Goal: Task Accomplishment & Management: Complete application form

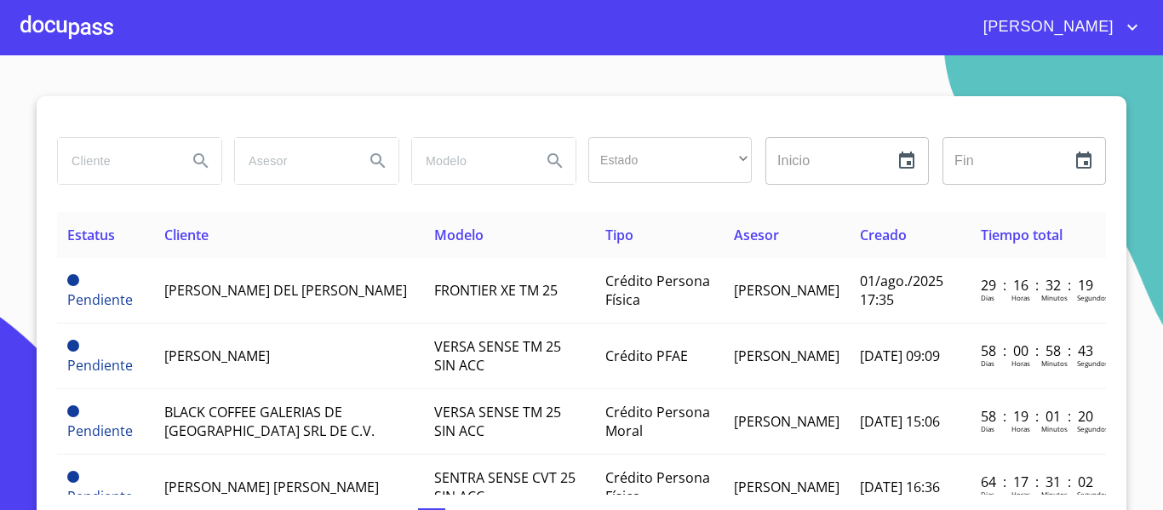
click at [83, 26] on div at bounding box center [66, 27] width 93 height 54
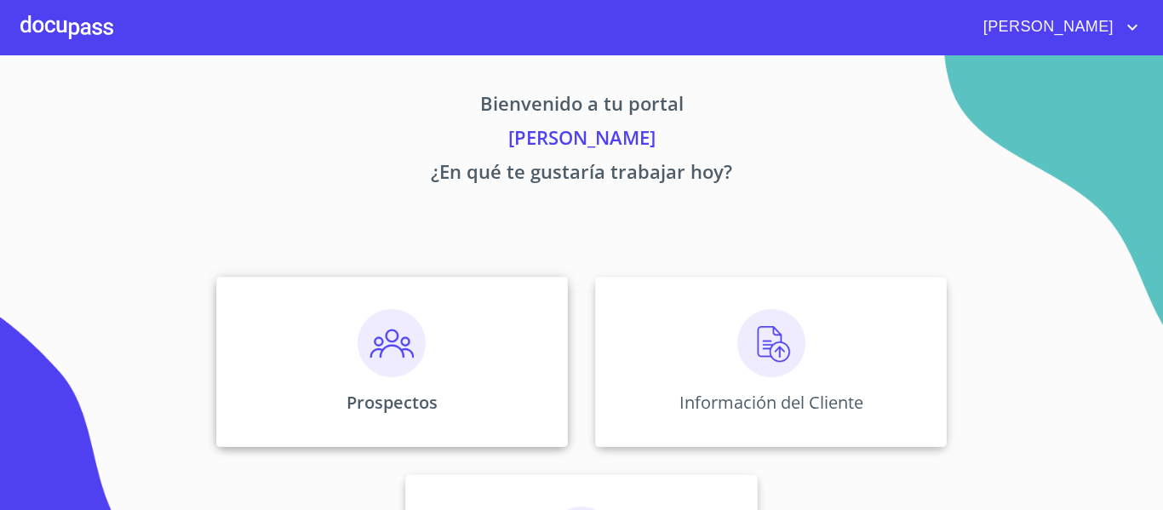
click at [364, 330] on img at bounding box center [392, 343] width 68 height 68
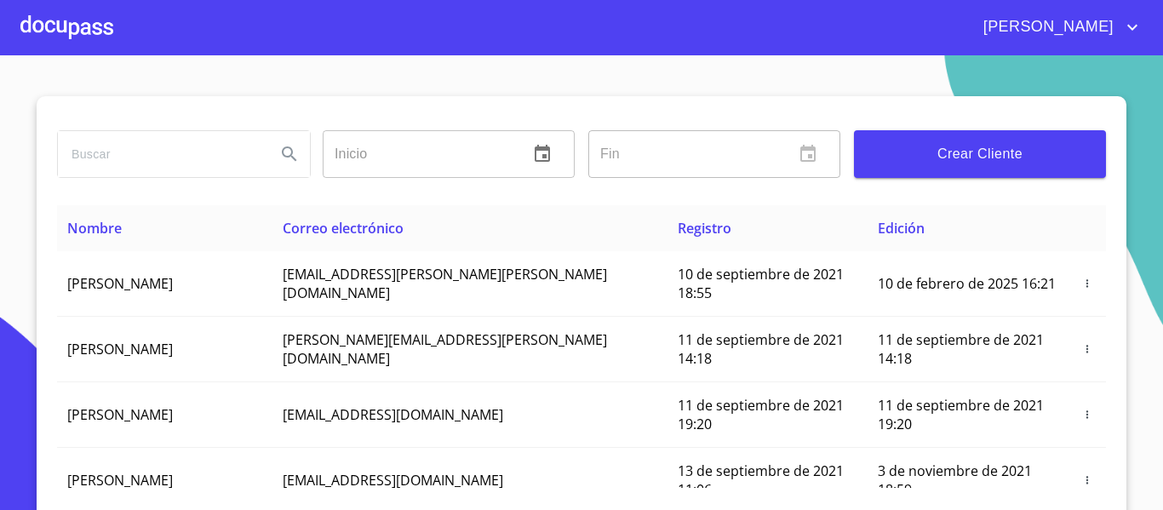
click at [190, 159] on input "search" at bounding box center [160, 154] width 204 height 46
click at [289, 160] on icon "Search" at bounding box center [289, 153] width 14 height 14
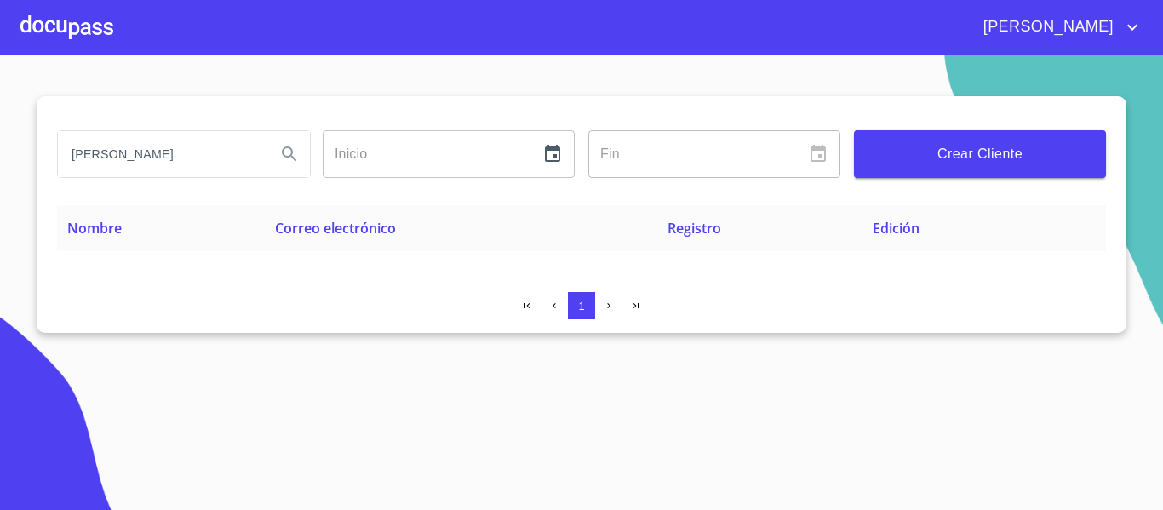
click at [255, 159] on input "[PERSON_NAME]" at bounding box center [160, 154] width 204 height 46
type input "[PERSON_NAME]"
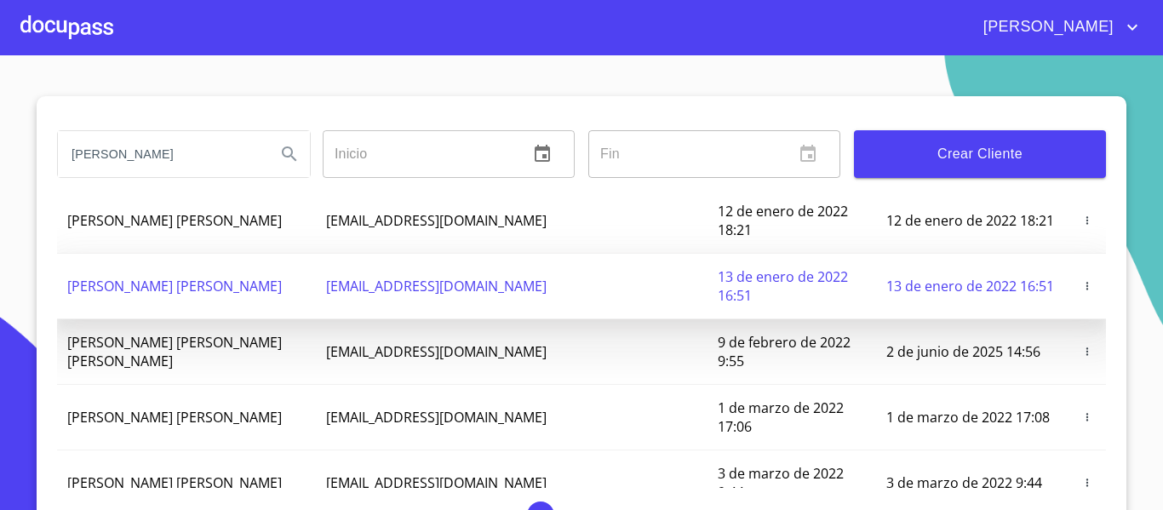
scroll to position [89, 0]
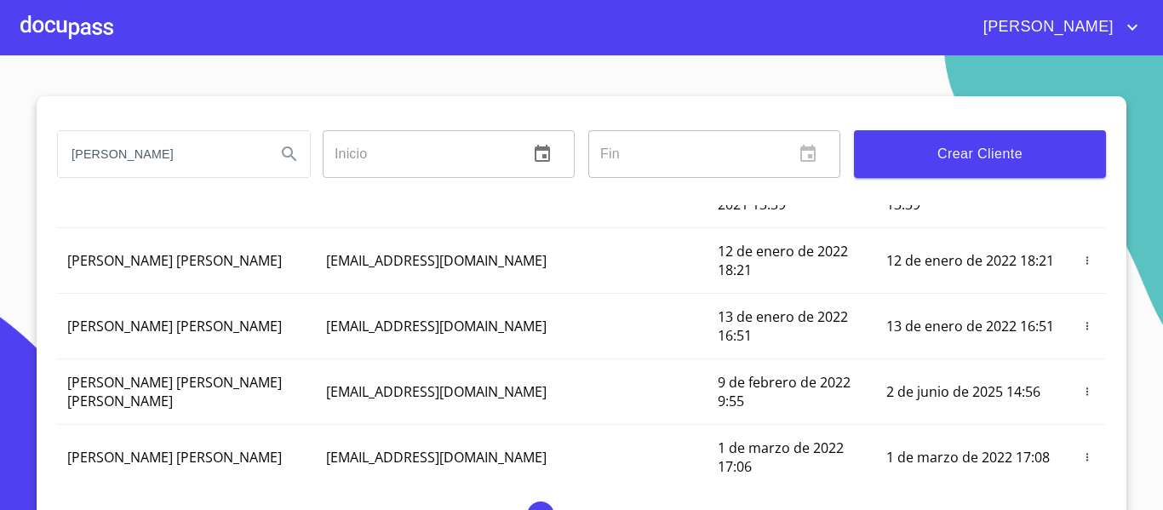
click at [77, 35] on div at bounding box center [66, 27] width 93 height 54
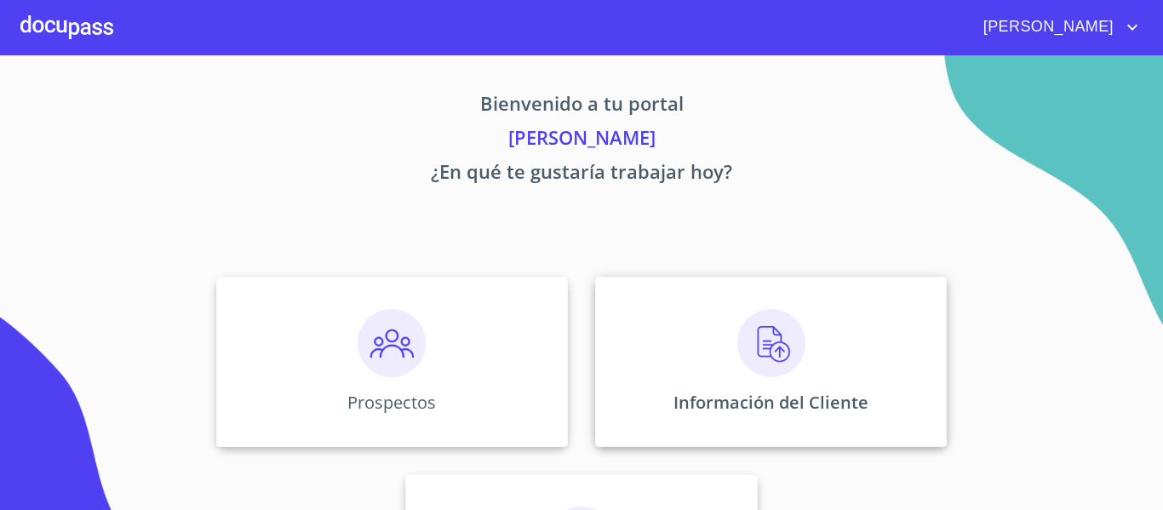
click at [765, 342] on img at bounding box center [771, 343] width 68 height 68
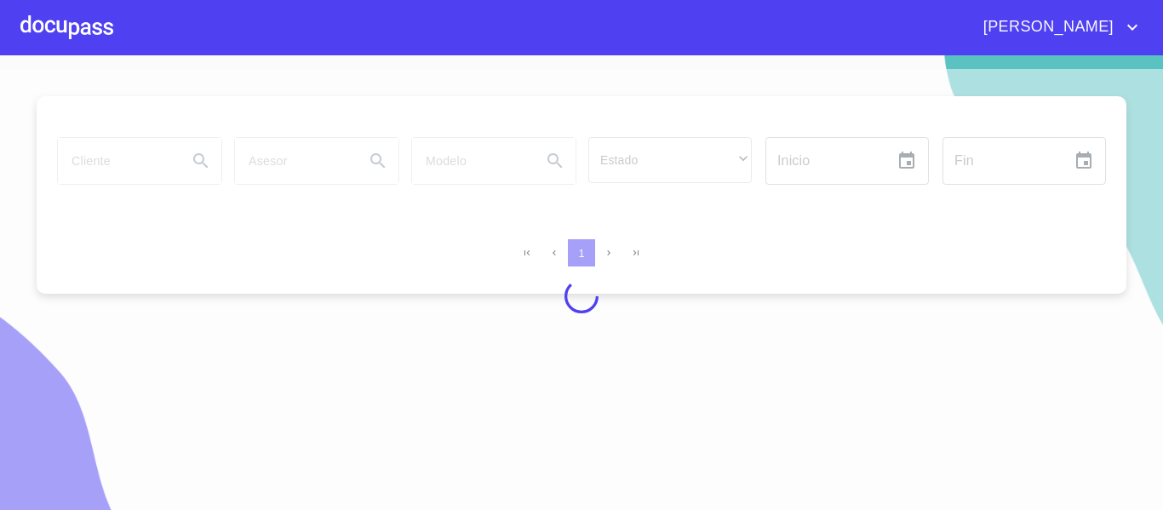
click at [87, 28] on div at bounding box center [66, 27] width 93 height 54
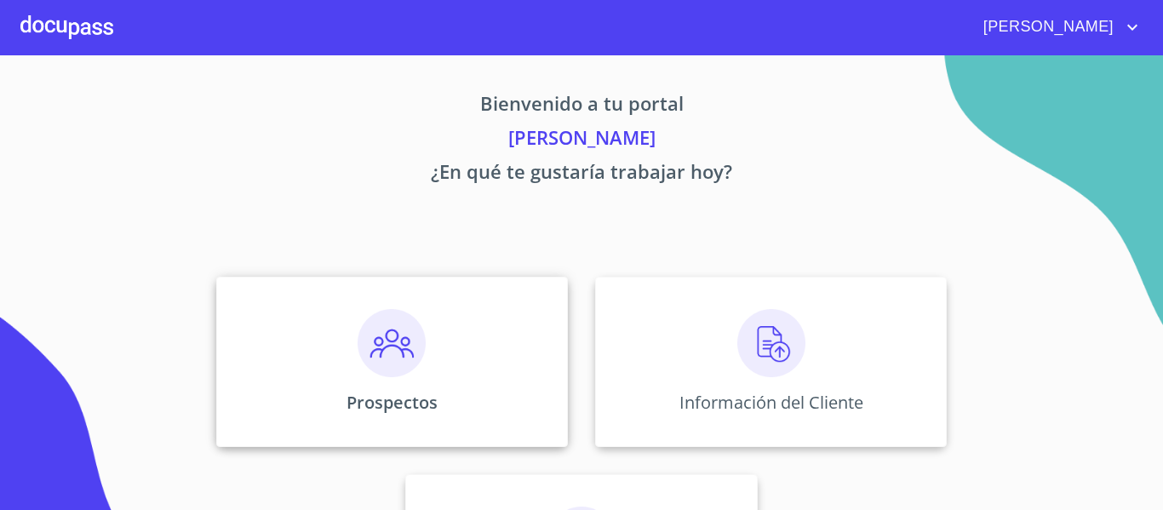
click at [358, 339] on img at bounding box center [392, 343] width 68 height 68
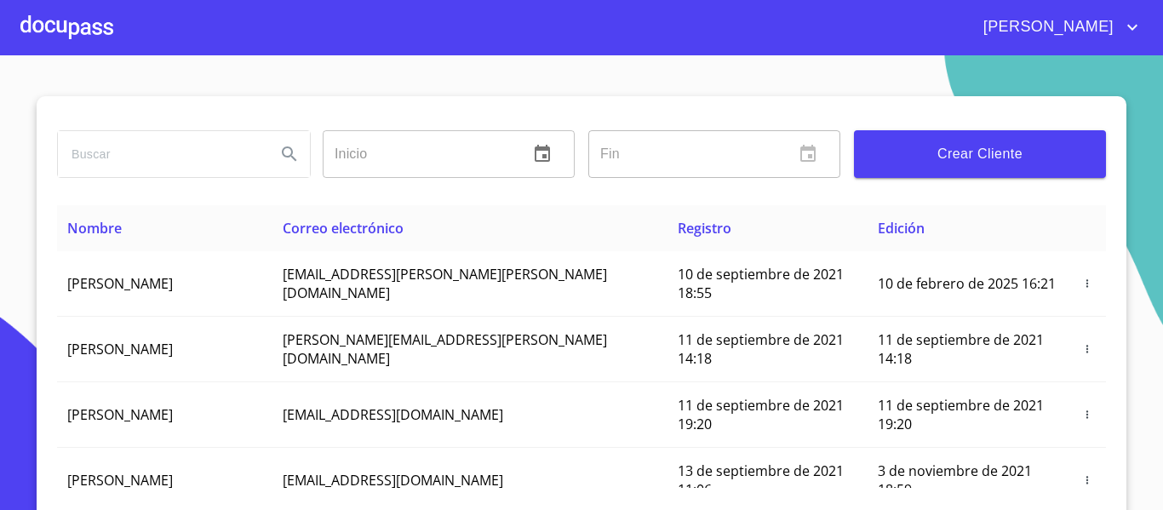
click at [930, 168] on button "Crear Cliente" at bounding box center [980, 154] width 252 height 48
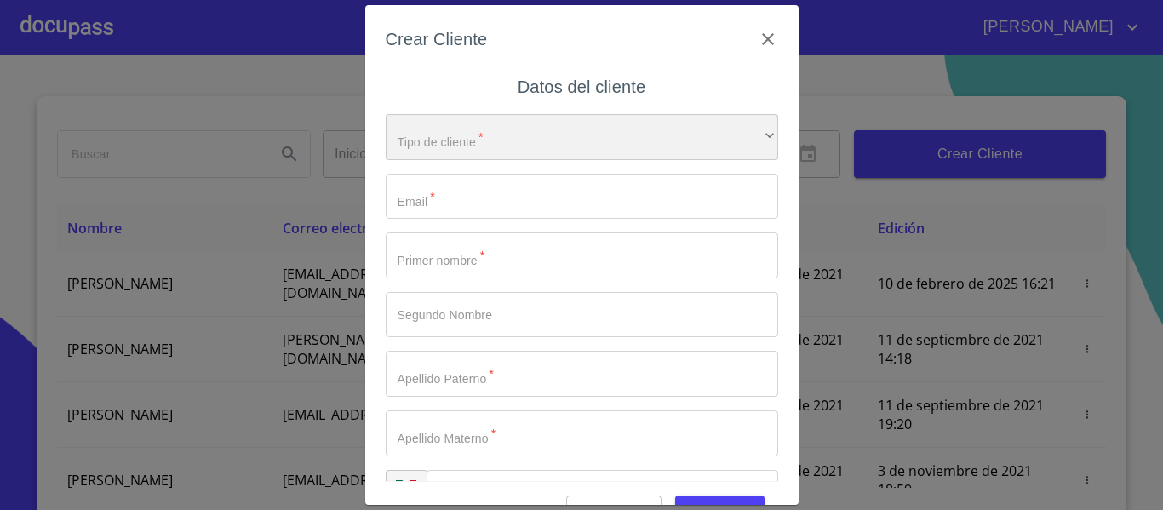
click at [478, 129] on div "​" at bounding box center [582, 137] width 392 height 46
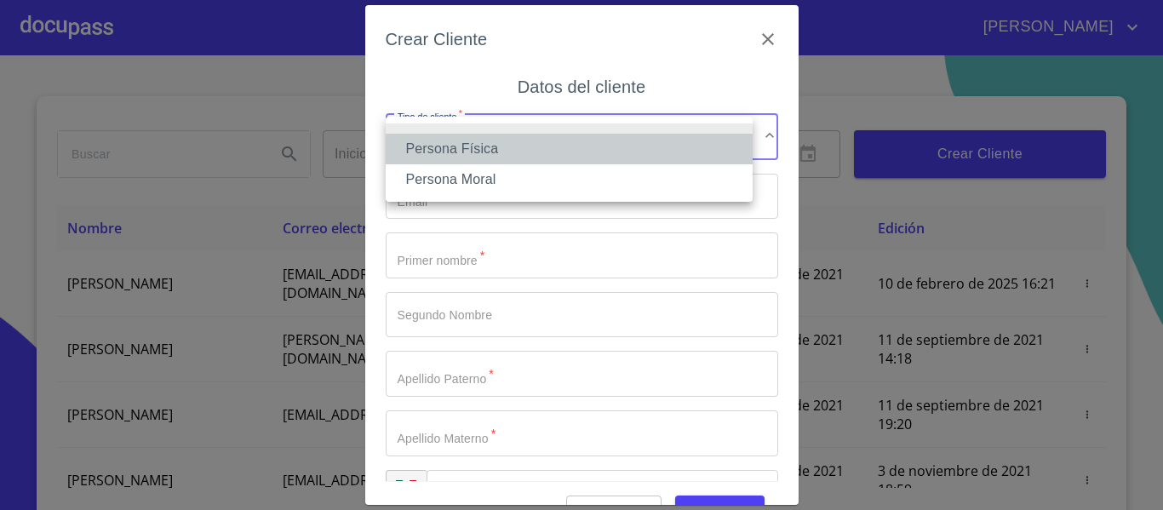
click at [452, 152] on li "Persona Física" at bounding box center [569, 149] width 367 height 31
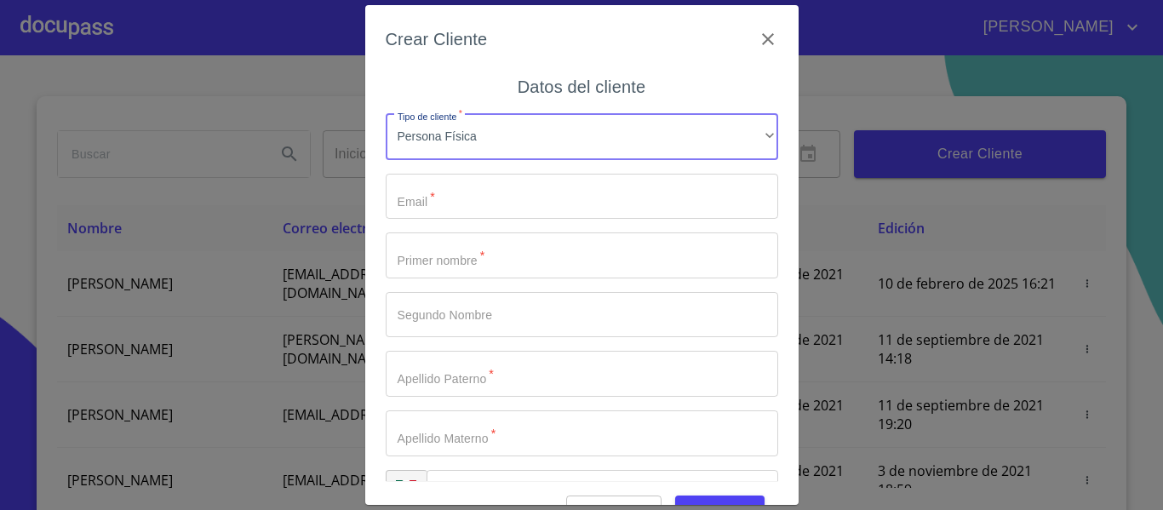
click at [456, 199] on input "Tipo de cliente   *" at bounding box center [582, 197] width 392 height 46
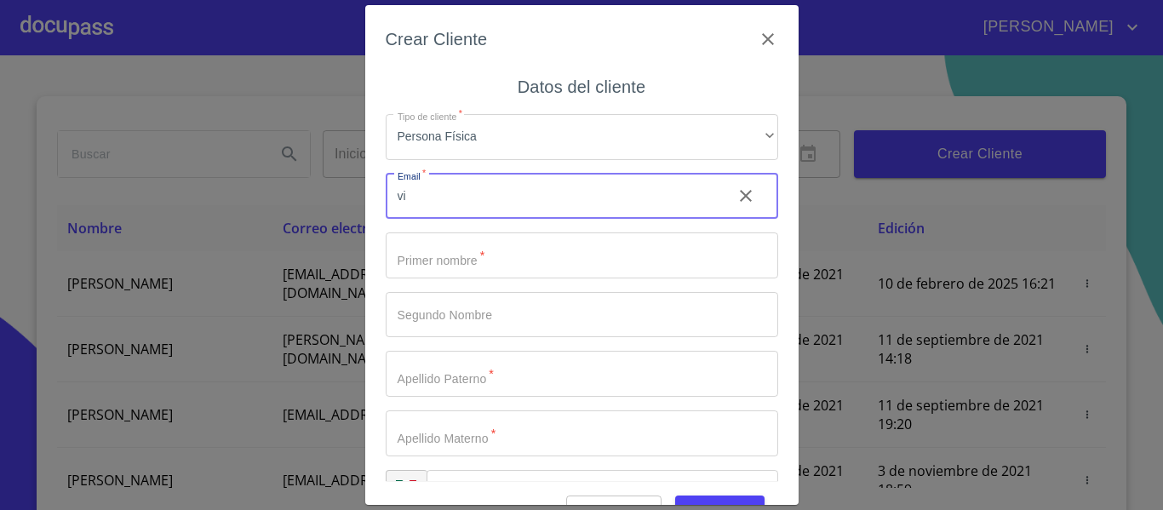
type input "v"
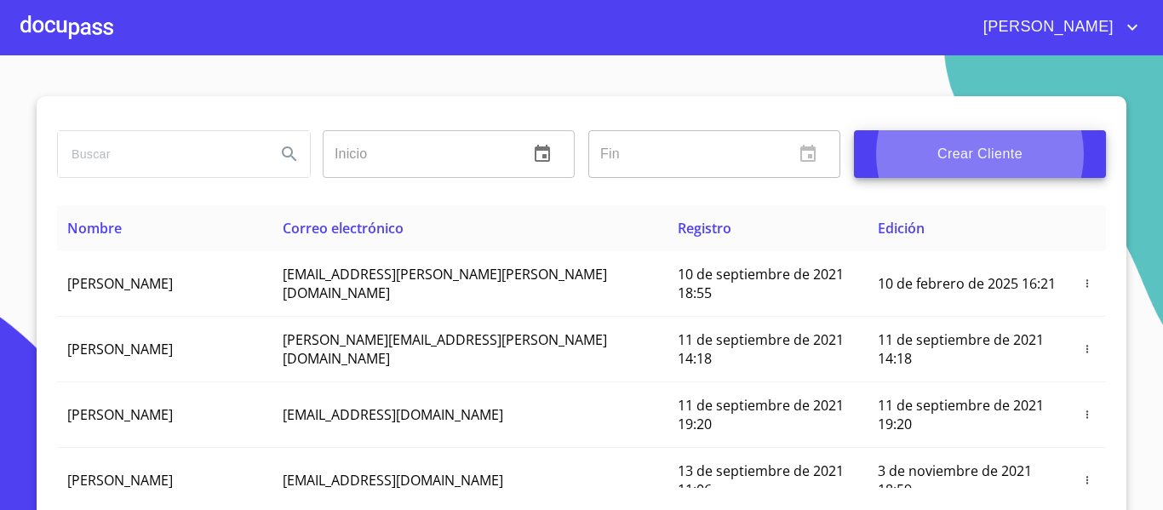
click at [70, 21] on div at bounding box center [66, 27] width 93 height 54
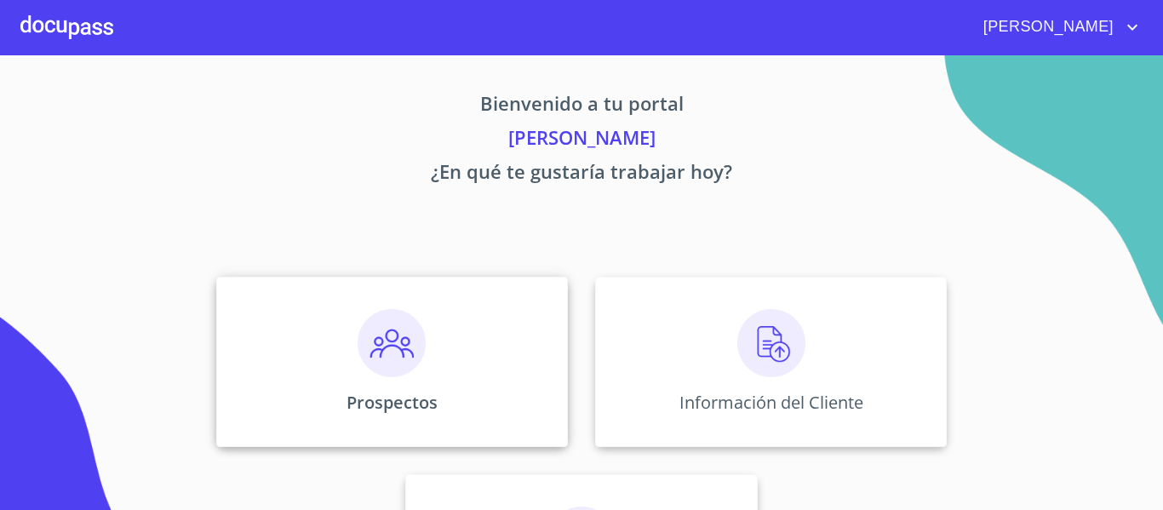
click at [400, 334] on img at bounding box center [392, 343] width 68 height 68
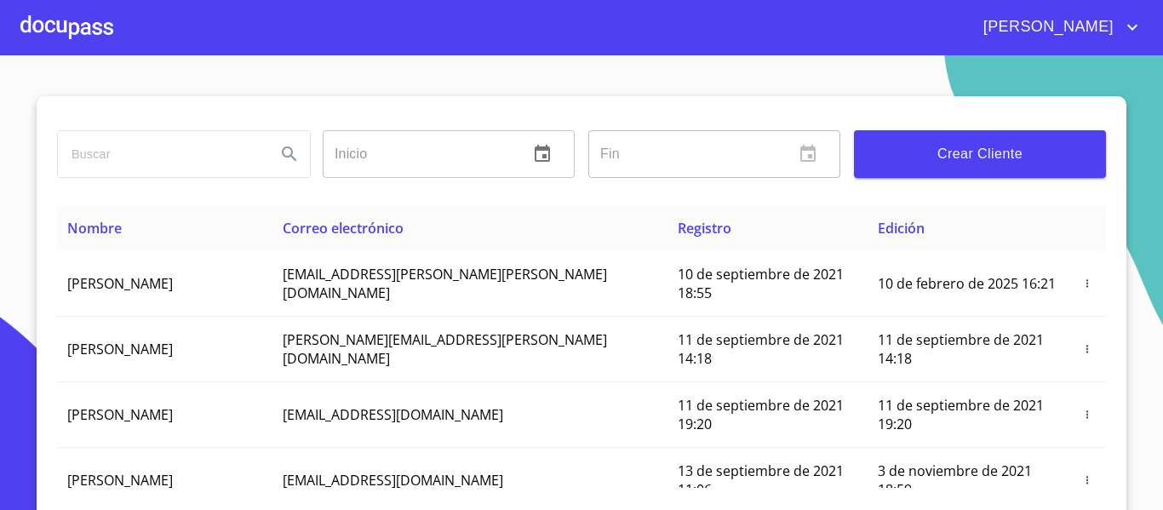
click at [171, 160] on input "search" at bounding box center [160, 154] width 204 height 46
type input "[EMAIL_ADDRESS][DOMAIN_NAME]"
click at [282, 154] on icon "Search" at bounding box center [289, 153] width 14 height 14
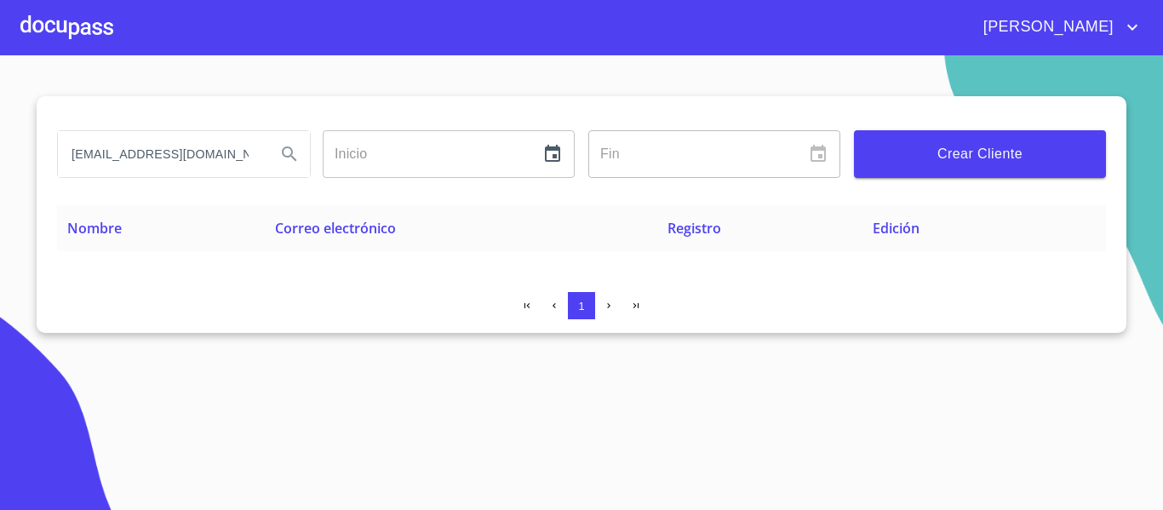
click at [233, 146] on input "[EMAIL_ADDRESS][DOMAIN_NAME]" at bounding box center [160, 154] width 204 height 46
click at [55, 13] on div at bounding box center [66, 27] width 93 height 54
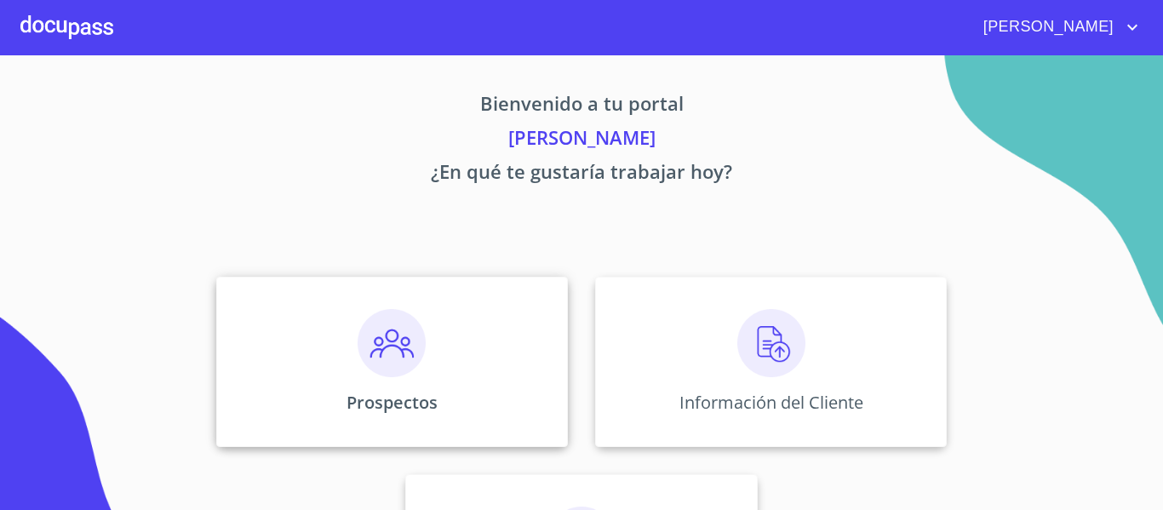
click at [365, 344] on img at bounding box center [392, 343] width 68 height 68
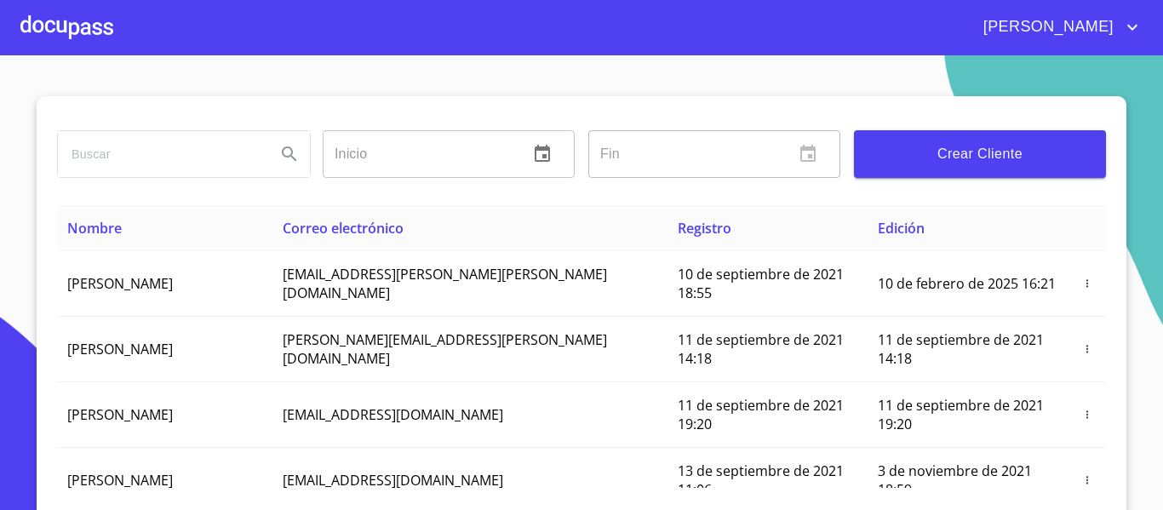
click at [934, 149] on span "Crear Cliente" at bounding box center [980, 154] width 225 height 24
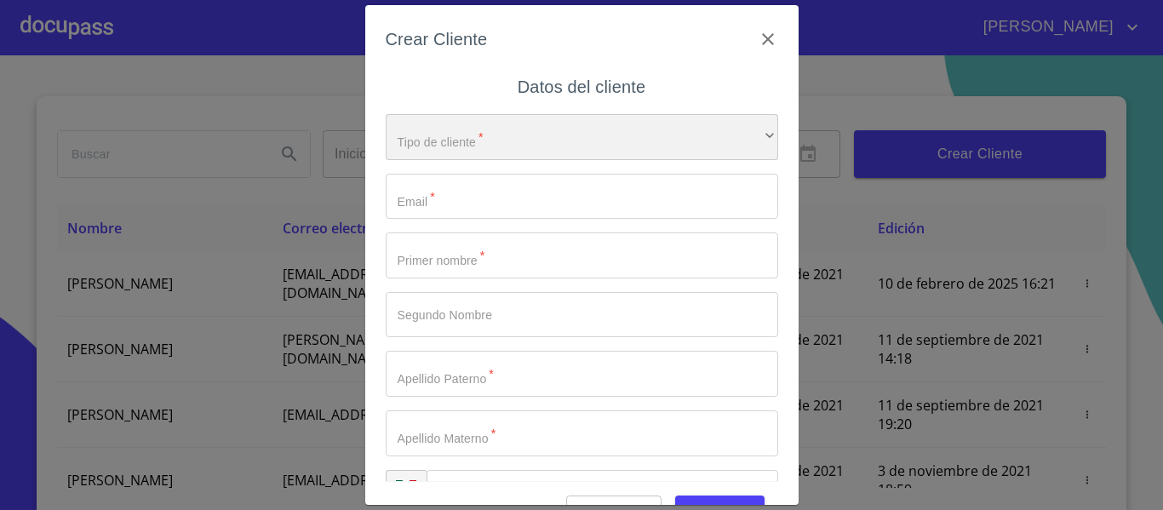
click at [586, 138] on div "​" at bounding box center [582, 137] width 392 height 46
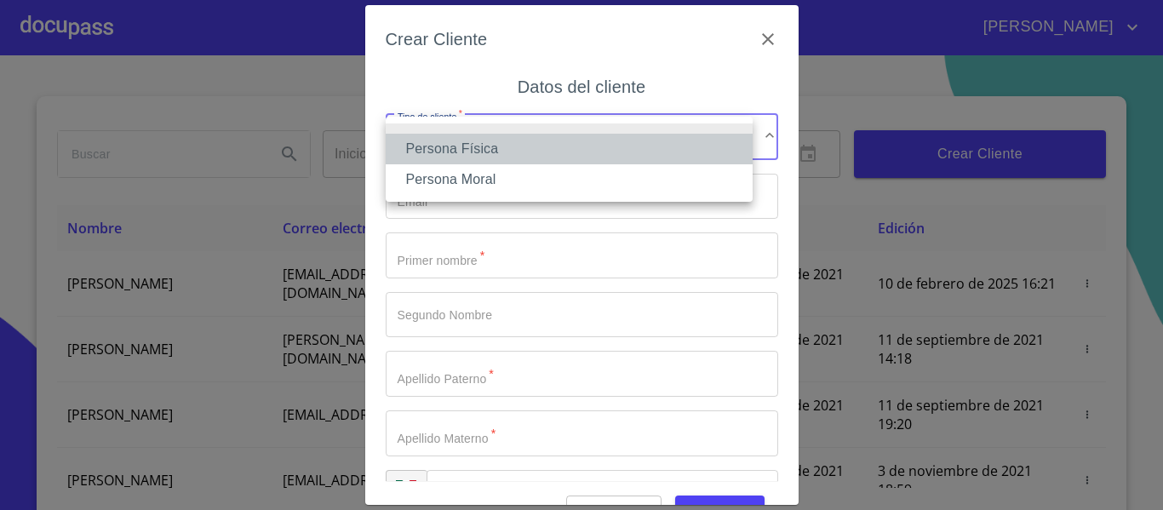
click at [463, 149] on li "Persona Física" at bounding box center [569, 149] width 367 height 31
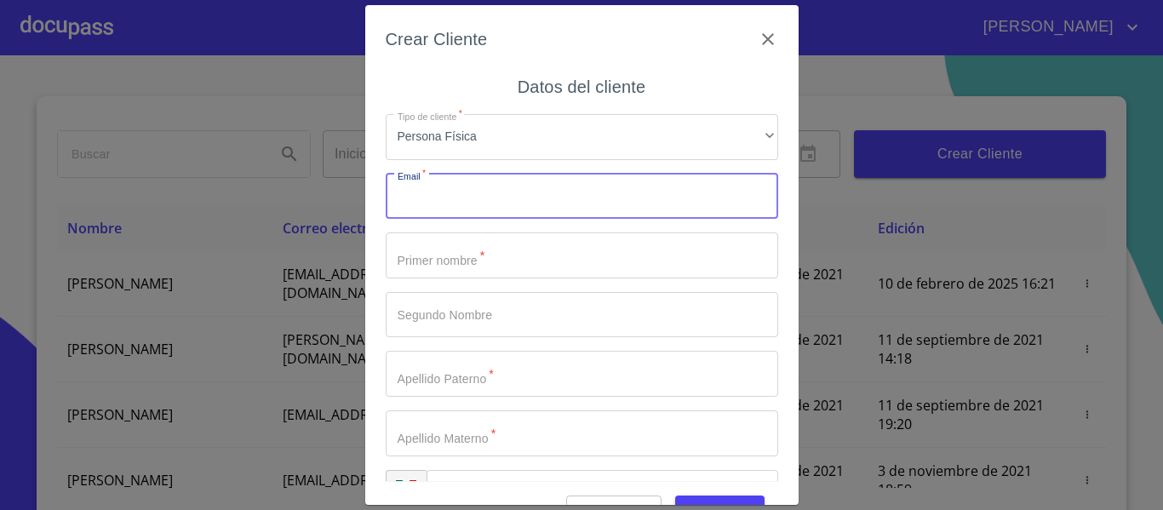
click at [462, 189] on input "Tipo de cliente   *" at bounding box center [582, 197] width 392 height 46
type input "[EMAIL_ADDRESS][DOMAIN_NAME]"
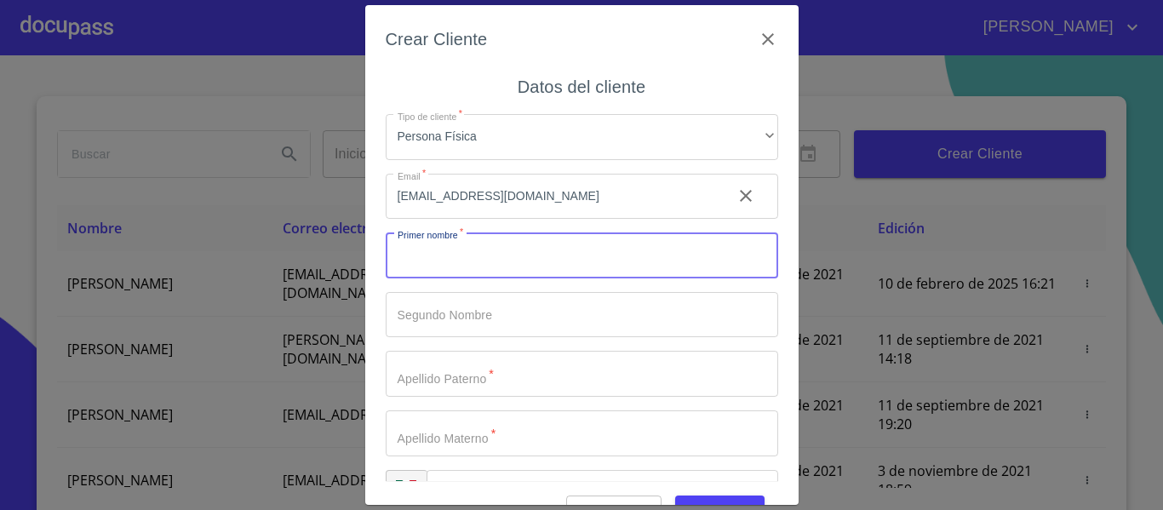
click at [520, 266] on input "Tipo de cliente   *" at bounding box center [582, 255] width 392 height 46
type input "v"
type input "VICTOR"
click at [501, 312] on input "Tipo de cliente   *" at bounding box center [582, 315] width 392 height 46
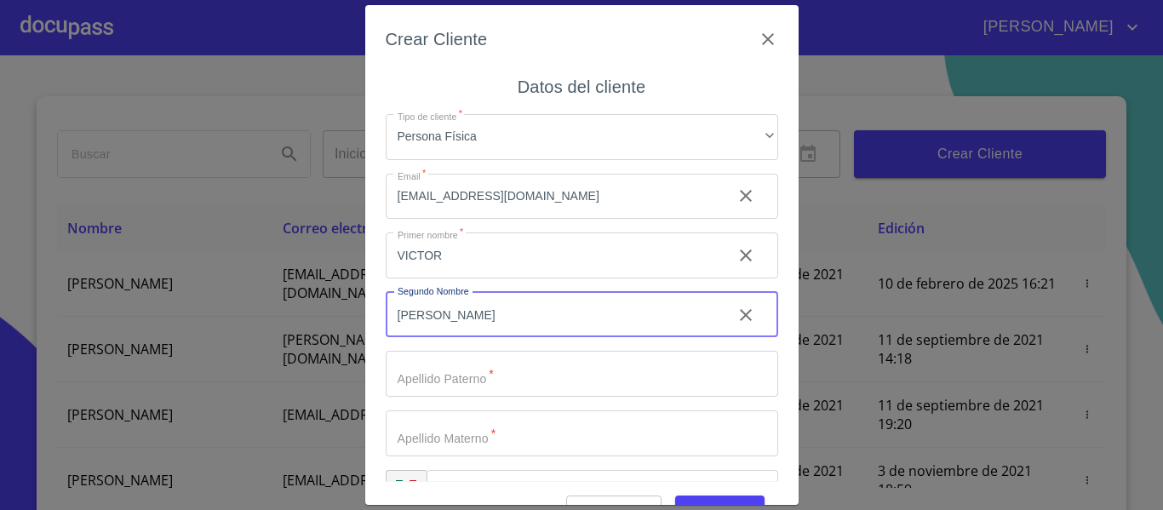
type input "[PERSON_NAME]"
click at [474, 370] on input "Tipo de cliente   *" at bounding box center [582, 374] width 392 height 46
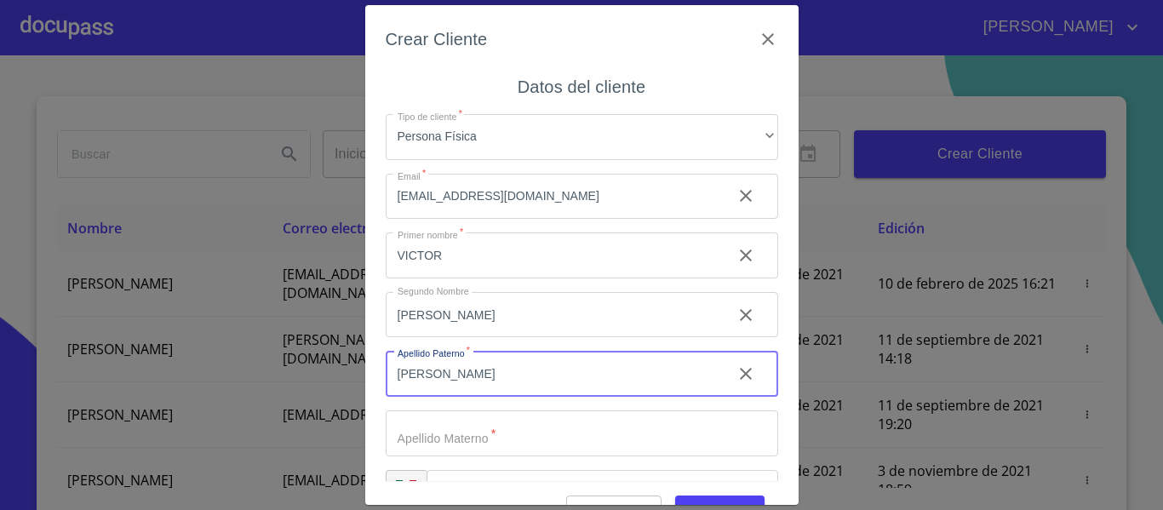
scroll to position [49, 0]
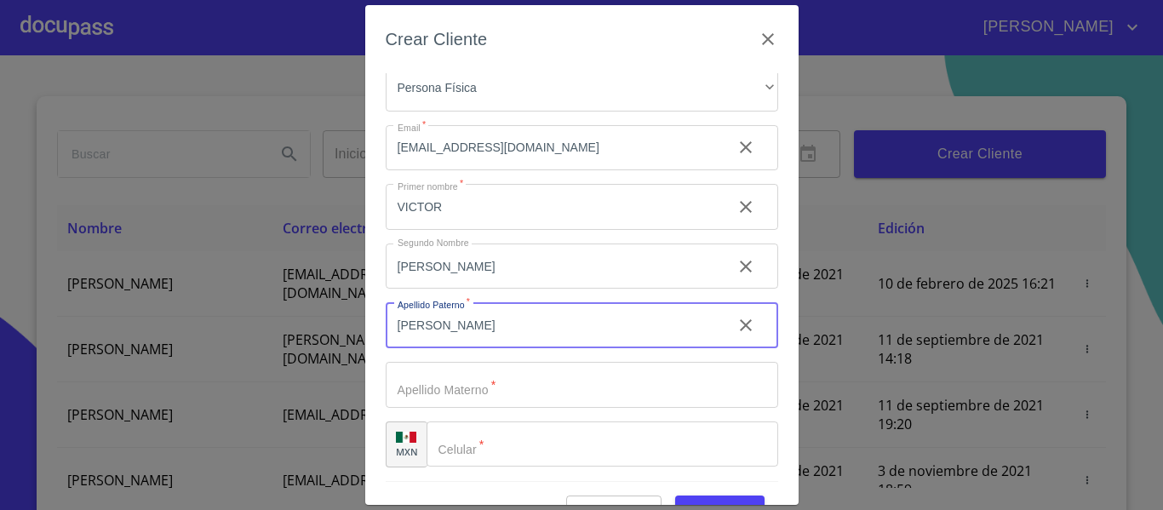
type input "[PERSON_NAME]"
click at [452, 379] on input "Tipo de cliente   *" at bounding box center [582, 385] width 392 height 46
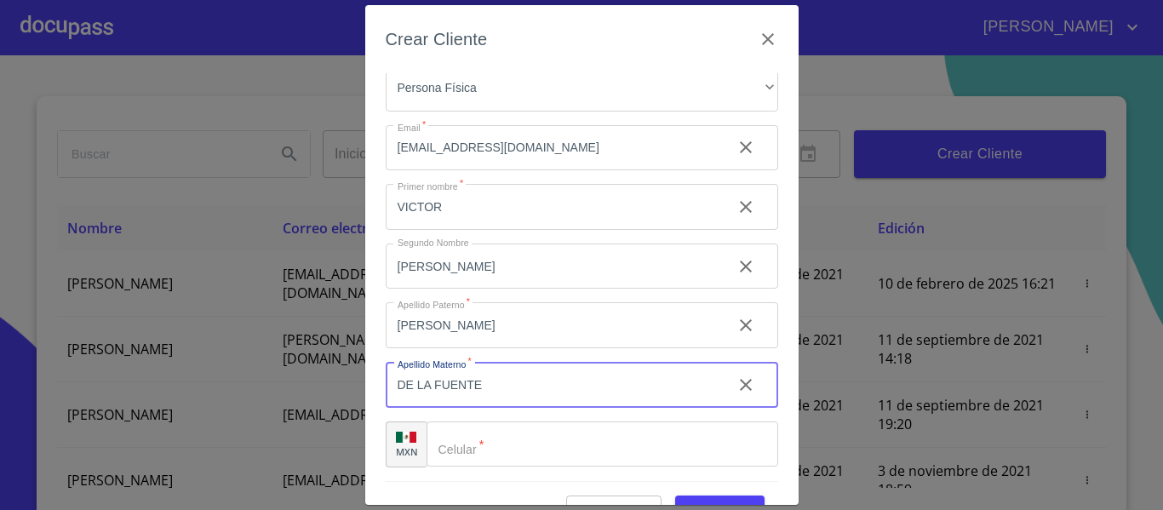
type input "DE LA FUENTE"
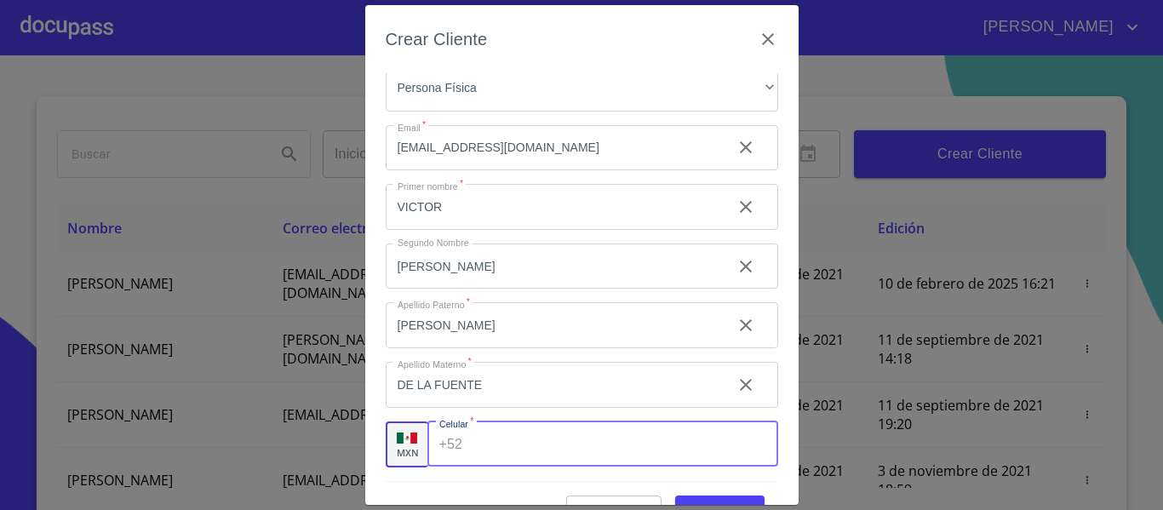
click at [466, 447] on div "+52 ​" at bounding box center [602, 444] width 351 height 46
type input "[PHONE_NUMBER]"
click at [781, 472] on div "Crear Cliente Datos del cliente Tipo de cliente   * Persona Física ​ Email   * …" at bounding box center [581, 255] width 433 height 500
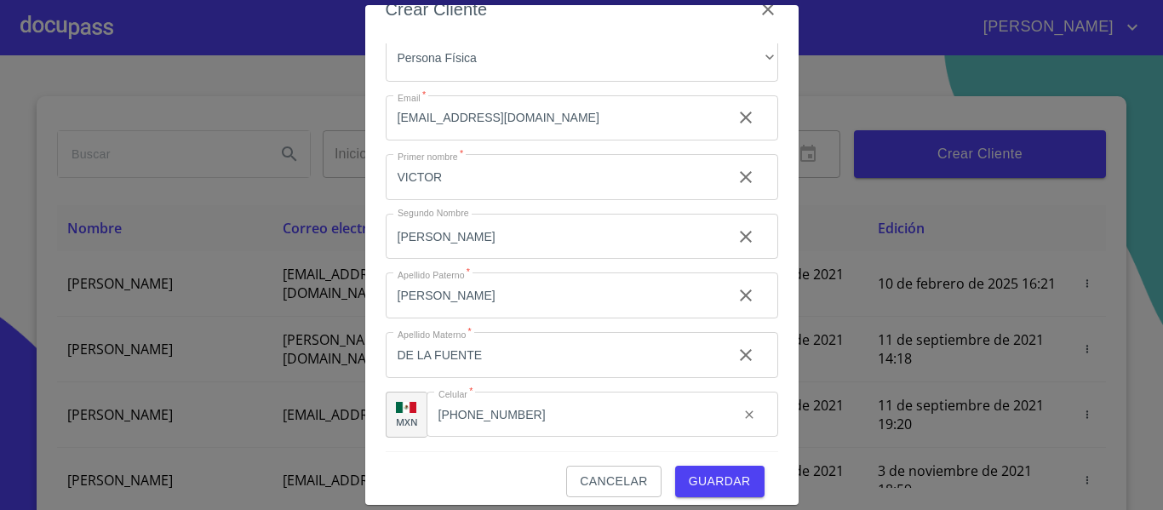
scroll to position [43, 0]
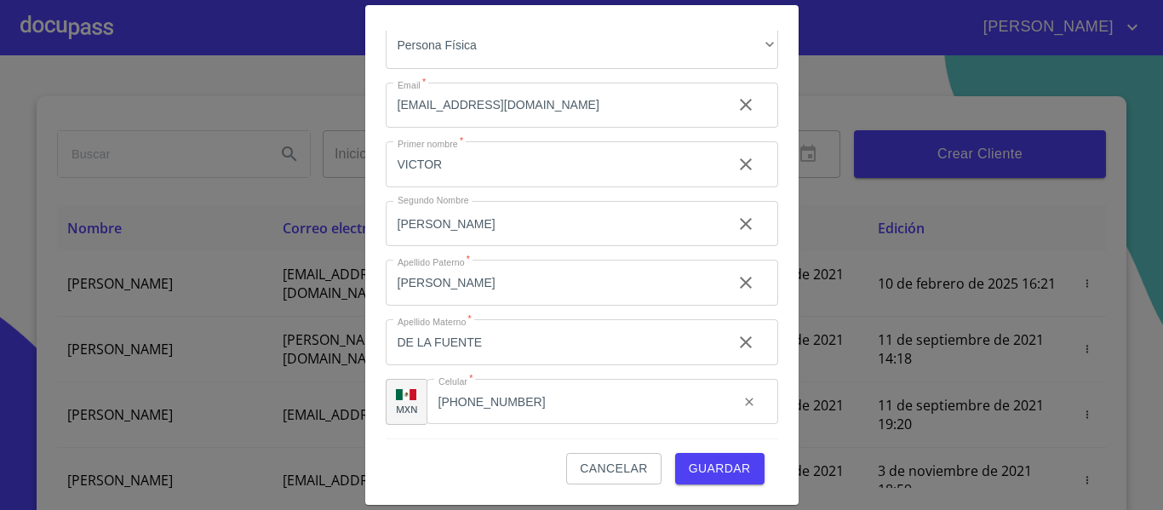
click at [690, 466] on span "Guardar" at bounding box center [720, 468] width 62 height 21
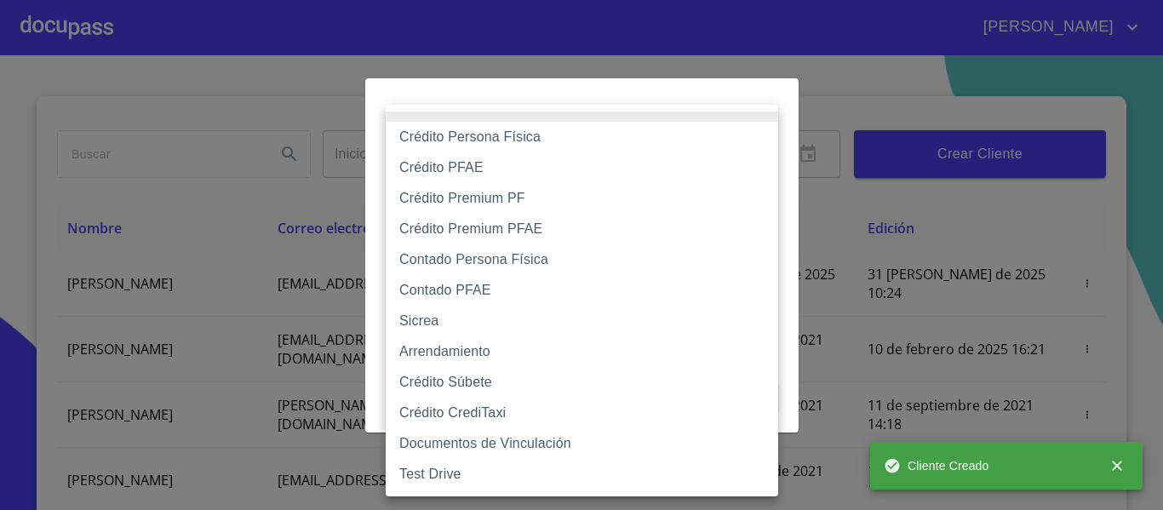
click at [616, 175] on body "[PERSON_NAME] ​ Fin ​ Crear Cliente Nombre Correo electrónico Registro Edición …" at bounding box center [581, 255] width 1163 height 510
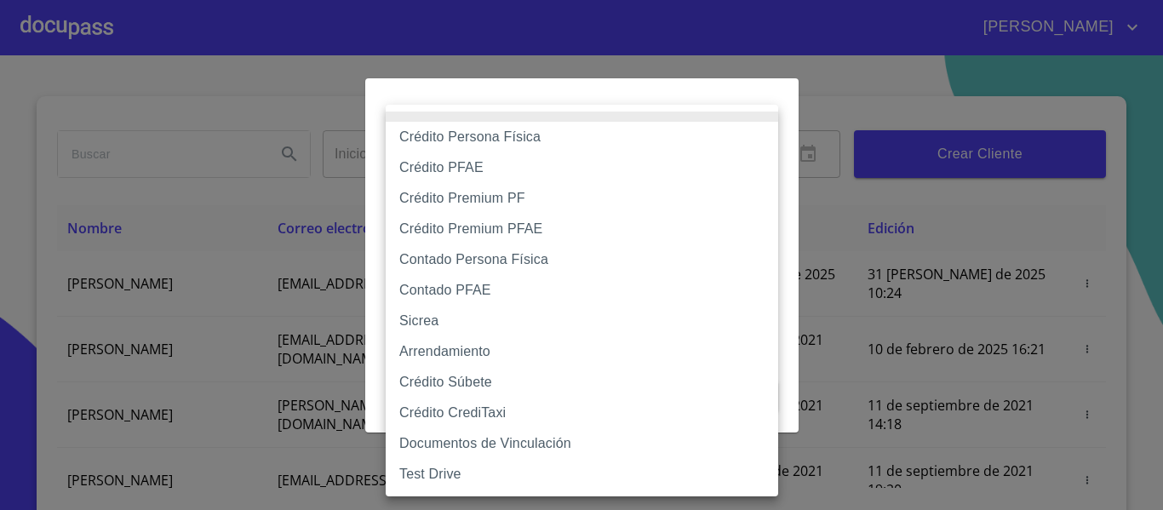
click at [473, 145] on li "Crédito Persona Física" at bounding box center [582, 137] width 392 height 31
type input "6009fb3c7d1714eb8809aa97"
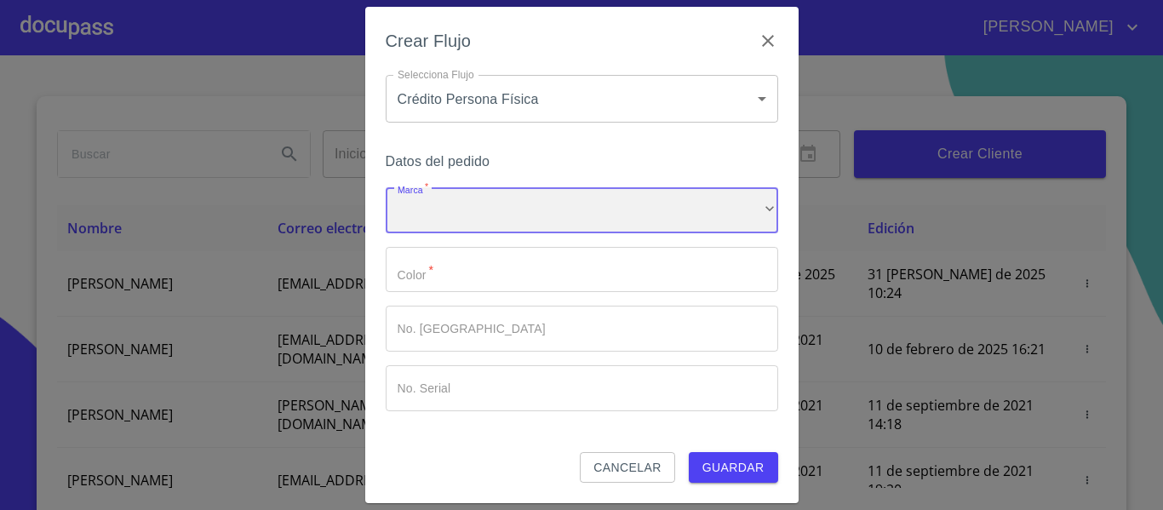
click at [411, 204] on div "​" at bounding box center [582, 210] width 392 height 46
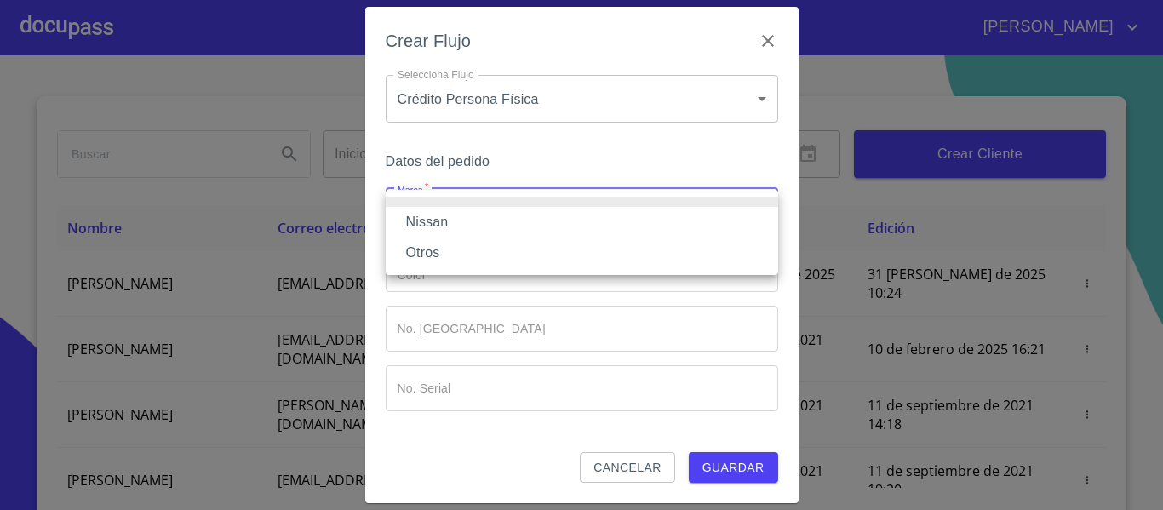
click at [438, 223] on li "Nissan" at bounding box center [582, 222] width 392 height 31
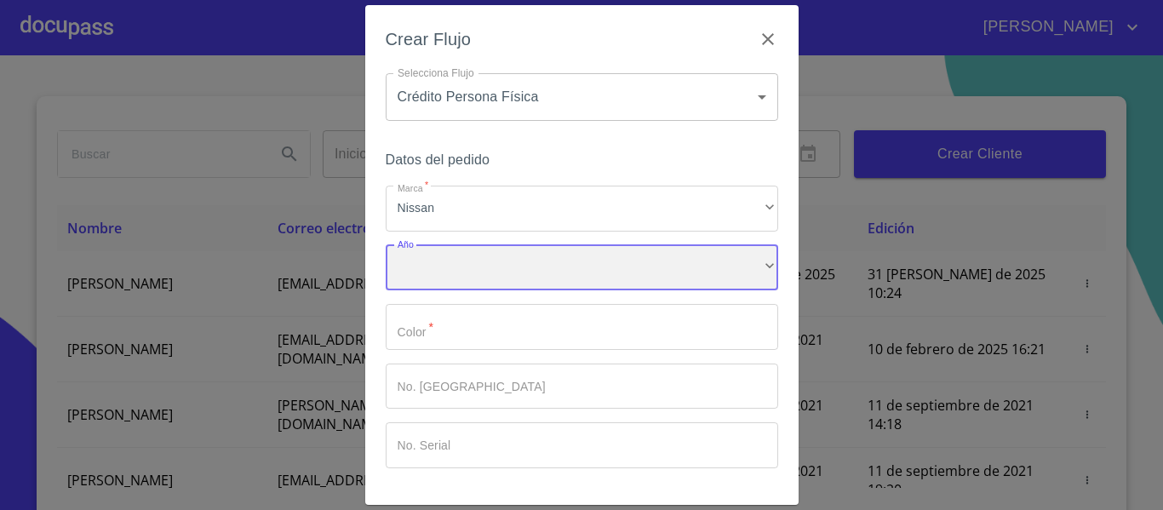
click at [436, 259] on div "​" at bounding box center [582, 268] width 392 height 46
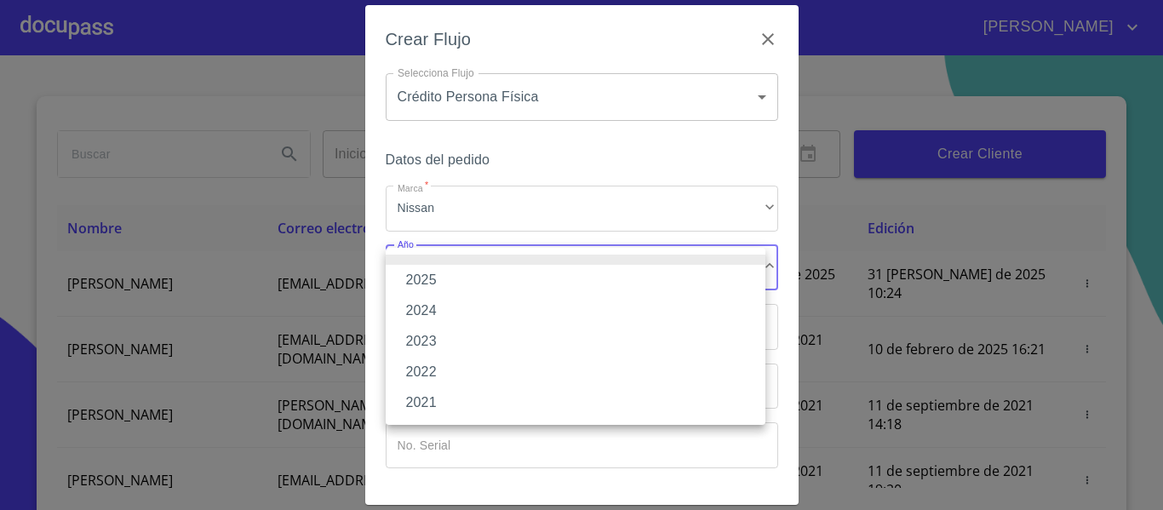
click at [433, 278] on li "2025" at bounding box center [576, 280] width 380 height 31
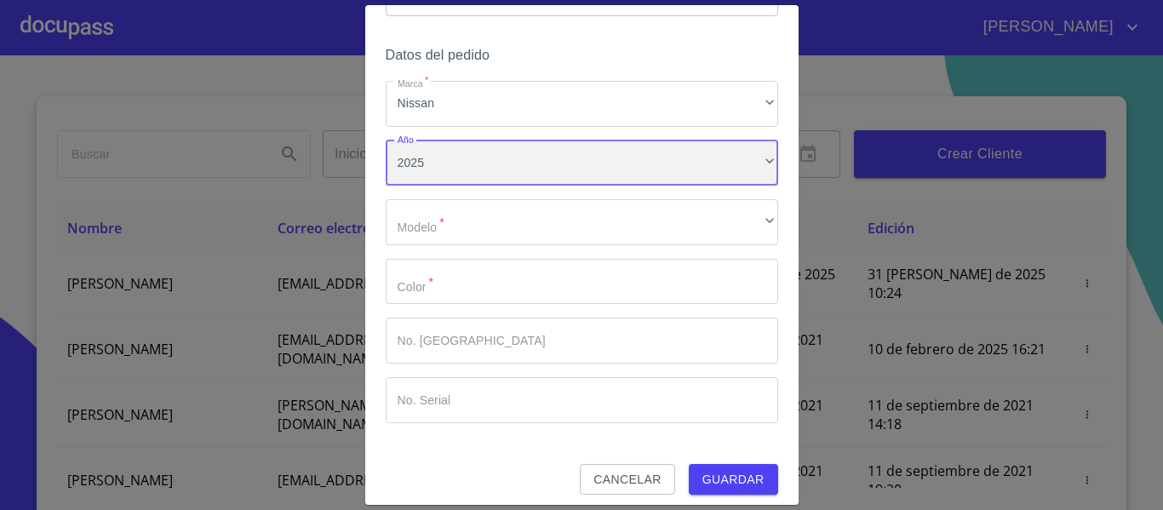
scroll to position [115, 0]
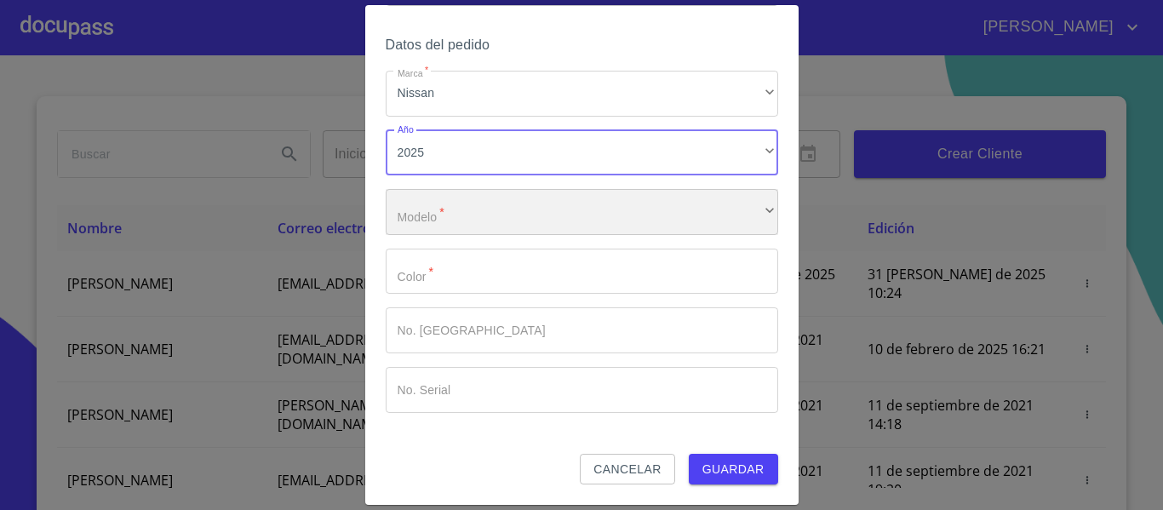
click at [434, 222] on div "​" at bounding box center [582, 212] width 392 height 46
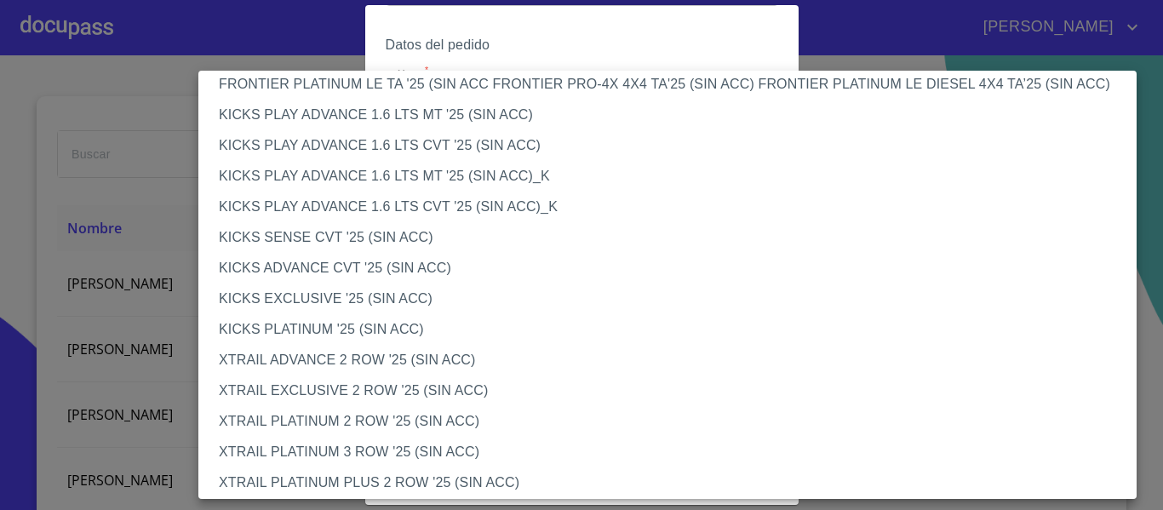
scroll to position [1435, 0]
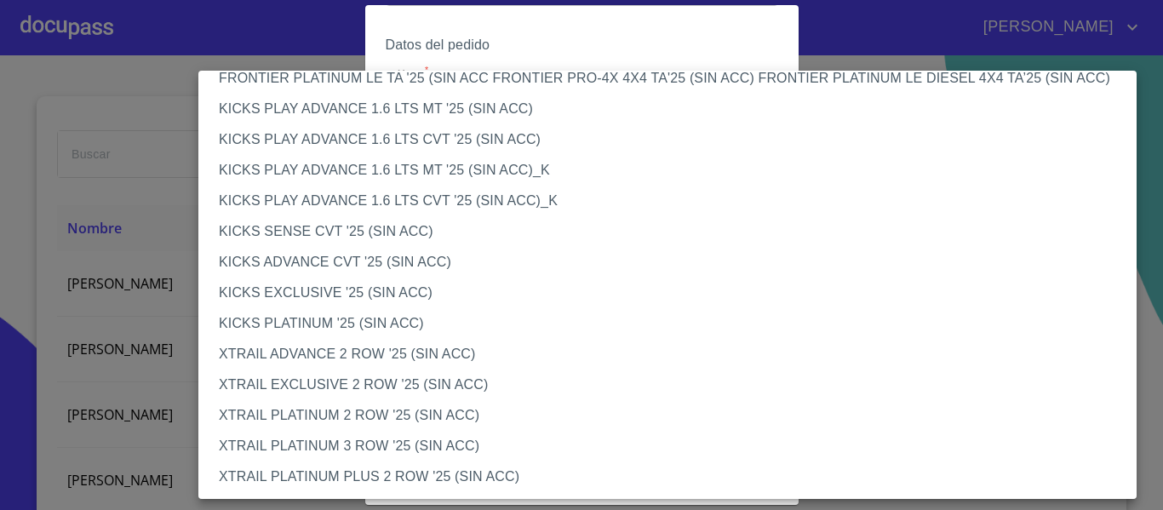
click at [326, 416] on li "XTRAIL PLATINUM 2 ROW '25 (SIN ACC)" at bounding box center [673, 415] width 951 height 31
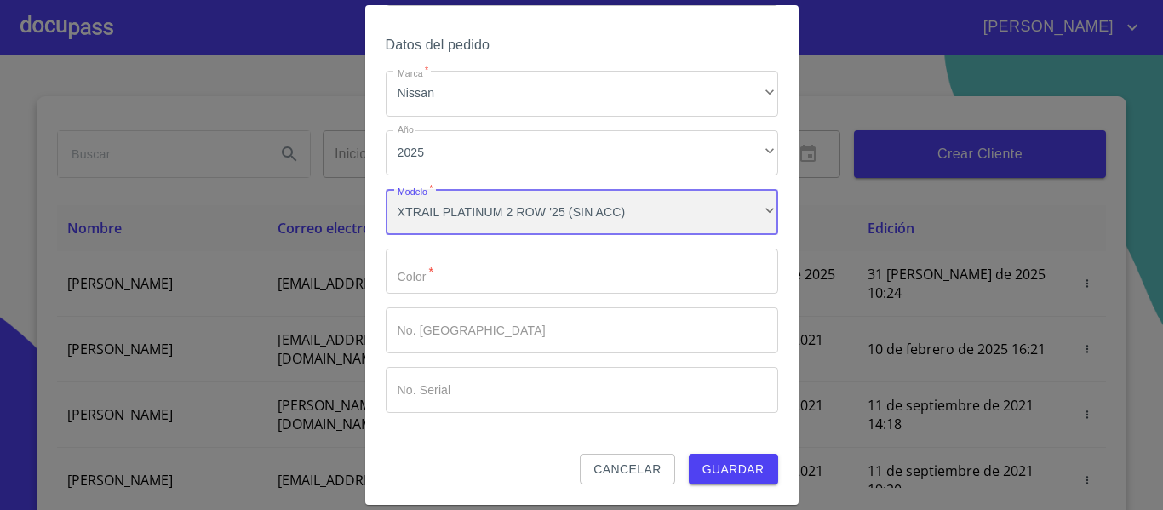
click at [511, 223] on div "XTRAIL PLATINUM 2 ROW '25 (SIN ACC)" at bounding box center [582, 212] width 392 height 46
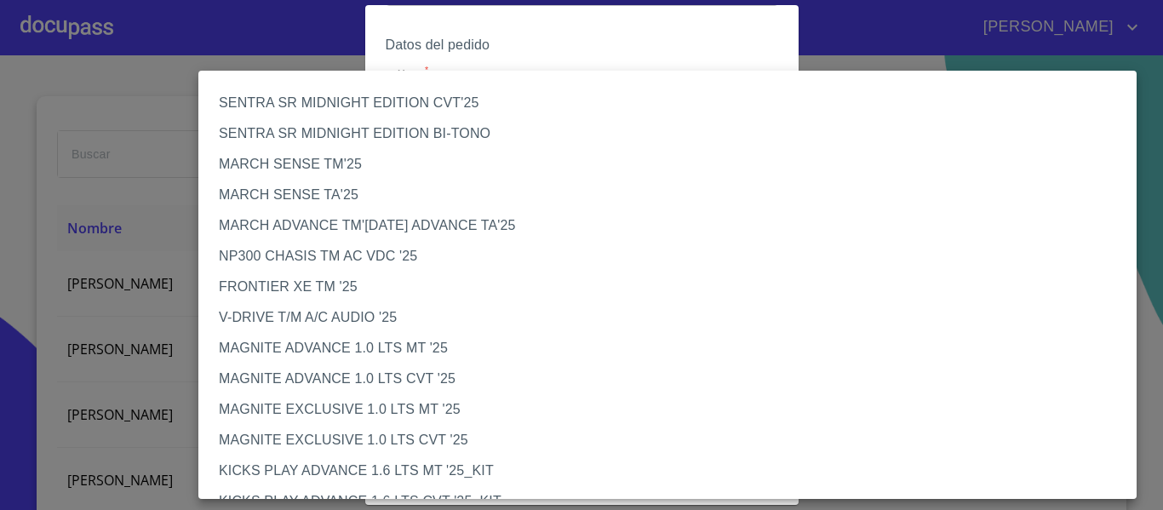
scroll to position [1435, 0]
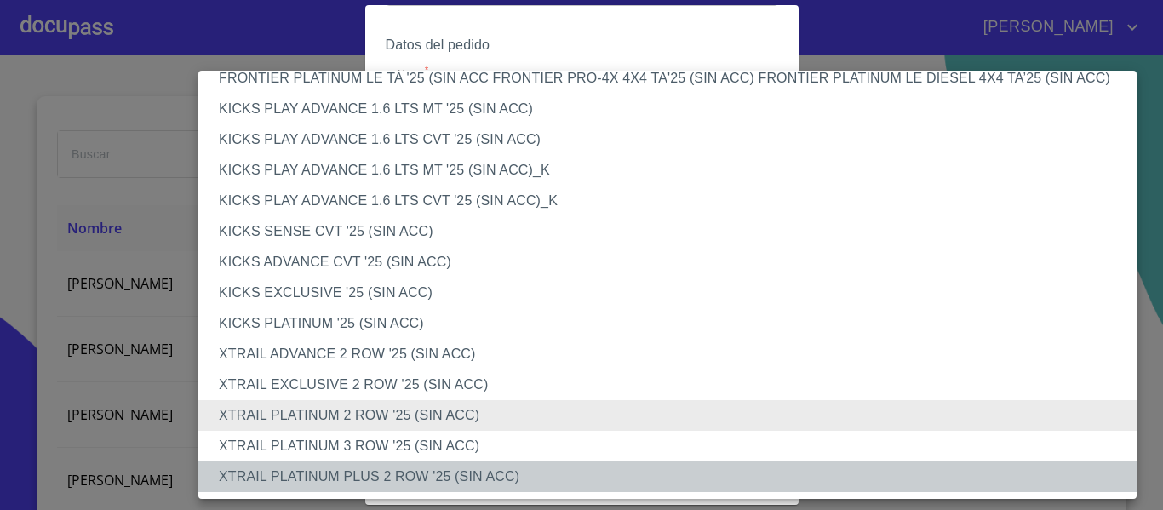
click at [394, 472] on li "XTRAIL PLATINUM PLUS 2 ROW '25 (SIN ACC)" at bounding box center [673, 476] width 951 height 31
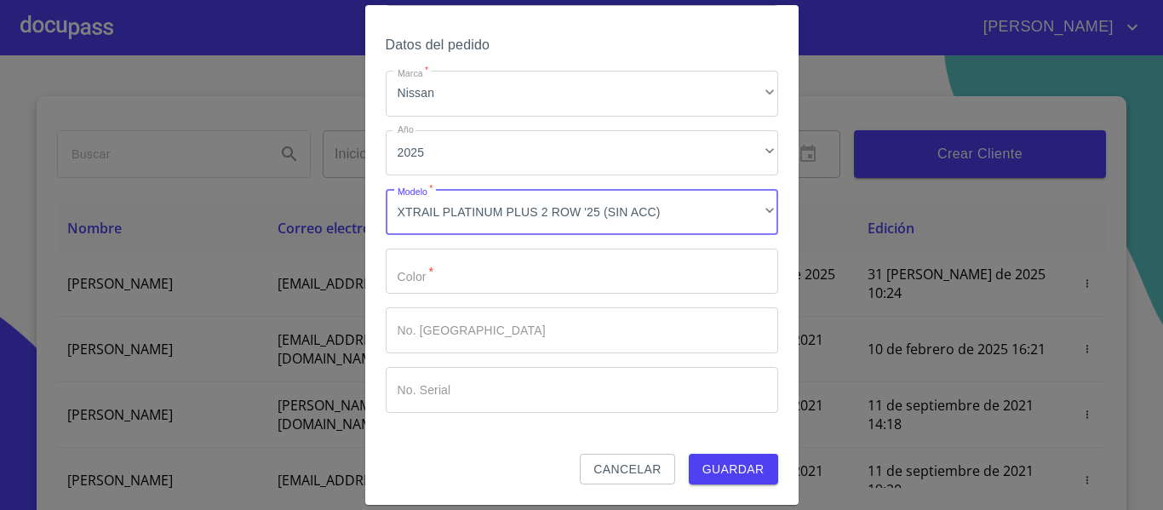
click at [455, 287] on input "Marca   *" at bounding box center [582, 272] width 392 height 46
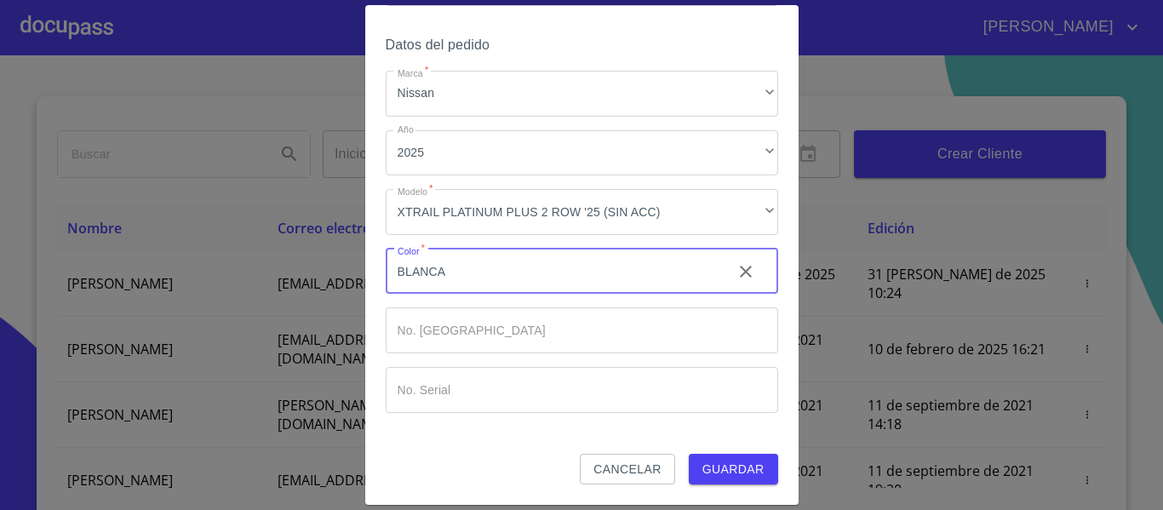
type input "BLANCA"
click at [464, 335] on input "Marca   *" at bounding box center [582, 330] width 392 height 46
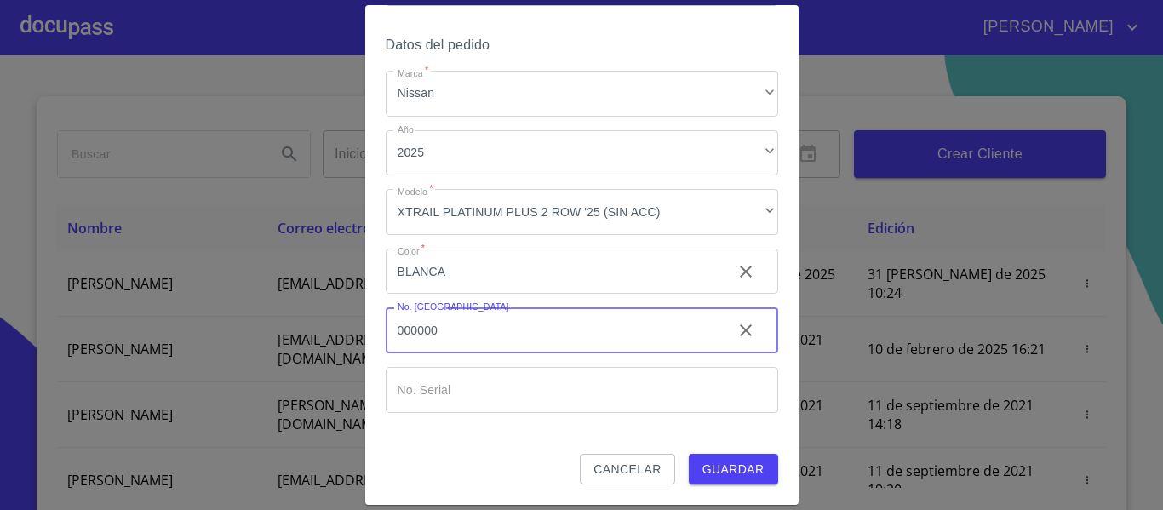
type input "000000"
click at [485, 402] on input "Marca   *" at bounding box center [582, 390] width 392 height 46
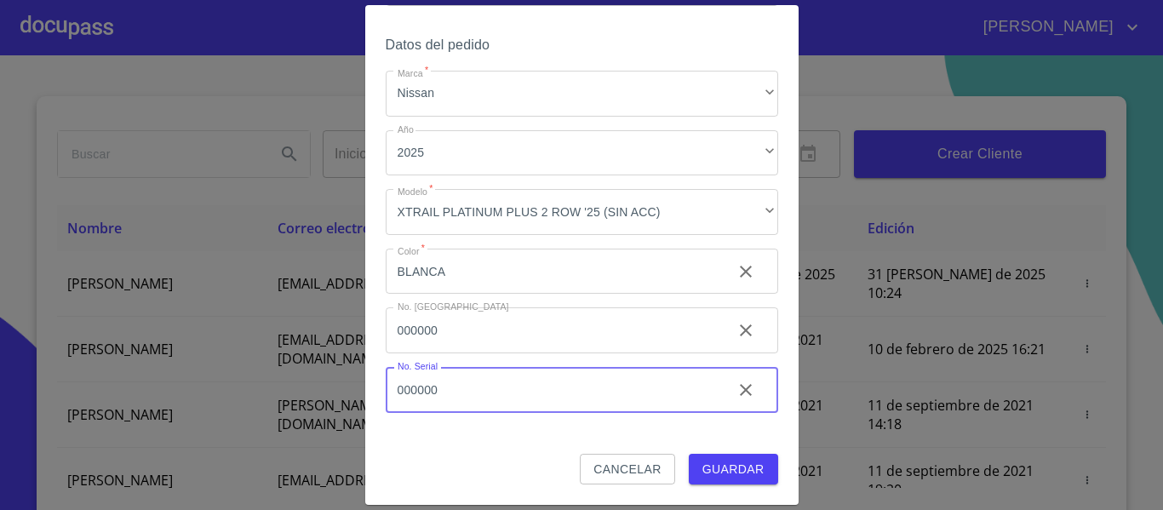
type input "000000"
click at [727, 469] on span "Guardar" at bounding box center [733, 469] width 62 height 21
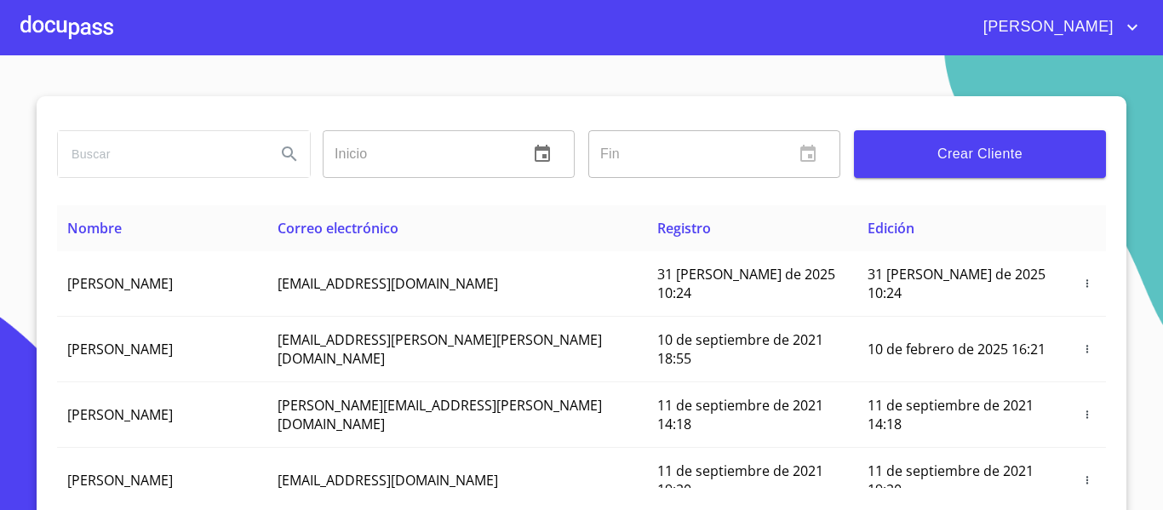
click at [89, 30] on div at bounding box center [66, 27] width 93 height 54
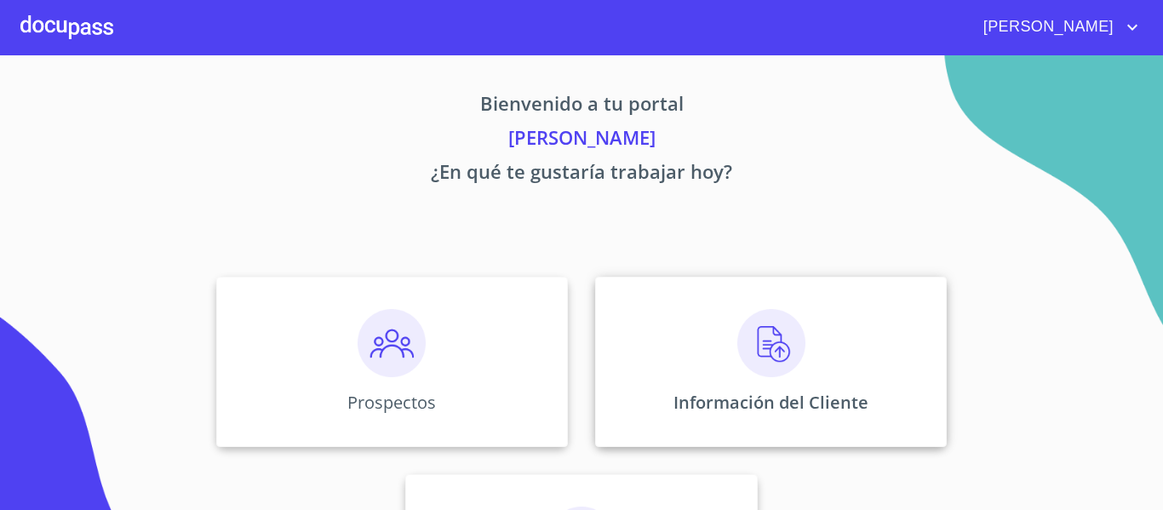
click at [711, 332] on div "Información del Cliente" at bounding box center [771, 362] width 352 height 170
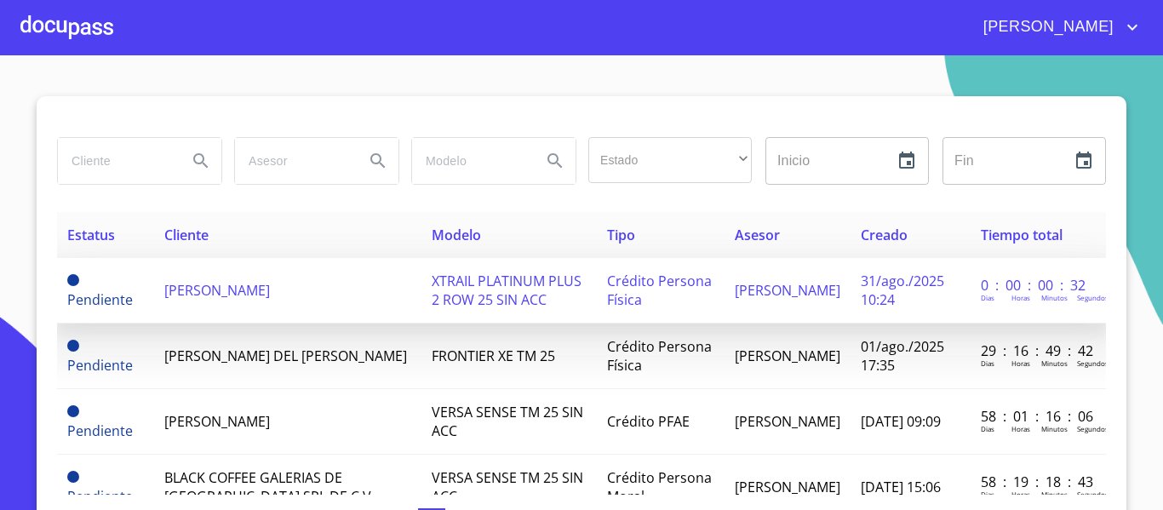
click at [270, 281] on span "[PERSON_NAME]" at bounding box center [217, 290] width 106 height 19
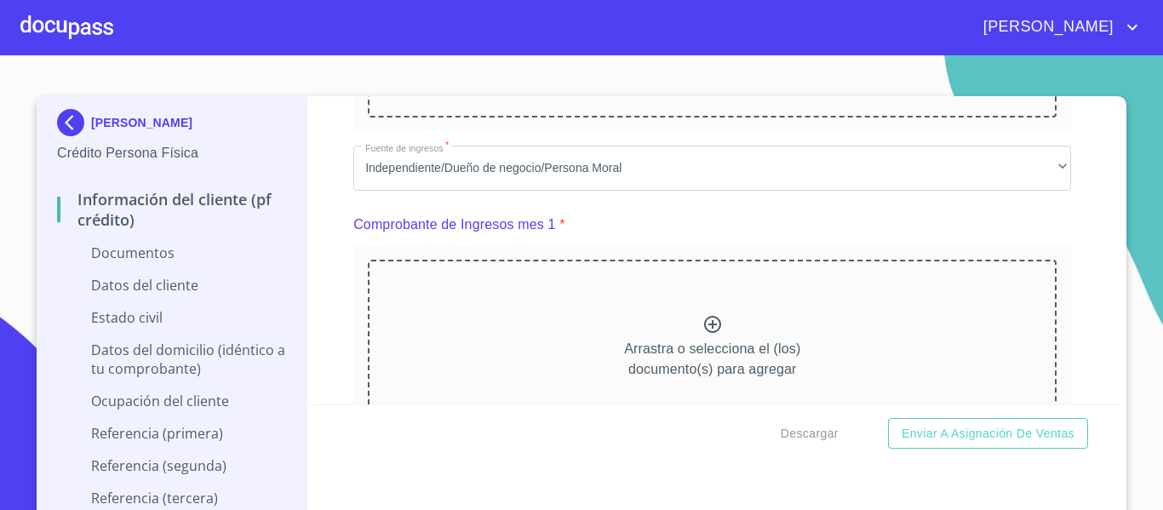
scroll to position [596, 0]
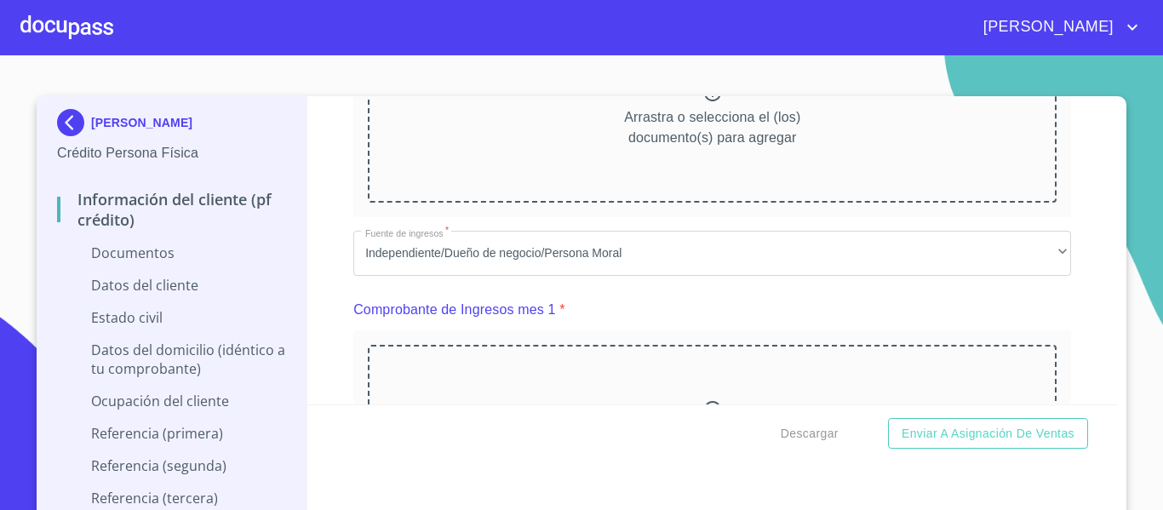
click at [325, 369] on div "Información del cliente (PF crédito) Documentos Documento de identificación.   …" at bounding box center [712, 250] width 811 height 308
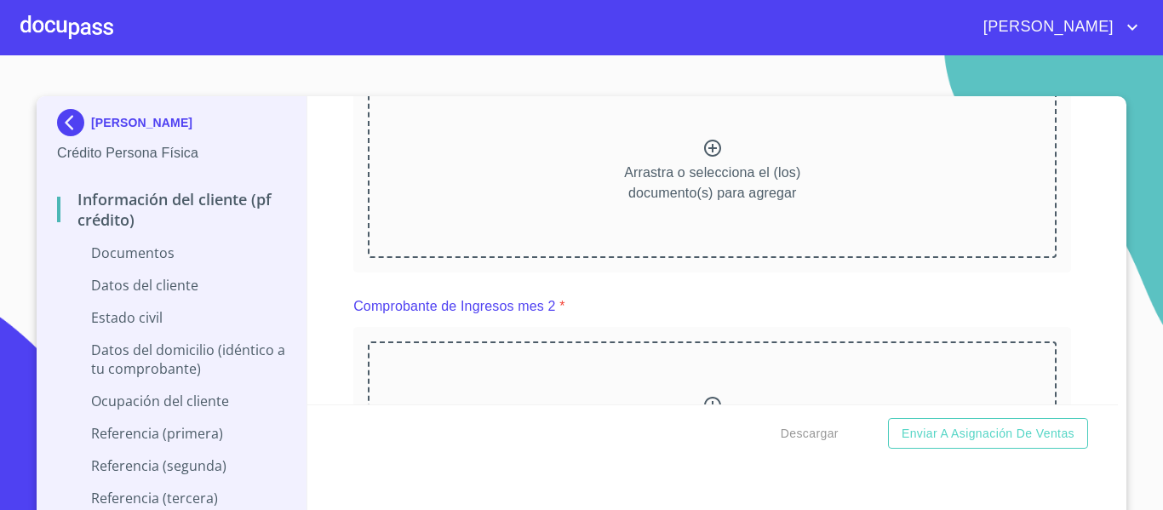
scroll to position [851, 0]
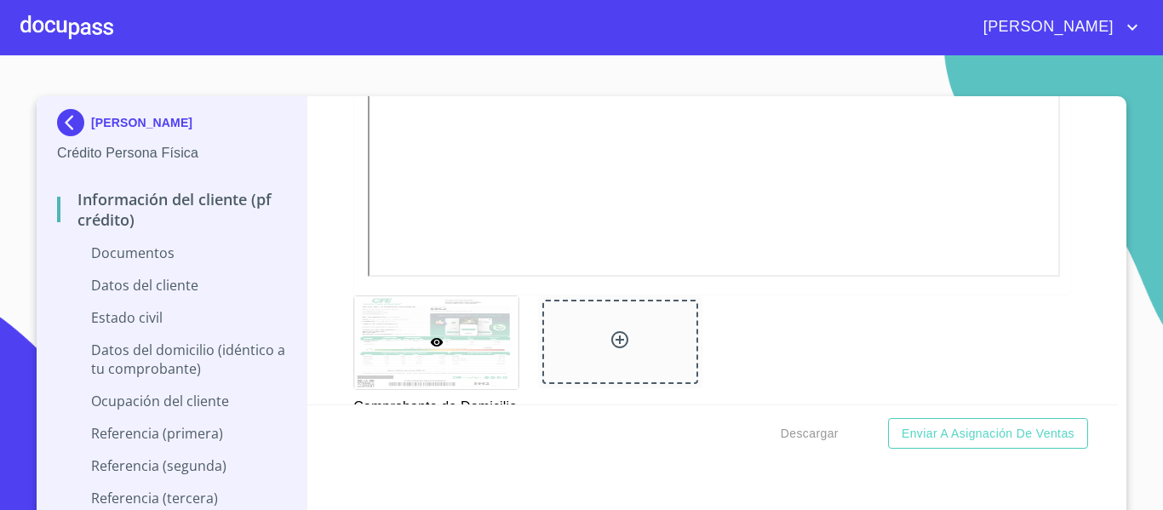
click at [339, 289] on div "Información del cliente (PF crédito) Documentos Documento de identificación.   …" at bounding box center [712, 250] width 811 height 308
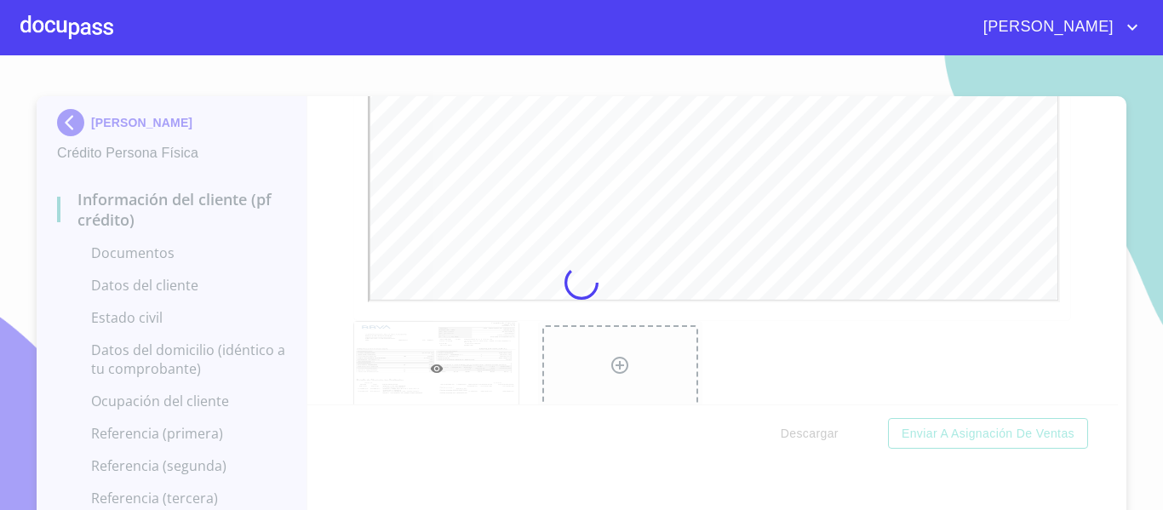
scroll to position [0, 0]
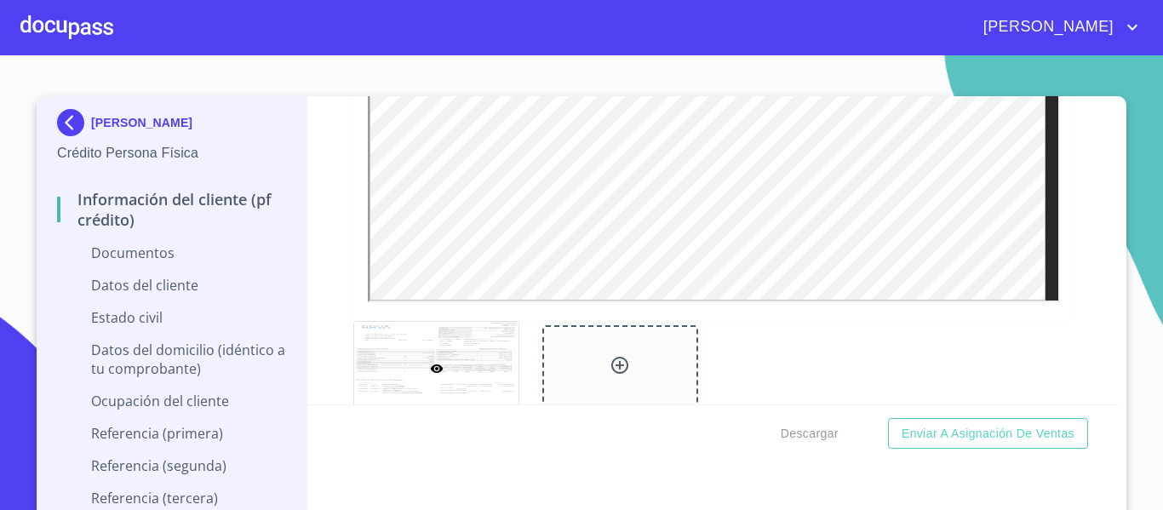
click at [354, 316] on div at bounding box center [712, 76] width 716 height 490
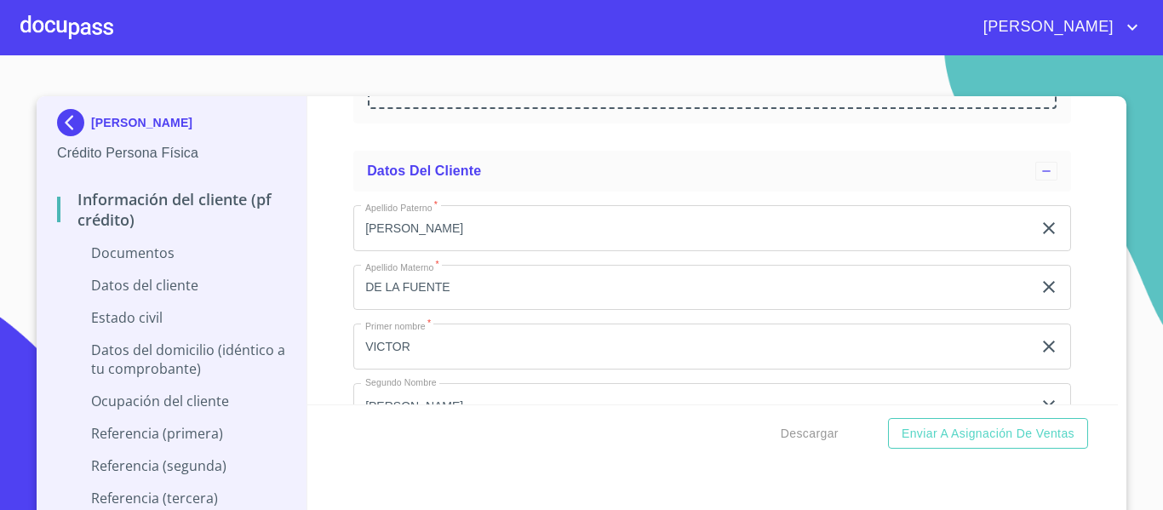
scroll to position [3831, 0]
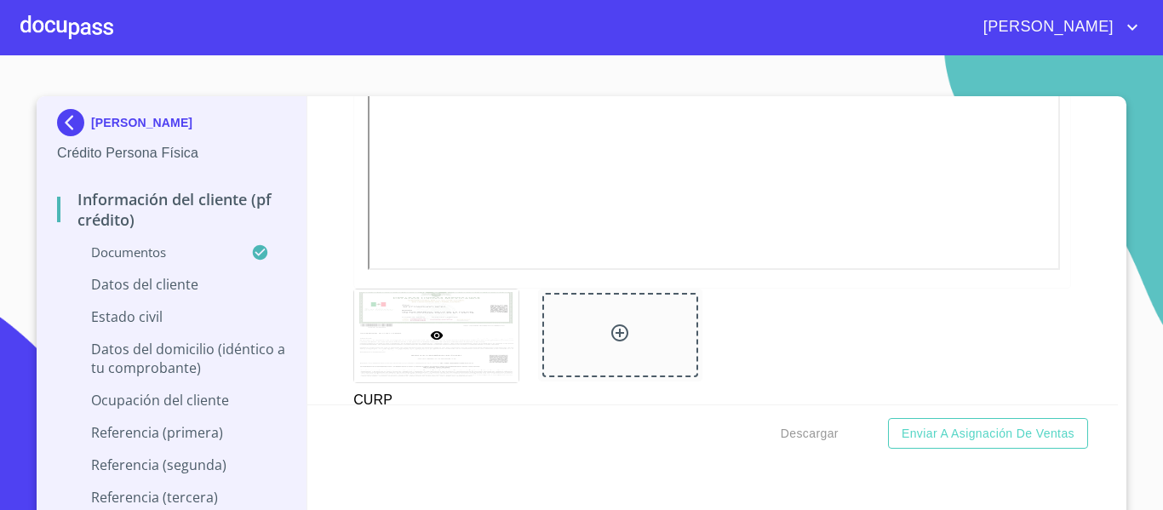
click at [314, 267] on div "Información del cliente (PF crédito) Documentos Documento de identificación.   …" at bounding box center [712, 250] width 811 height 308
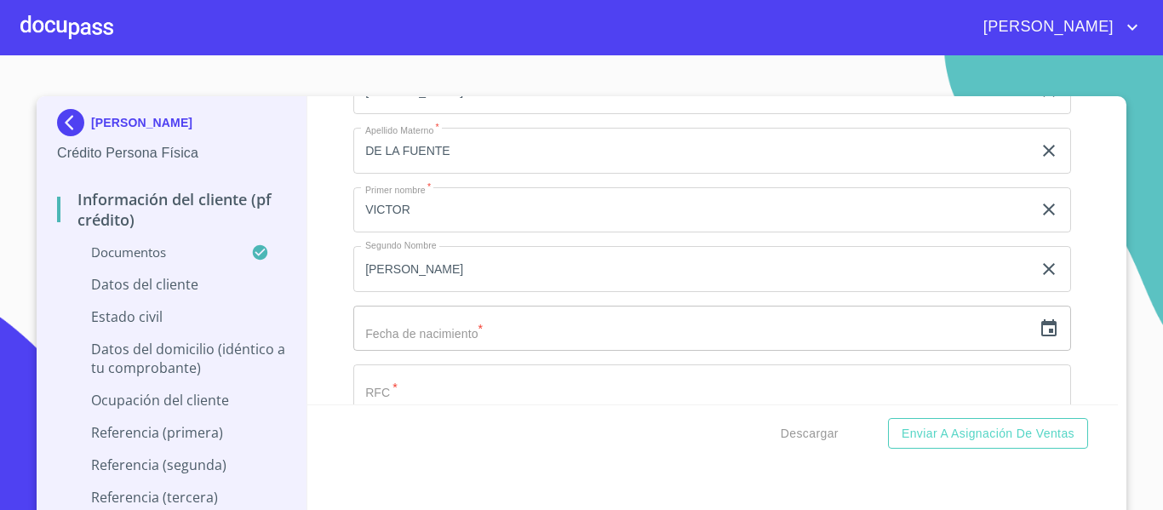
scroll to position [4597, 0]
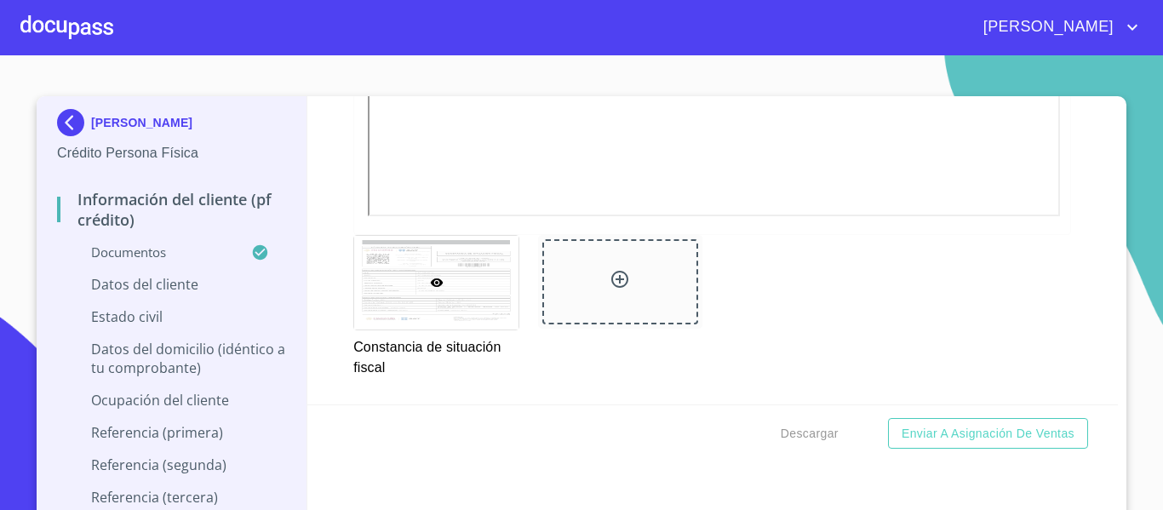
click at [332, 289] on div "Información del cliente (PF crédito) Documentos Documento de identificación.   …" at bounding box center [712, 250] width 811 height 308
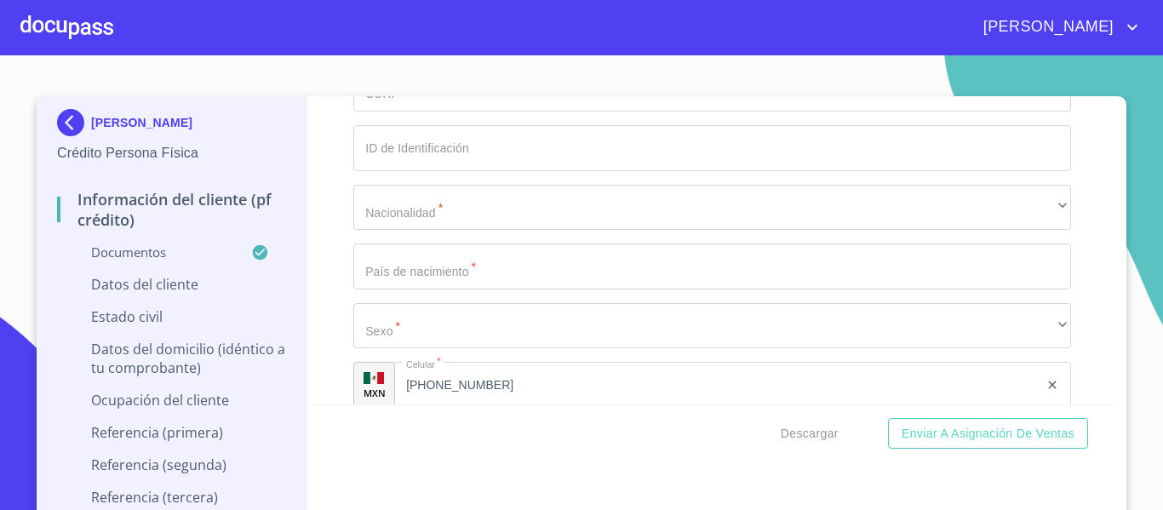
scroll to position [5449, 0]
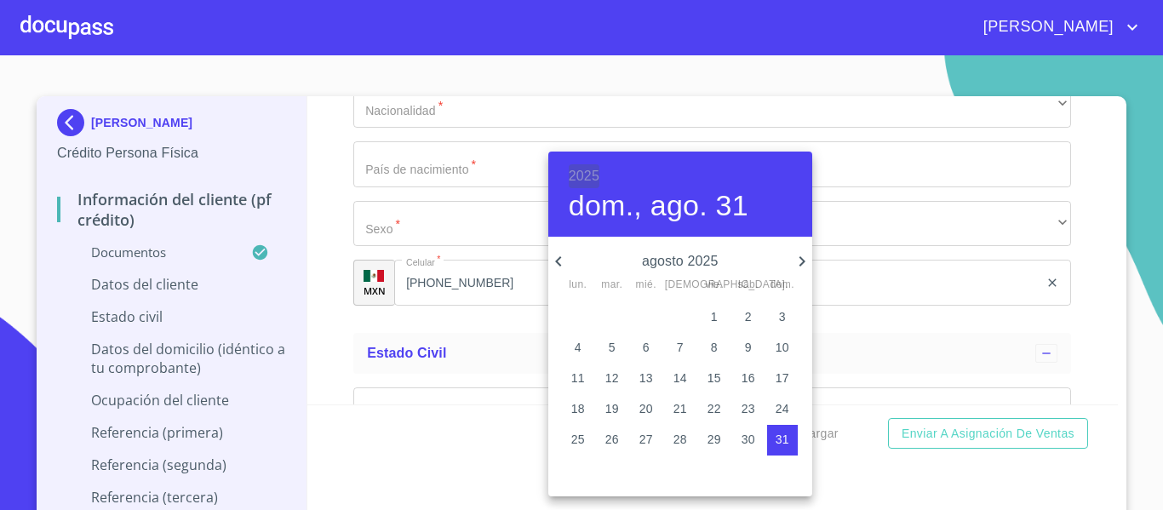
click at [596, 172] on h6 "2025" at bounding box center [584, 176] width 31 height 24
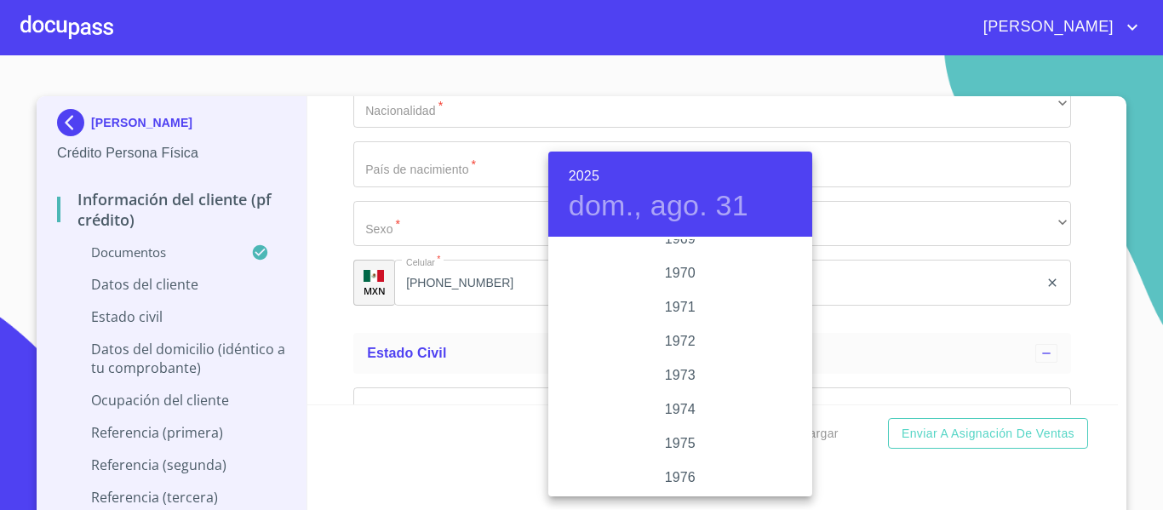
scroll to position [1601, 0]
click at [674, 256] on div "1972" at bounding box center [680, 256] width 264 height 34
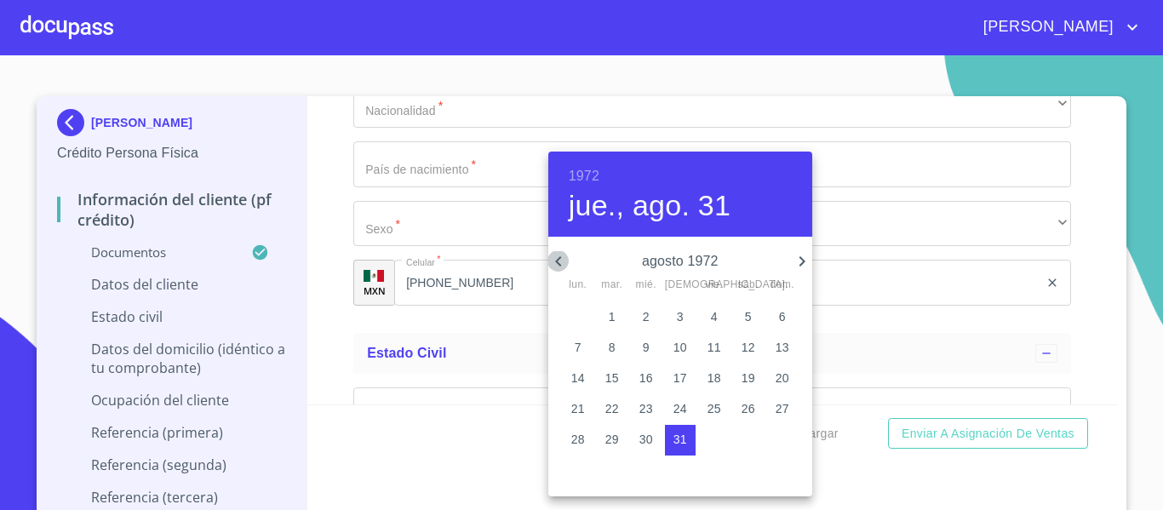
click at [559, 267] on icon "button" at bounding box center [558, 261] width 20 height 20
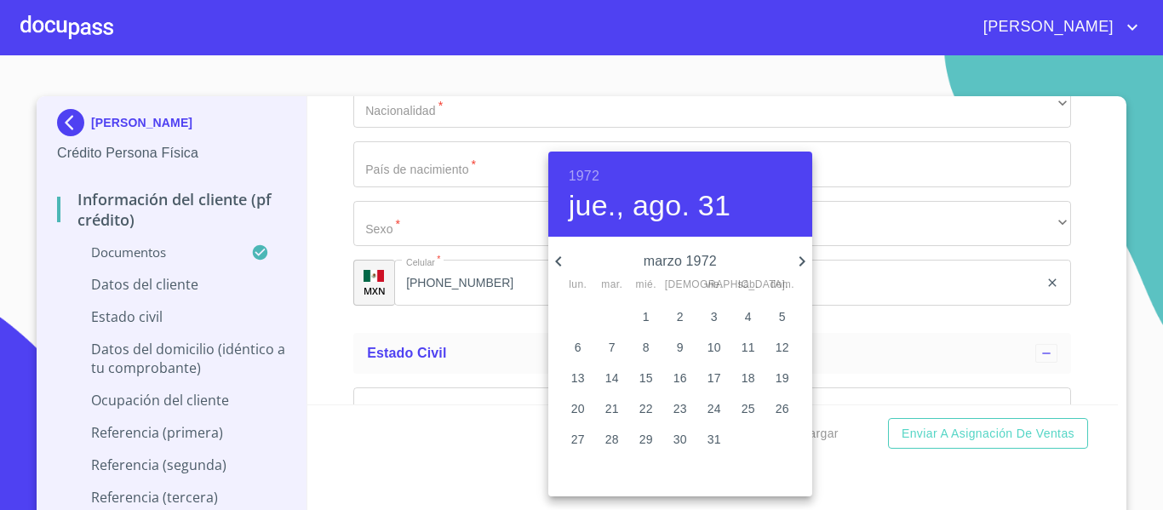
click at [804, 261] on icon "button" at bounding box center [802, 261] width 6 height 10
click at [802, 266] on icon "button" at bounding box center [802, 261] width 20 height 20
click at [713, 407] on p "23" at bounding box center [714, 408] width 14 height 17
type input "23 de jun. de 1972"
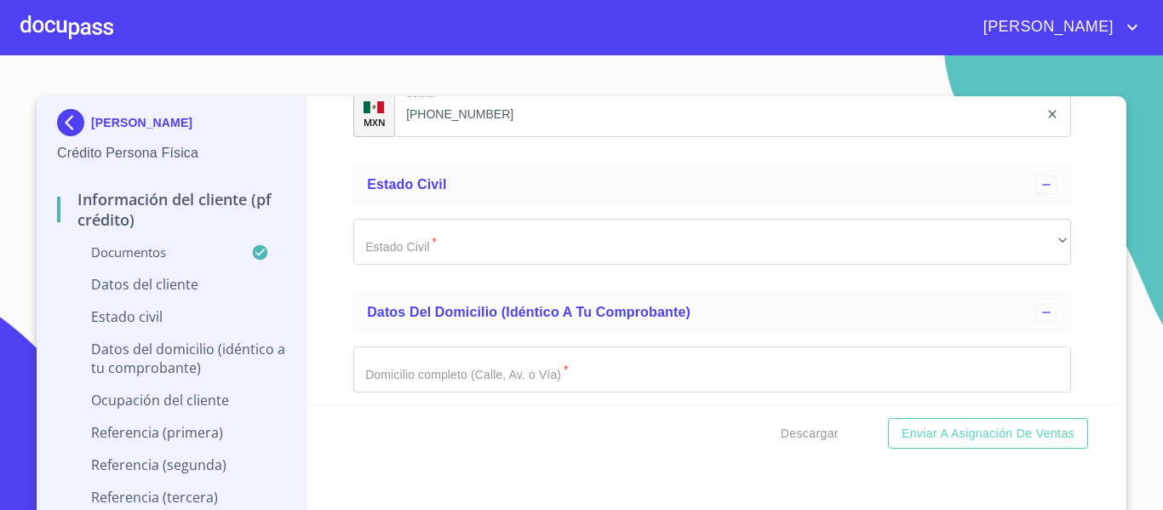
scroll to position [5619, 0]
type input "SIFV720623FM5"
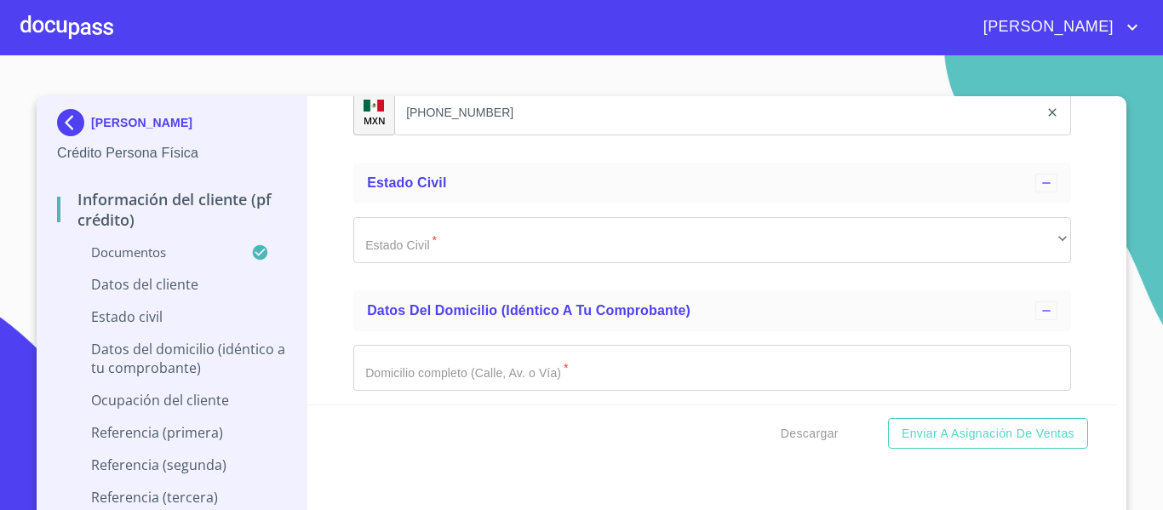
paste input "SIFV720623FM5"
type input "SIFV720623HDFLNC05"
click at [314, 309] on div "Información del cliente (PF crédito) Documentos Documento de identificación.   …" at bounding box center [712, 250] width 811 height 308
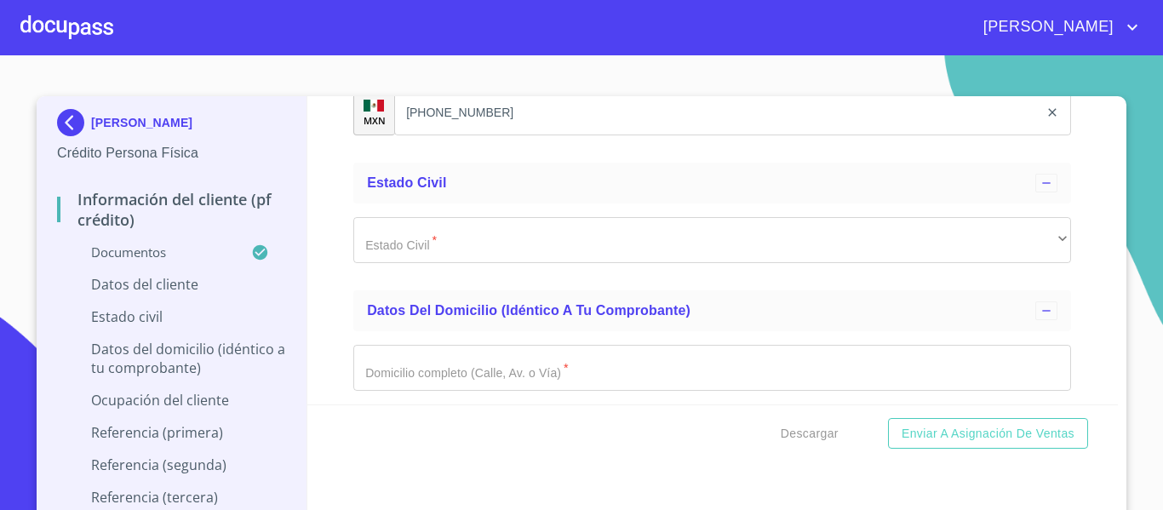
type input "1376116089"
click at [331, 360] on div "Información del cliente (PF crédito) Documentos Documento de identificación.   …" at bounding box center [712, 250] width 811 height 308
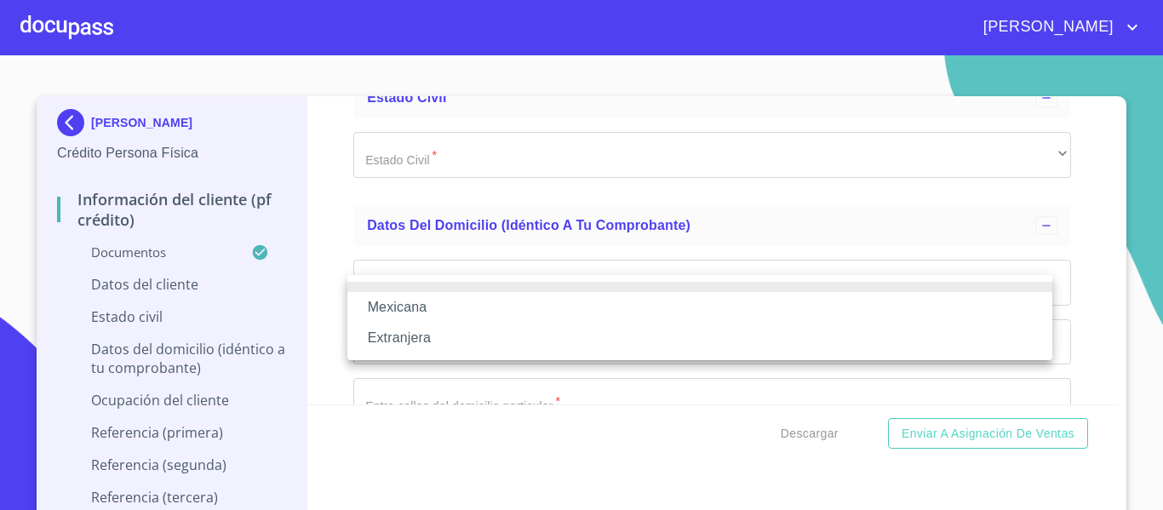
click at [387, 301] on li "Mexicana" at bounding box center [699, 307] width 705 height 31
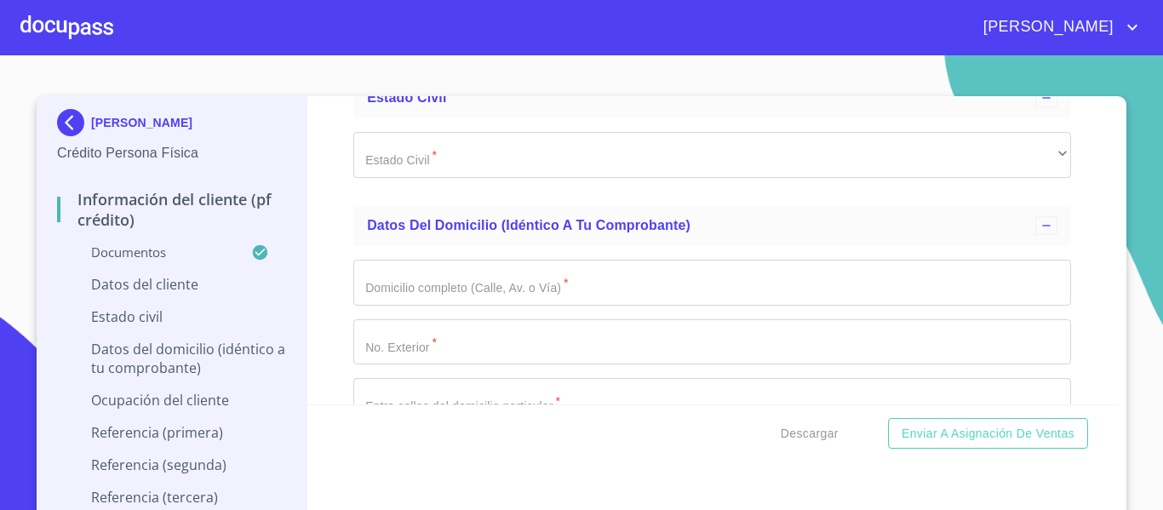
scroll to position [5789, 0]
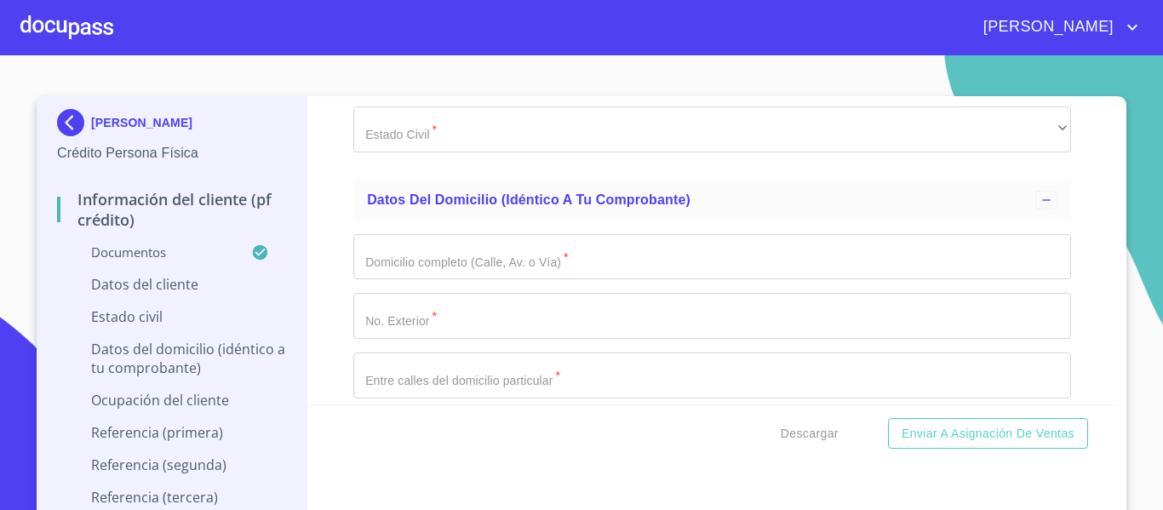
type input "[GEOGRAPHIC_DATA]"
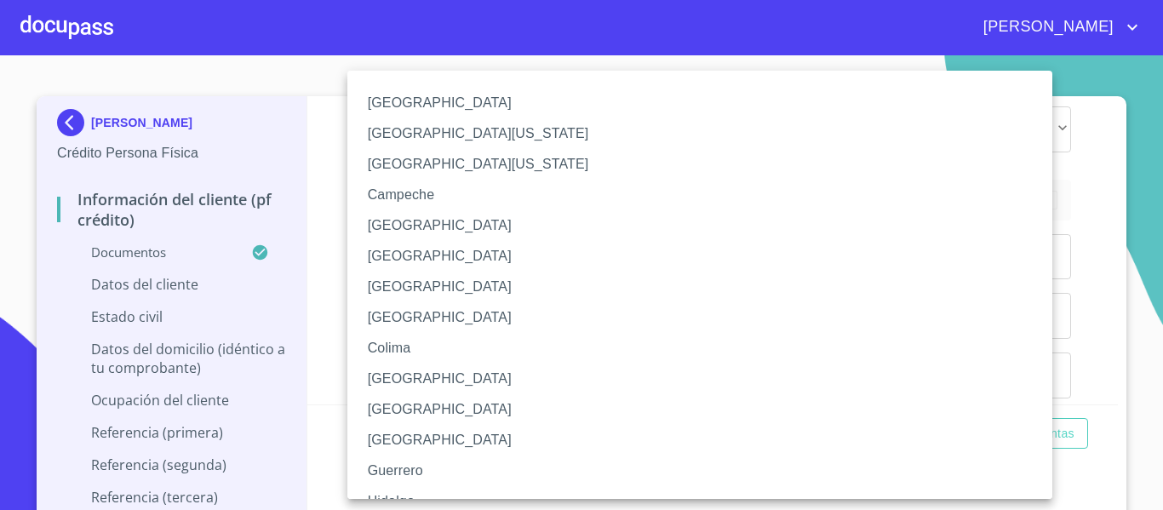
scroll to position [85, 0]
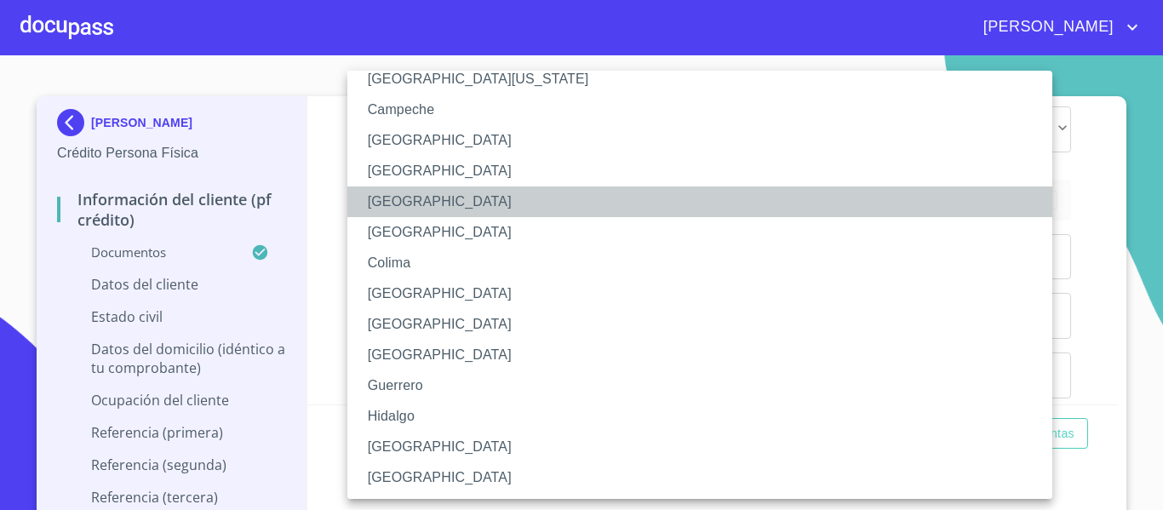
click at [409, 201] on li "[GEOGRAPHIC_DATA]" at bounding box center [706, 201] width 718 height 31
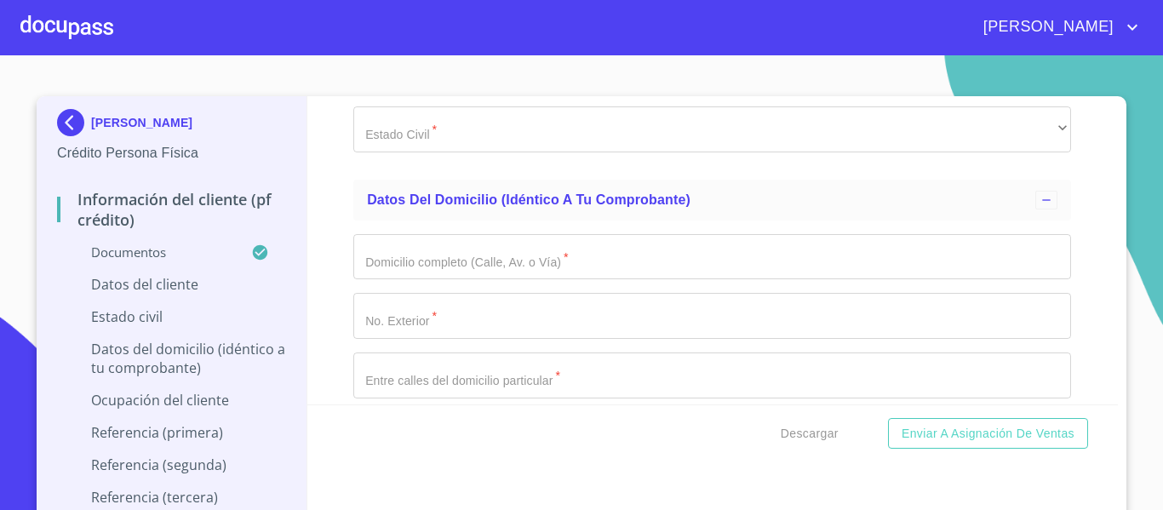
scroll to position [5875, 0]
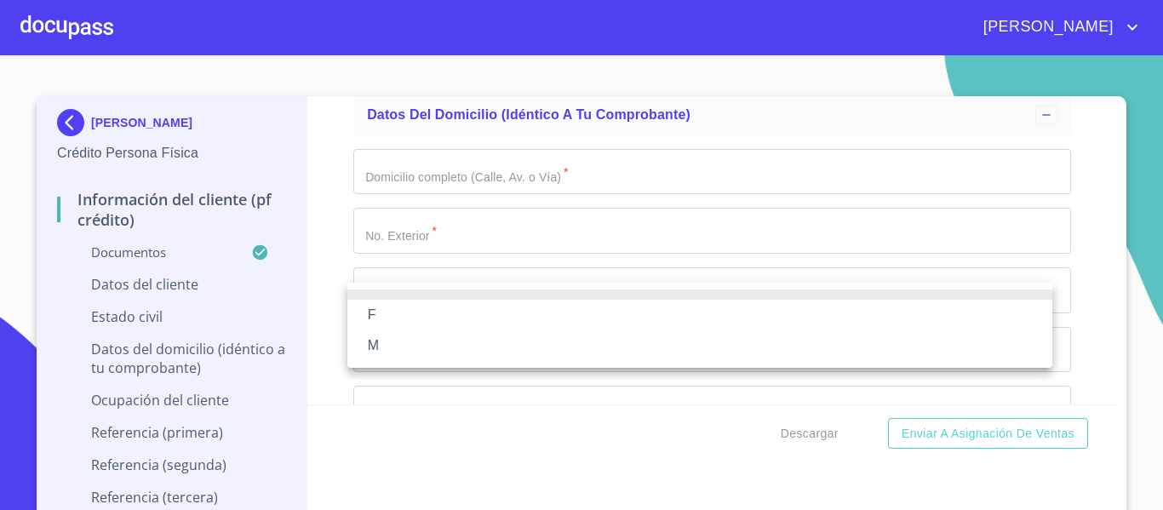
click at [385, 341] on li "M" at bounding box center [699, 345] width 705 height 31
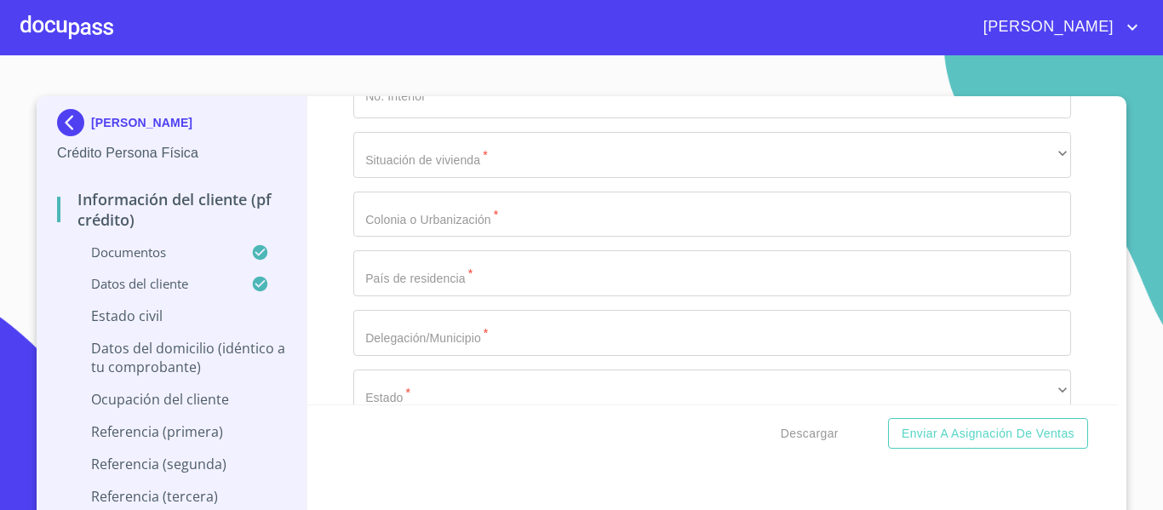
scroll to position [6130, 0]
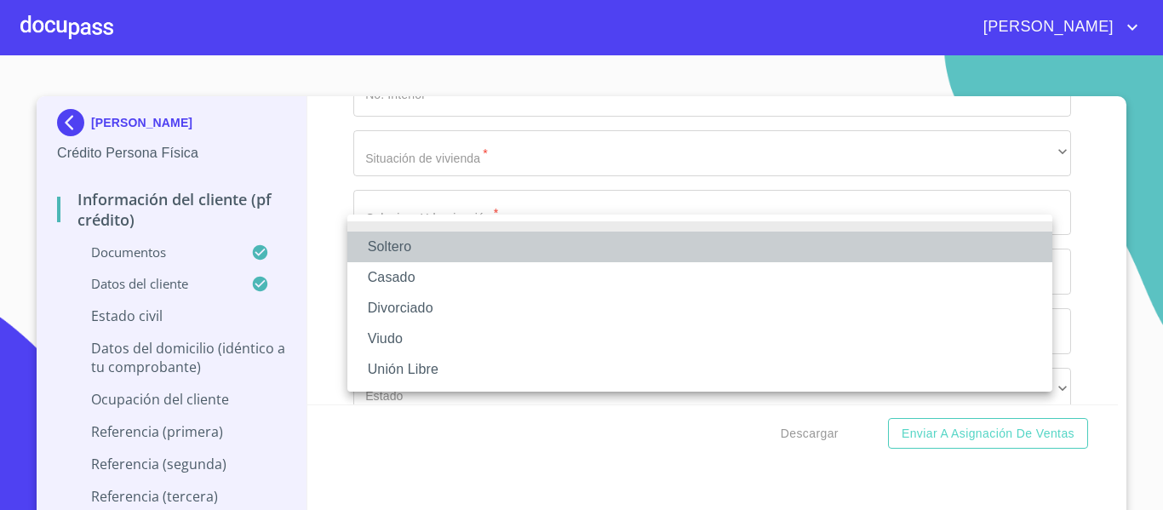
click at [409, 240] on li "Soltero" at bounding box center [699, 247] width 705 height 31
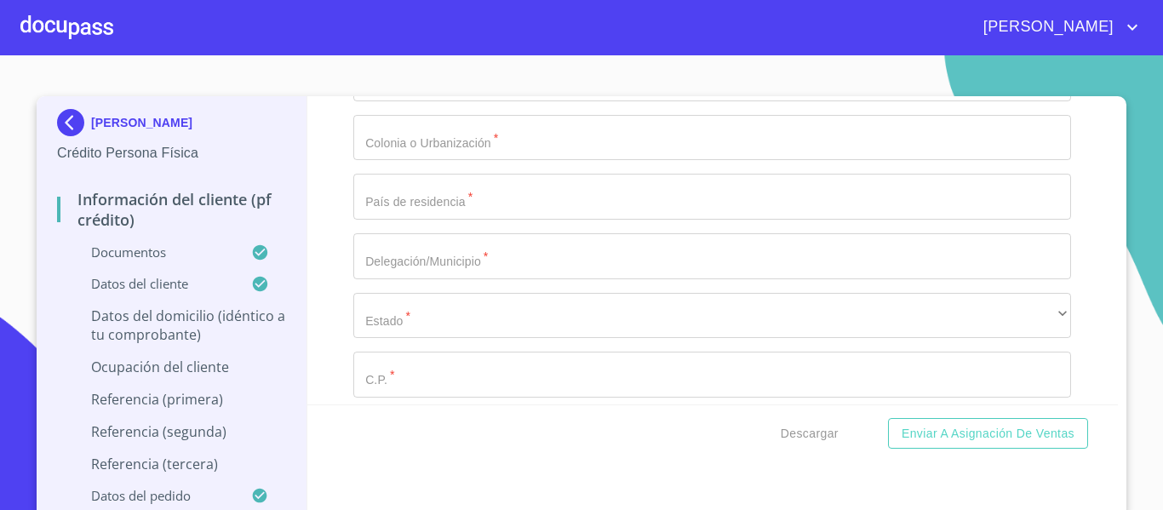
scroll to position [6215, 0]
type input "PROL 8 DE [PERSON_NAME]"
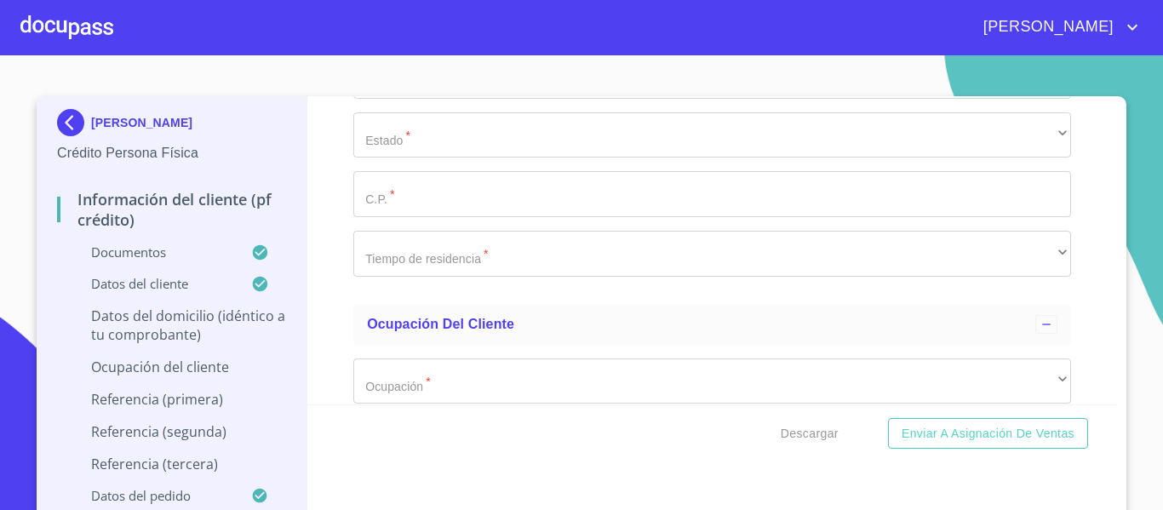
type input "1220"
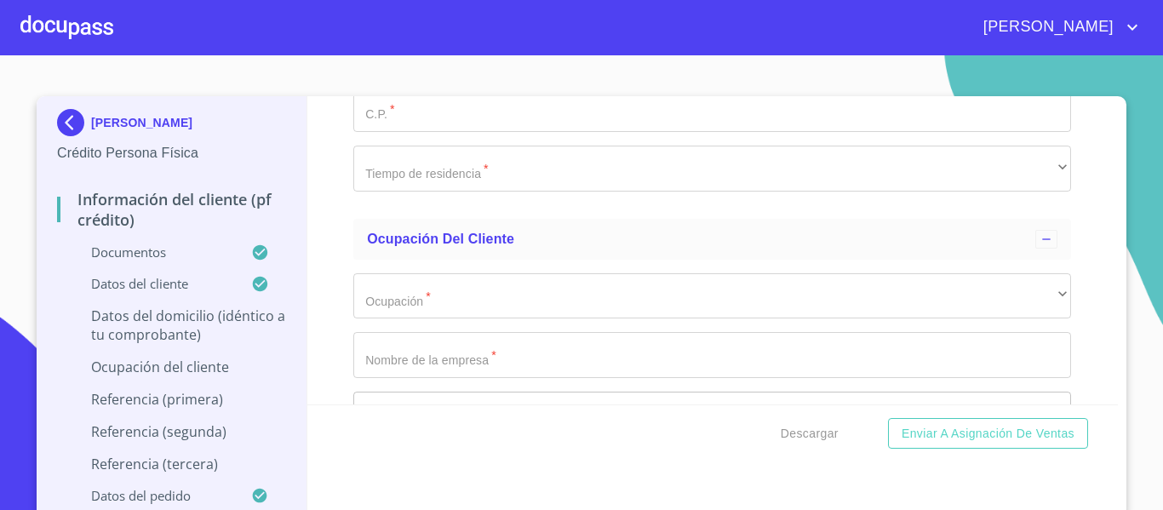
type input "[PERSON_NAME] SECO"
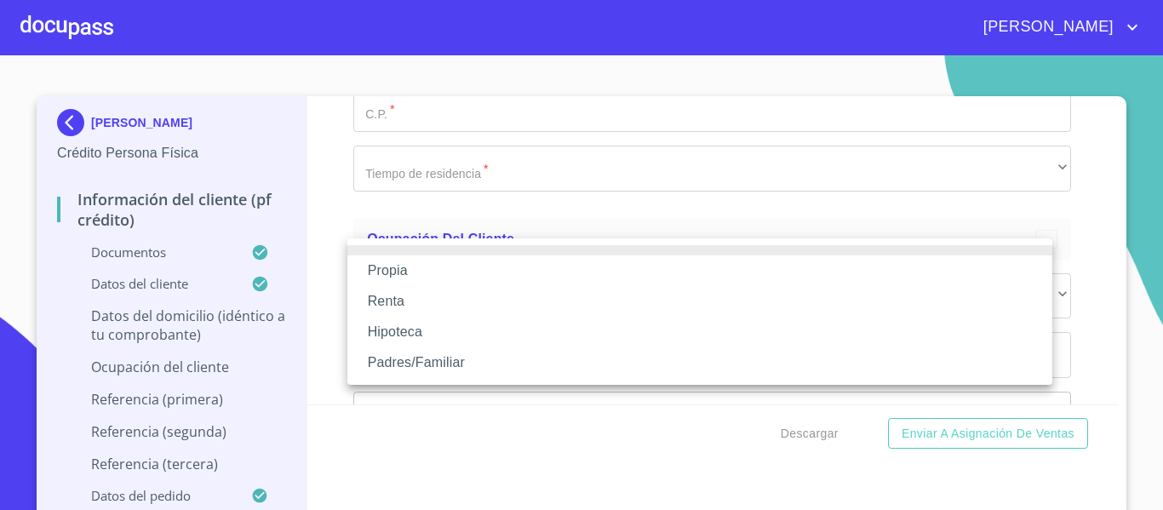
click at [404, 260] on li "Propia" at bounding box center [699, 270] width 705 height 31
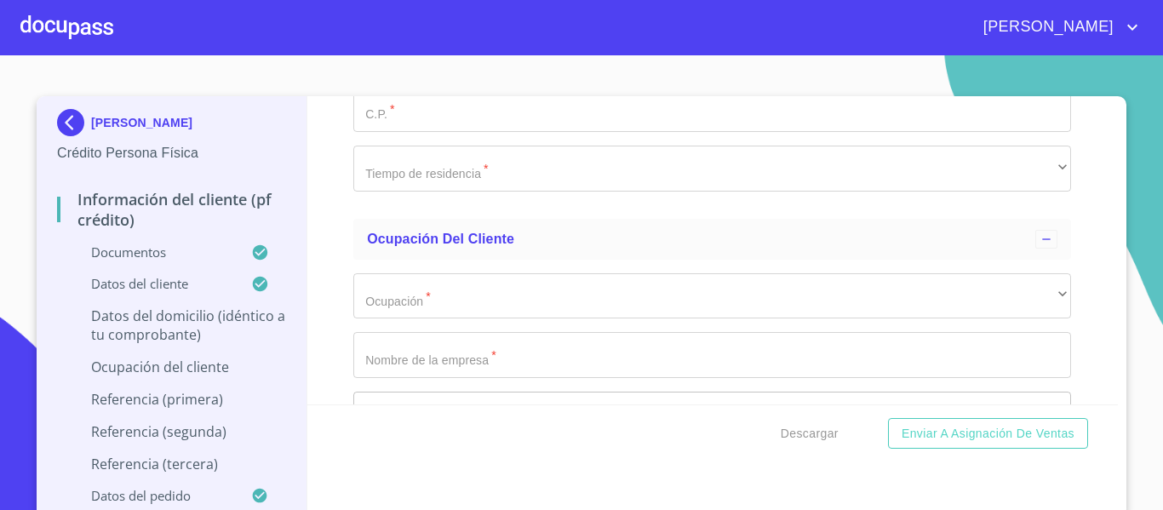
scroll to position [6556, 0]
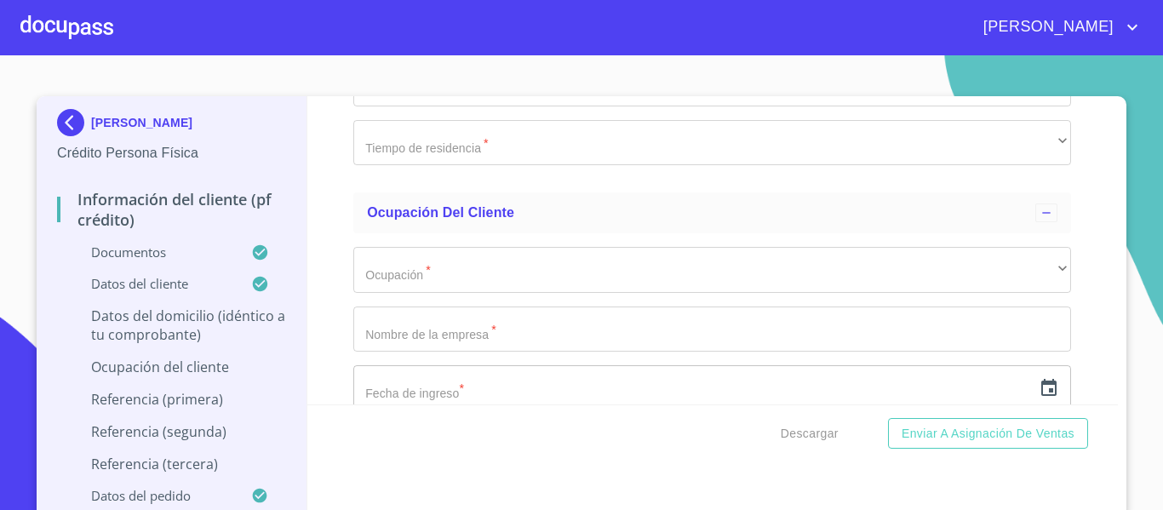
type input "$1,550,000"
click at [325, 291] on div "Información del cliente (PF crédito) Documentos Documento de identificación.   …" at bounding box center [712, 250] width 811 height 308
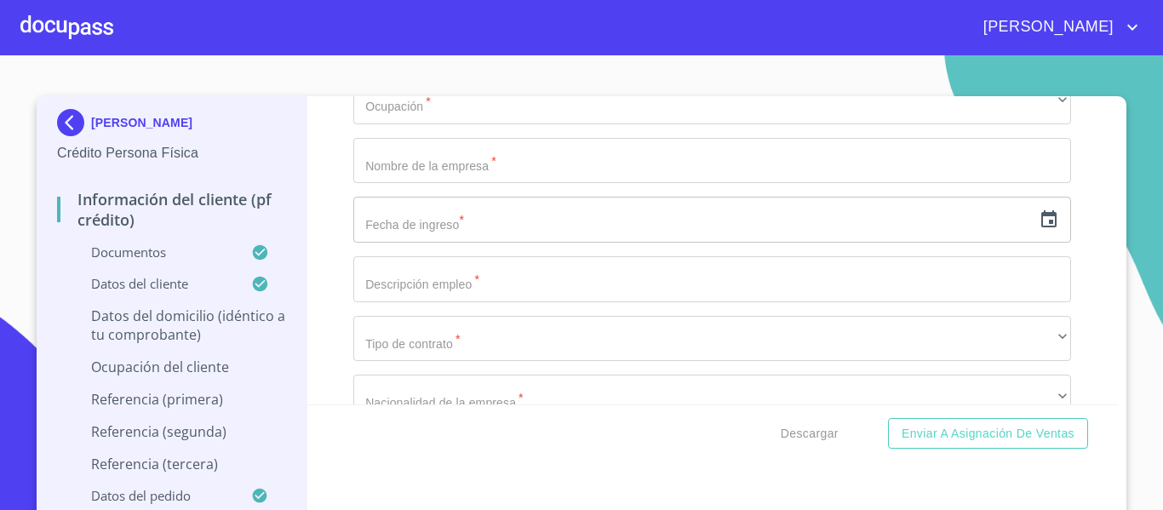
scroll to position [6726, 0]
type input "AMANECERES"
type input "[GEOGRAPHIC_DATA]"
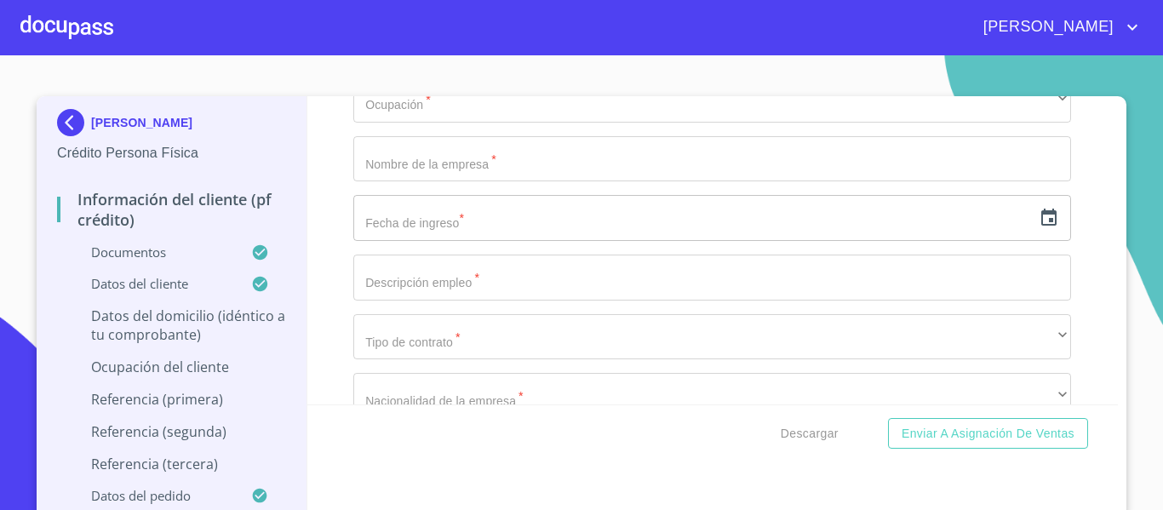
type input "S"
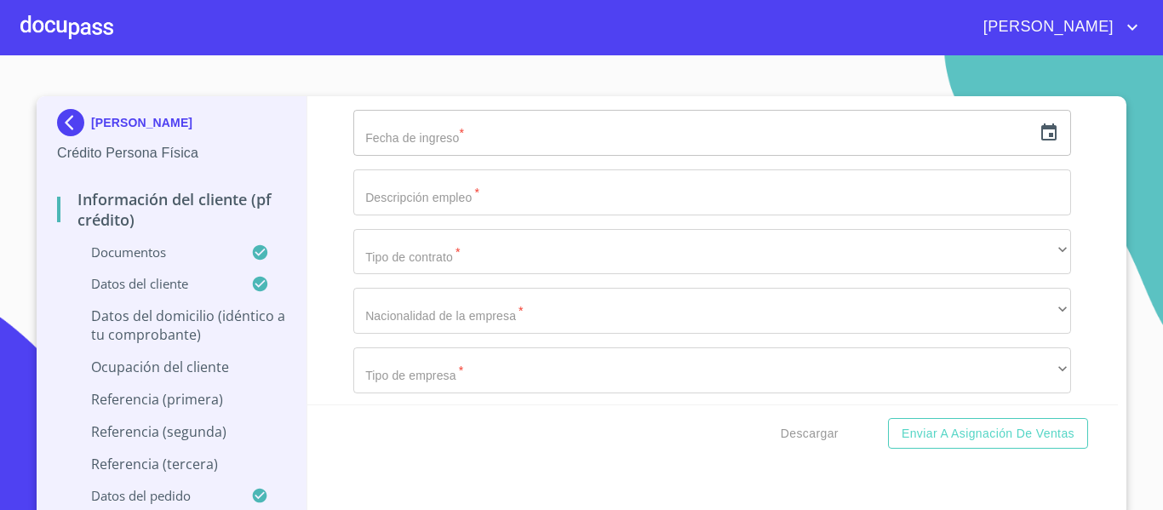
type input "TLAQUEPAQUE"
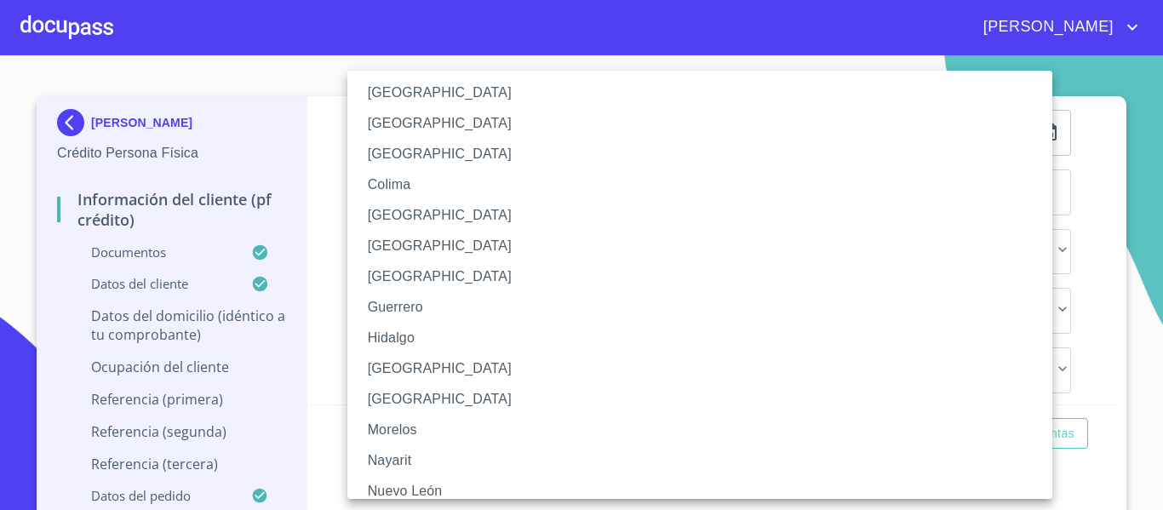
scroll to position [170, 0]
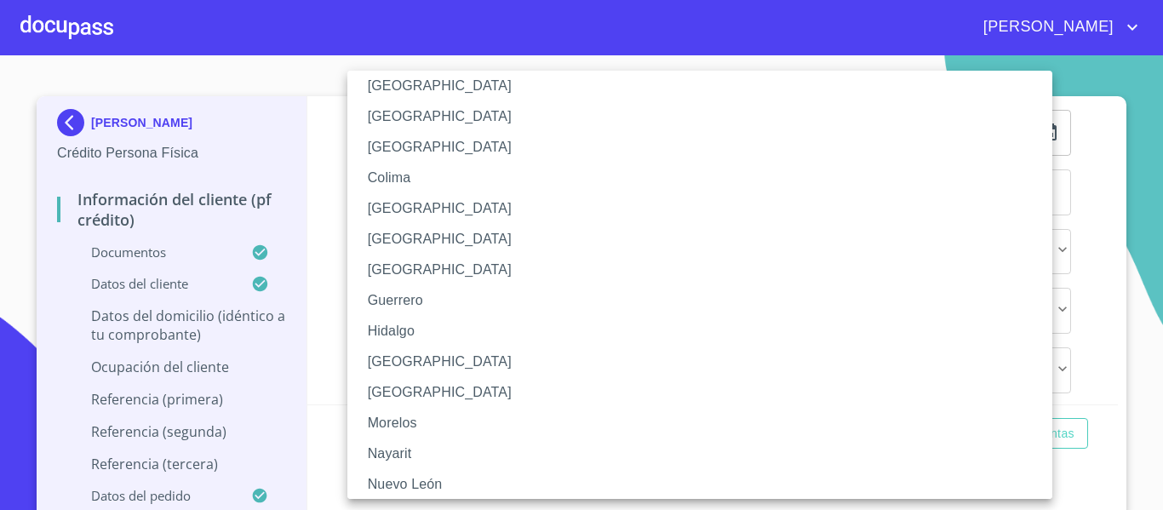
click at [384, 357] on li "[GEOGRAPHIC_DATA]" at bounding box center [706, 362] width 718 height 31
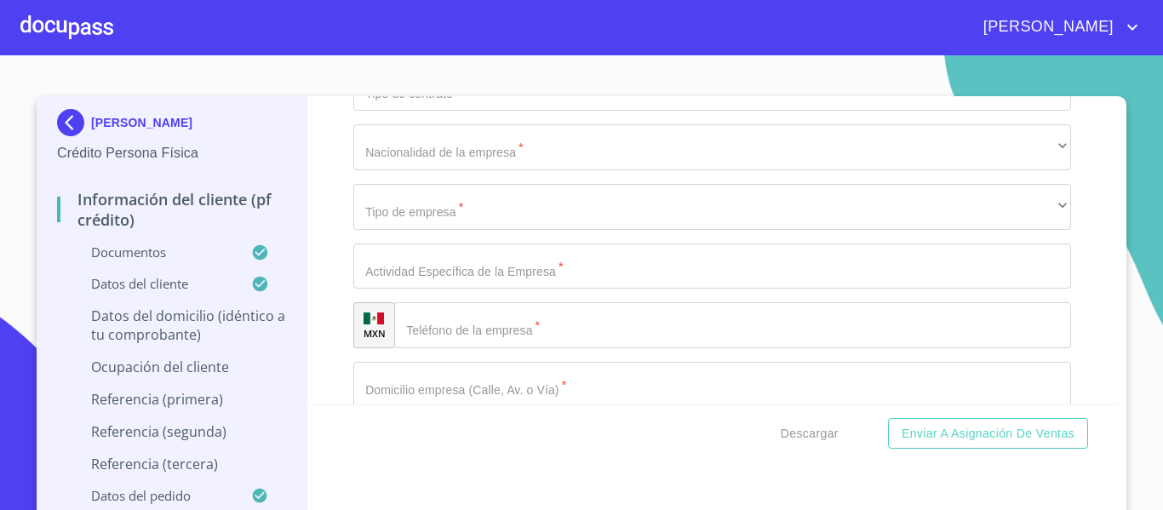
scroll to position [6981, 0]
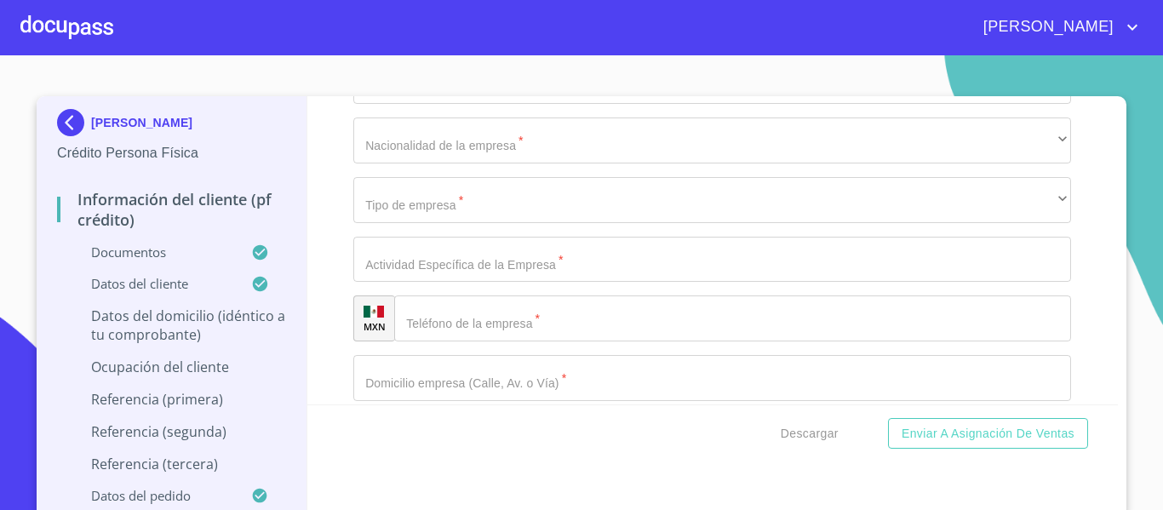
type input "45601"
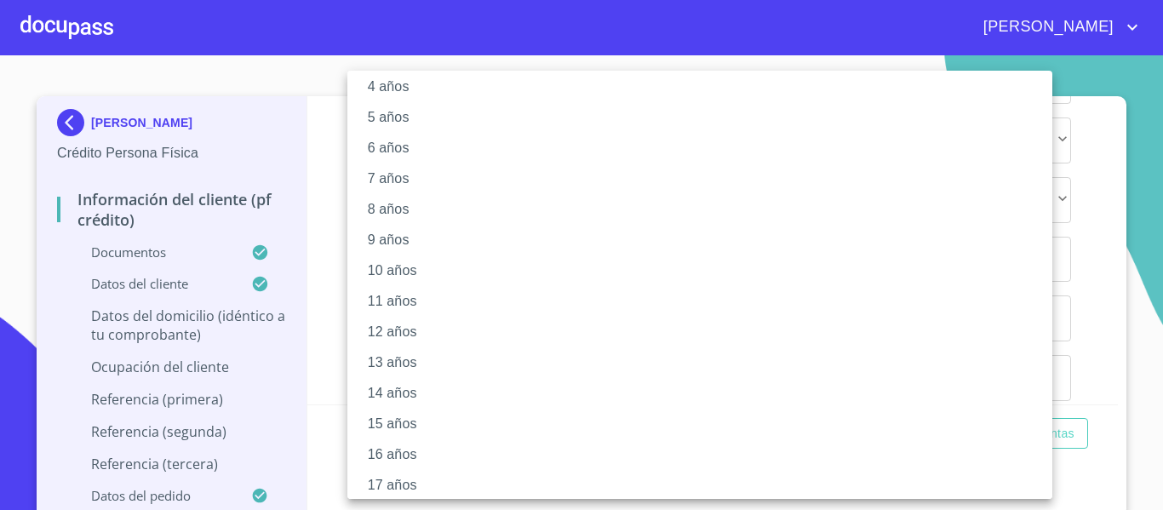
scroll to position [170, 0]
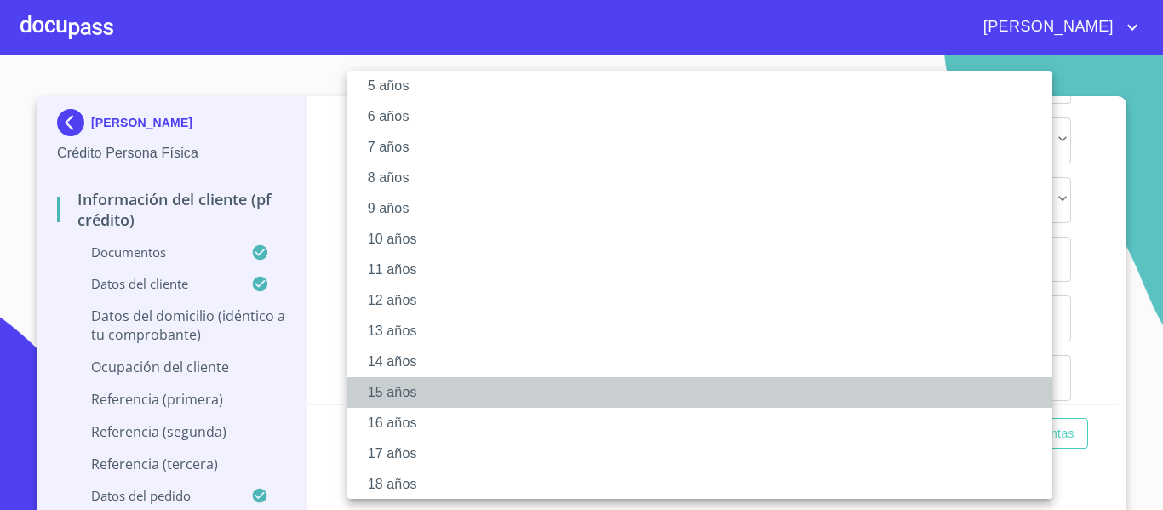
click at [396, 381] on li "15 años" at bounding box center [706, 392] width 718 height 31
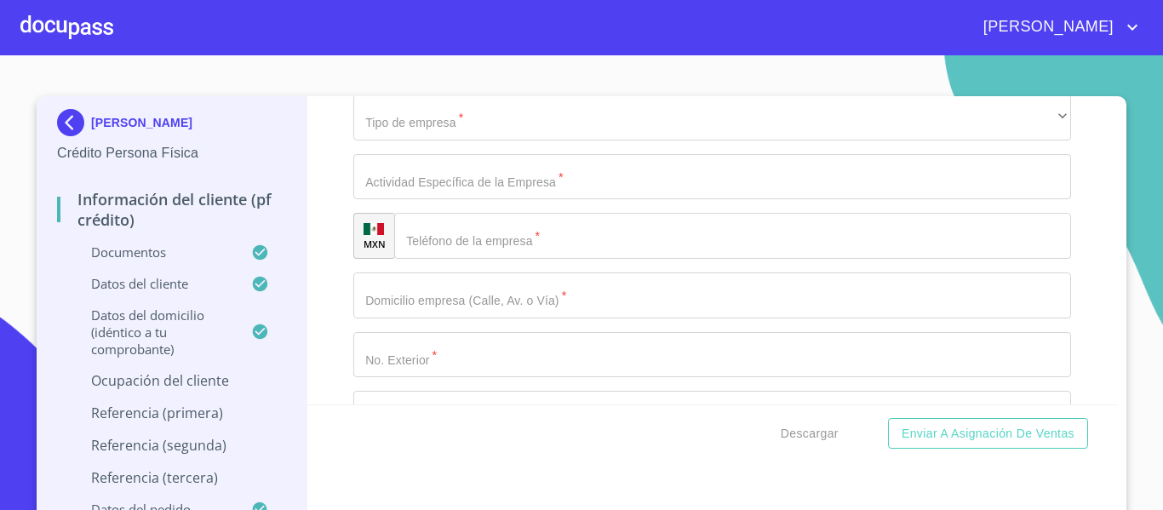
scroll to position [7066, 0]
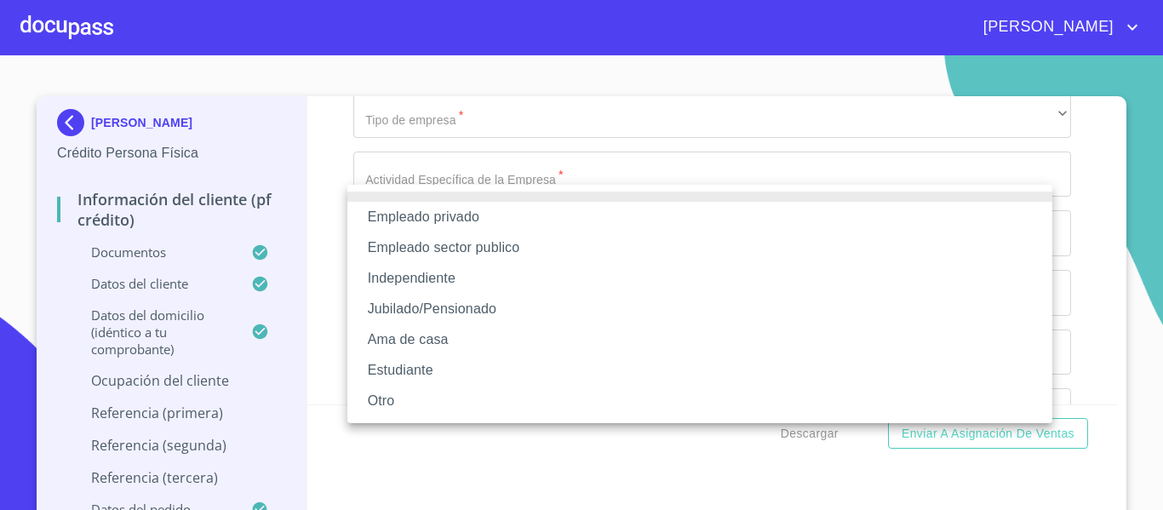
click at [400, 206] on li "Empleado privado" at bounding box center [699, 217] width 705 height 31
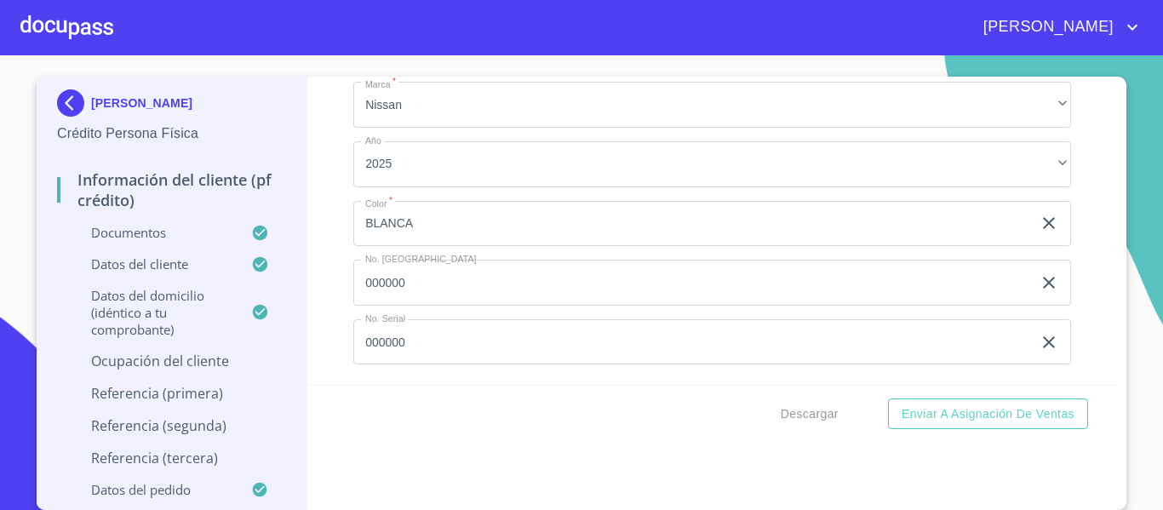
scroll to position [0, 0]
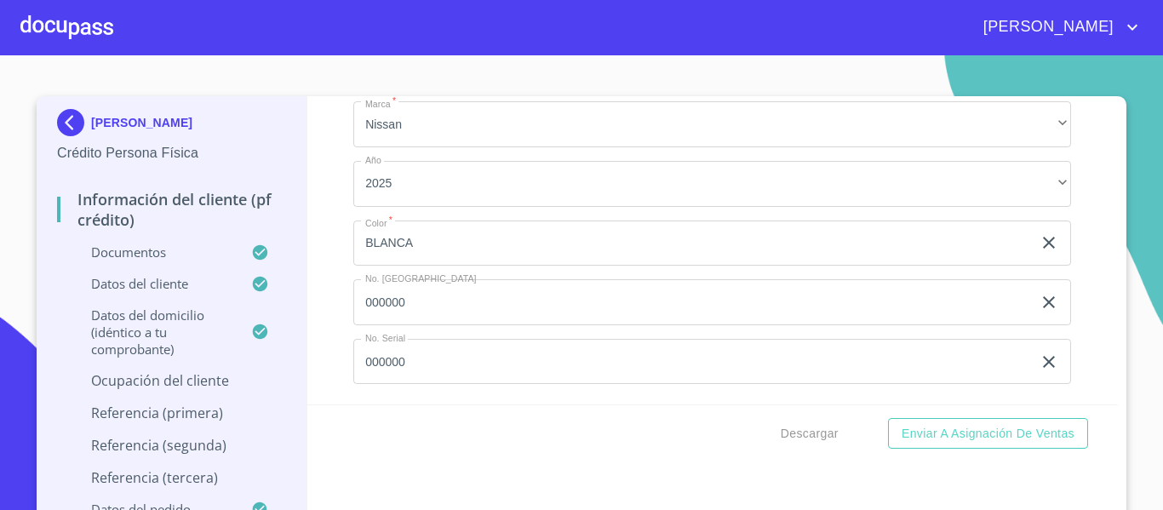
click at [341, 289] on div "Información del cliente (PF crédito) Documentos Documento de identificación.   …" at bounding box center [712, 250] width 811 height 308
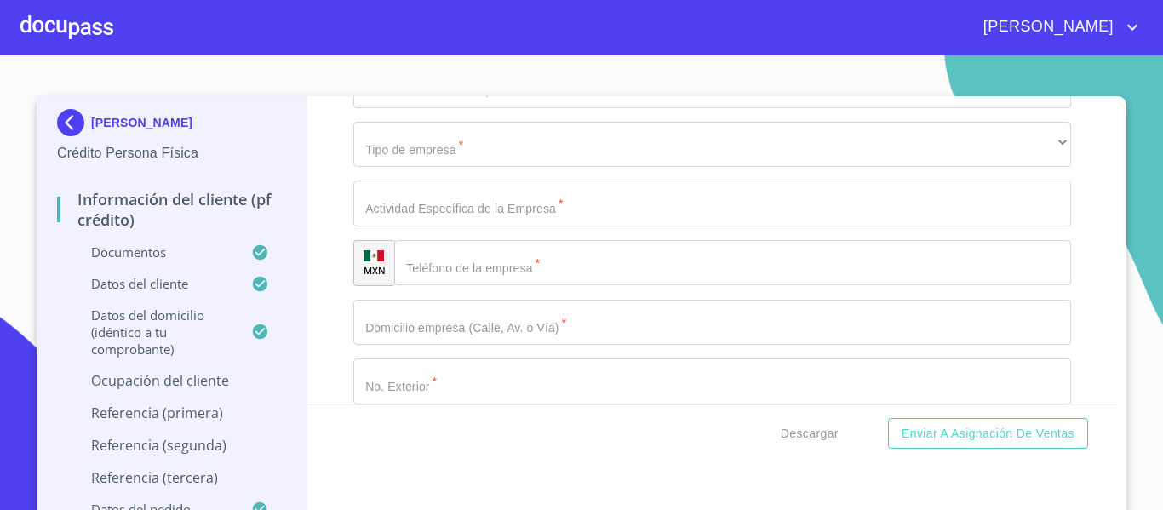
scroll to position [7101, 0]
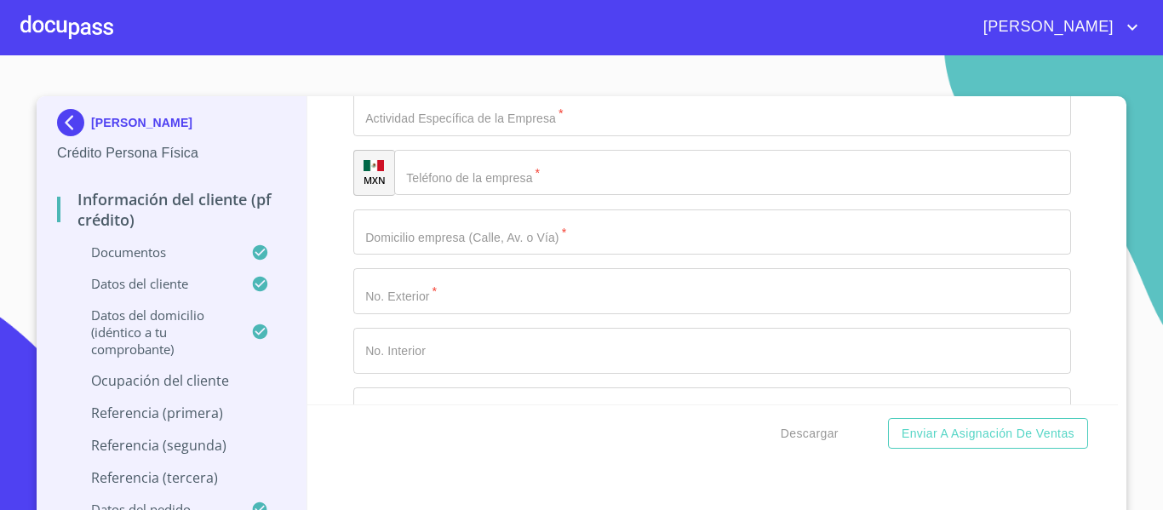
type input "FORMICA DE [GEOGRAPHIC_DATA]"
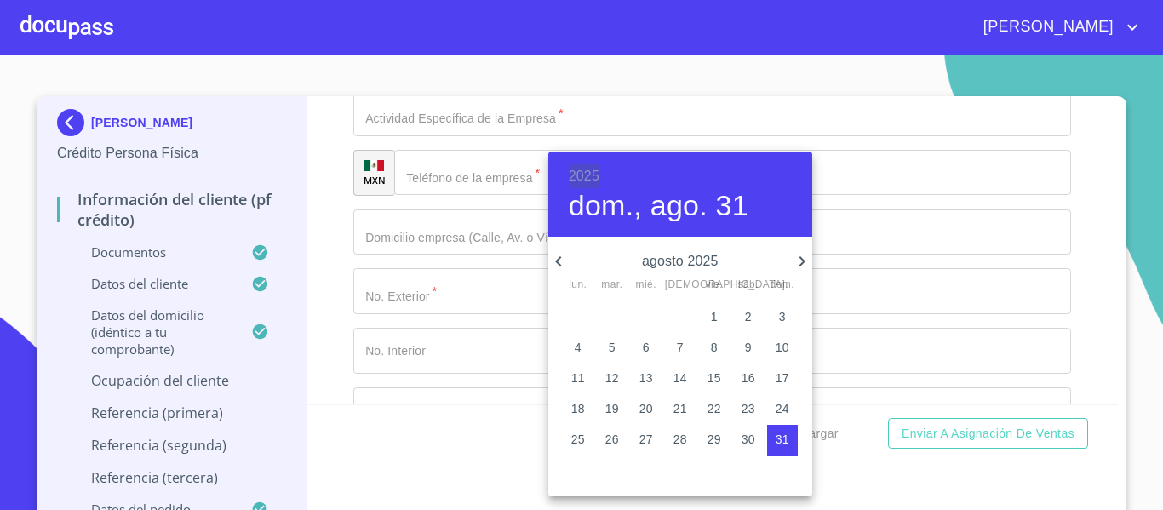
click at [579, 183] on h6 "2025" at bounding box center [584, 176] width 31 height 24
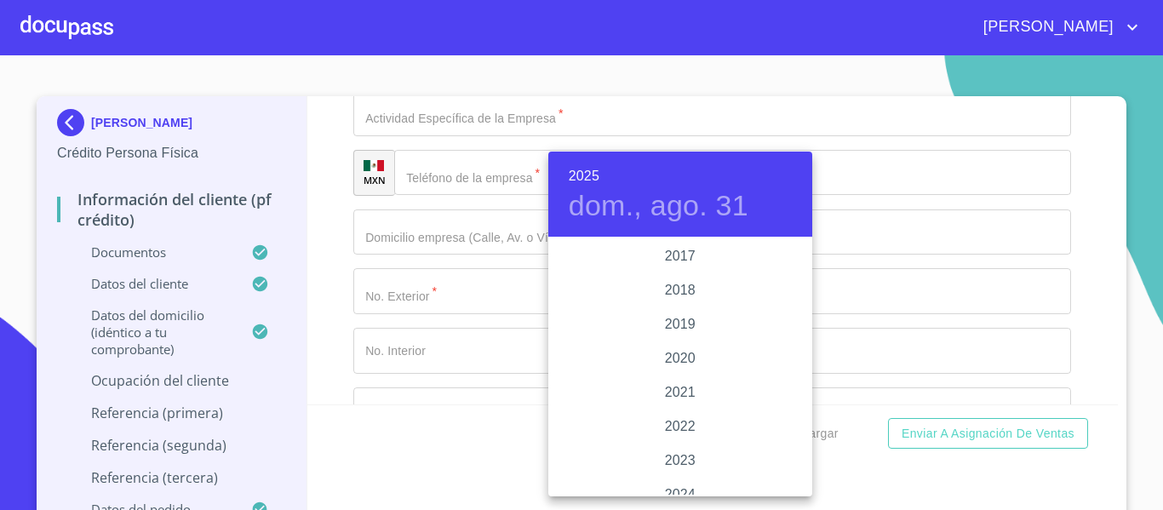
scroll to position [3218, 0]
click at [622, 339] on div "2022" at bounding box center [680, 341] width 264 height 34
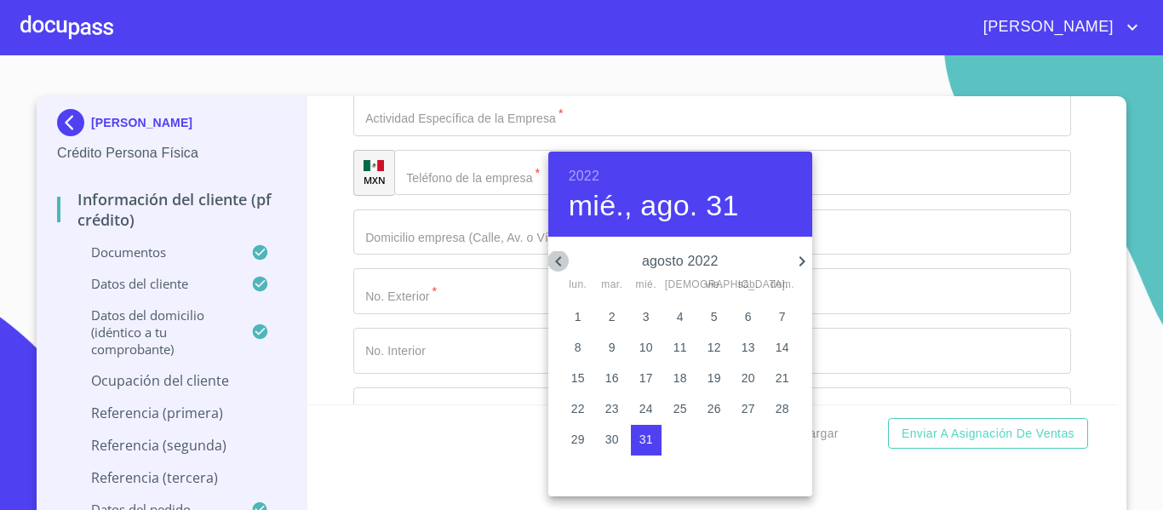
click at [563, 256] on icon "button" at bounding box center [558, 261] width 20 height 20
click at [580, 342] on p "2" at bounding box center [578, 347] width 7 height 17
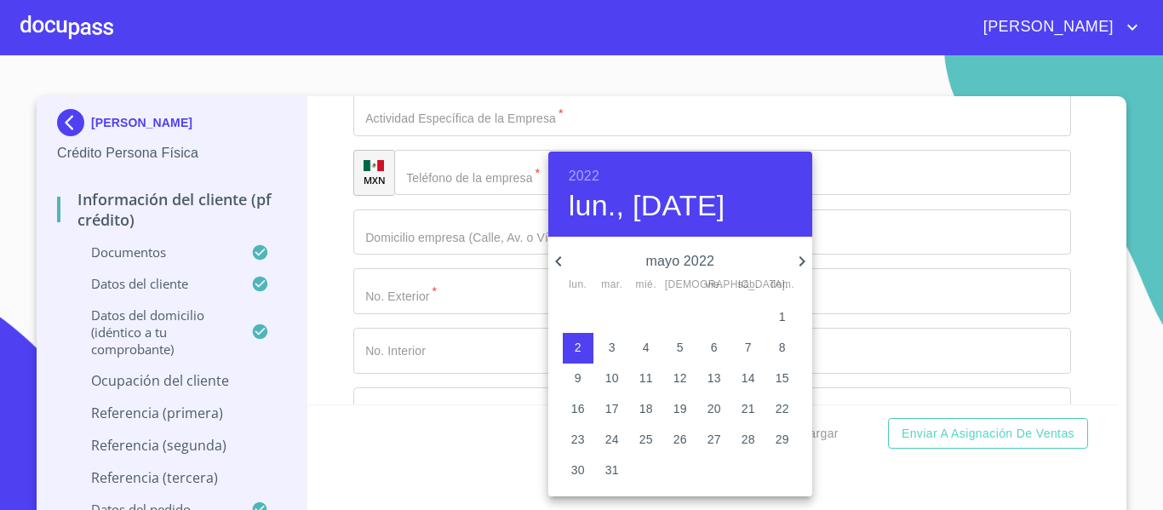
click at [577, 409] on p "16" at bounding box center [578, 408] width 14 height 17
type input "16 de may. de 2022"
click at [323, 260] on div at bounding box center [581, 255] width 1163 height 510
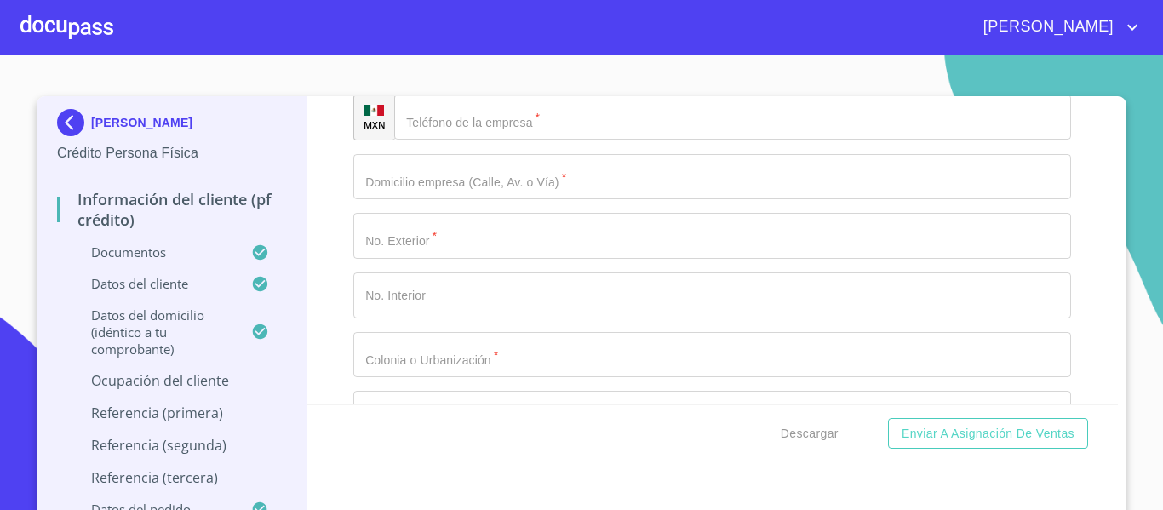
scroll to position [7272, 0]
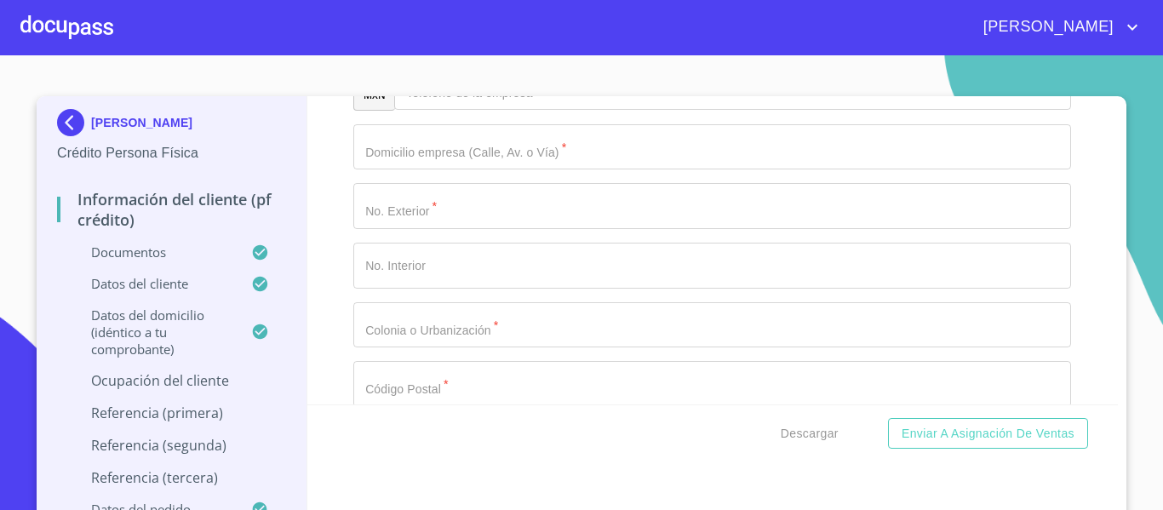
type input "TERRITORI MANAGER"
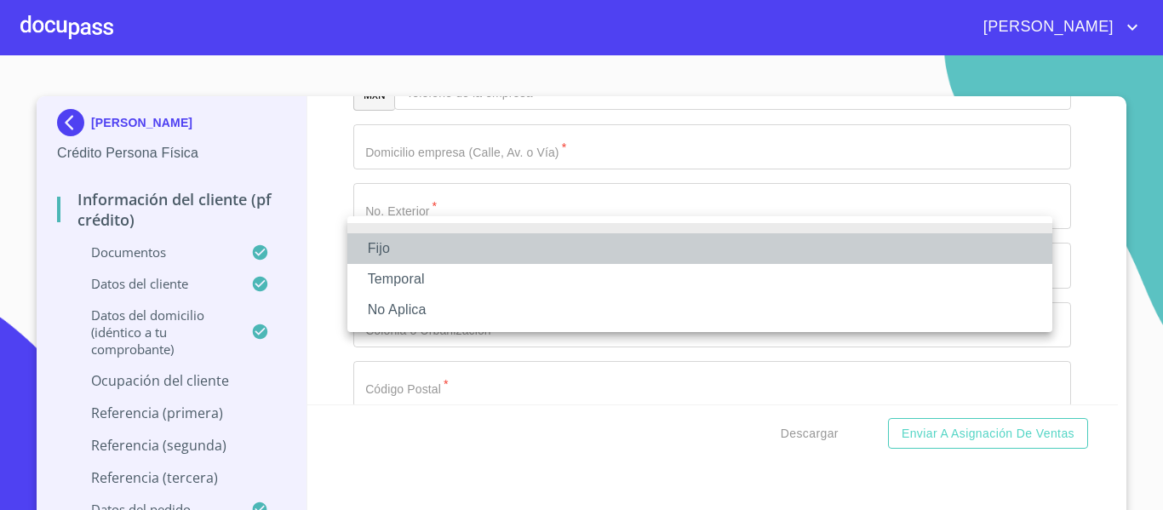
click at [404, 242] on li "Fijo" at bounding box center [699, 248] width 705 height 31
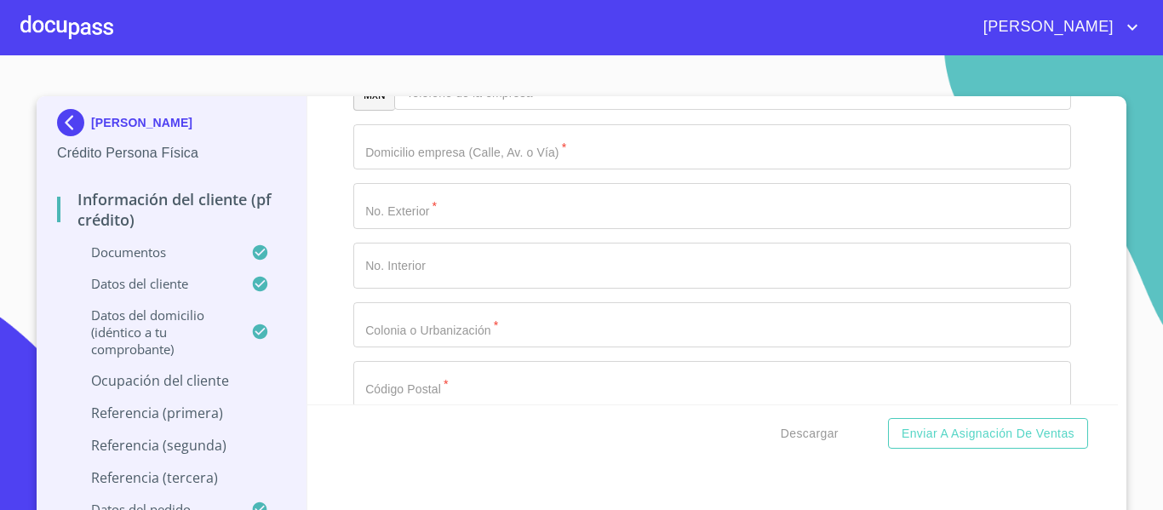
type input "40000"
click at [338, 358] on div "Información del cliente (PF crédito) Documentos Documento de identificación.   …" at bounding box center [712, 250] width 811 height 308
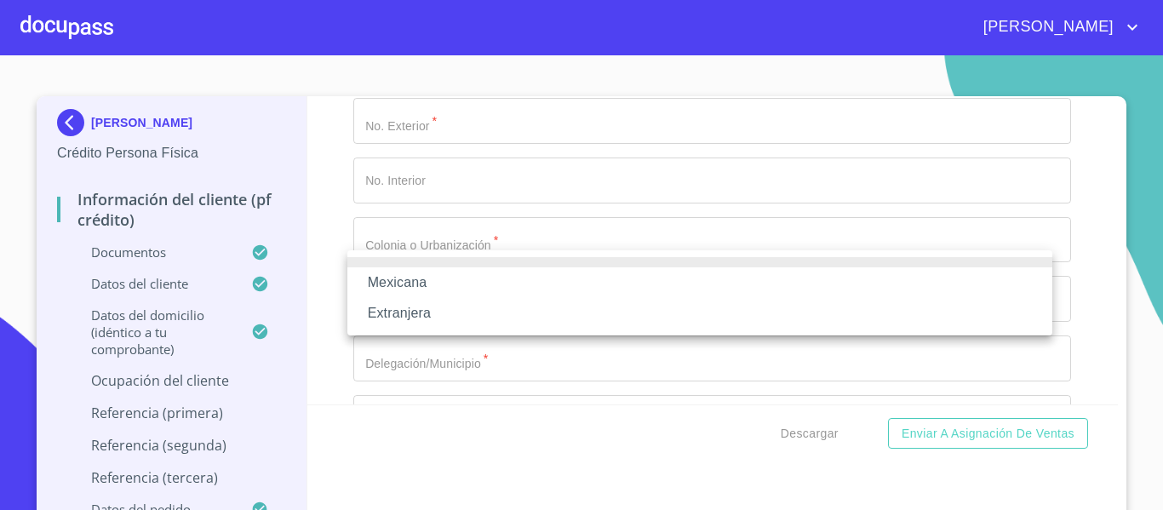
click at [425, 278] on li "Mexicana" at bounding box center [699, 282] width 705 height 31
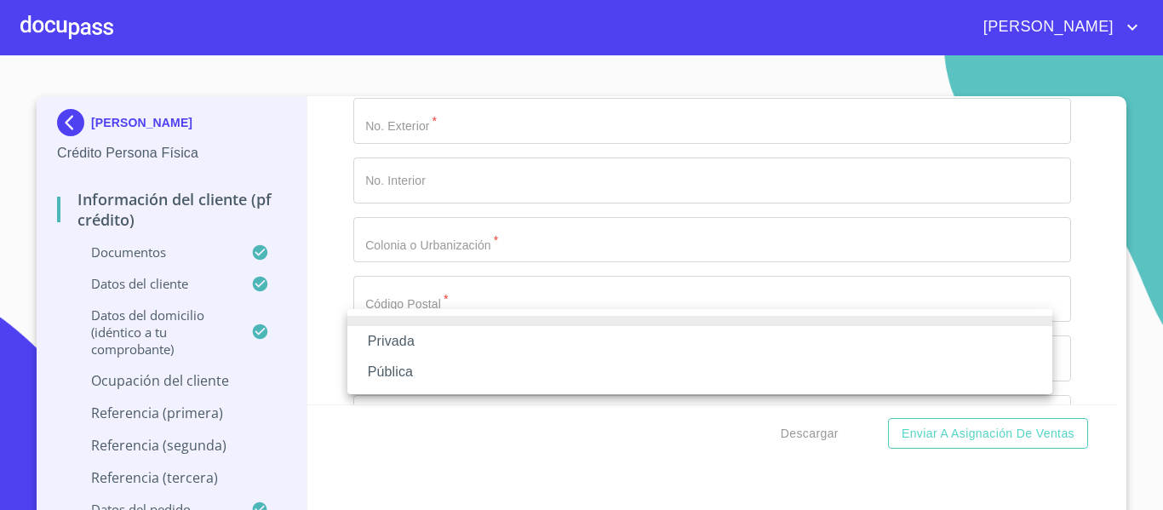
click at [420, 332] on li "Privada" at bounding box center [699, 341] width 705 height 31
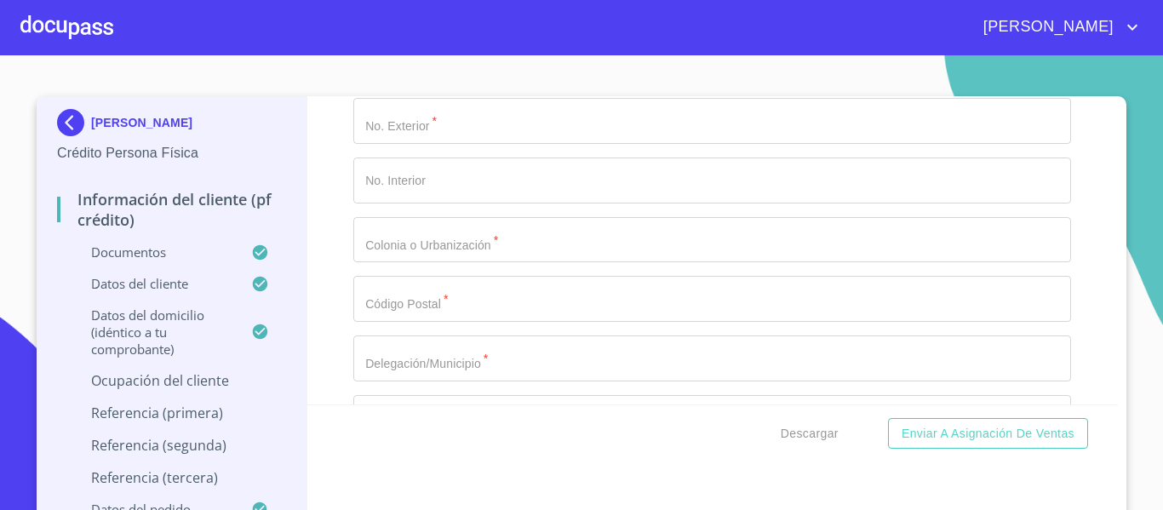
scroll to position [7442, 0]
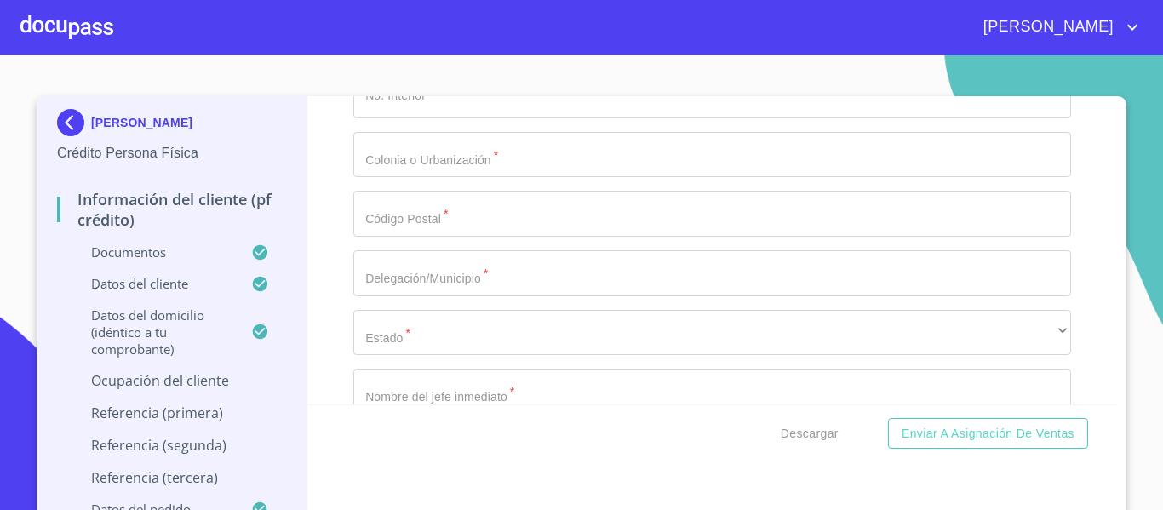
type input "F"
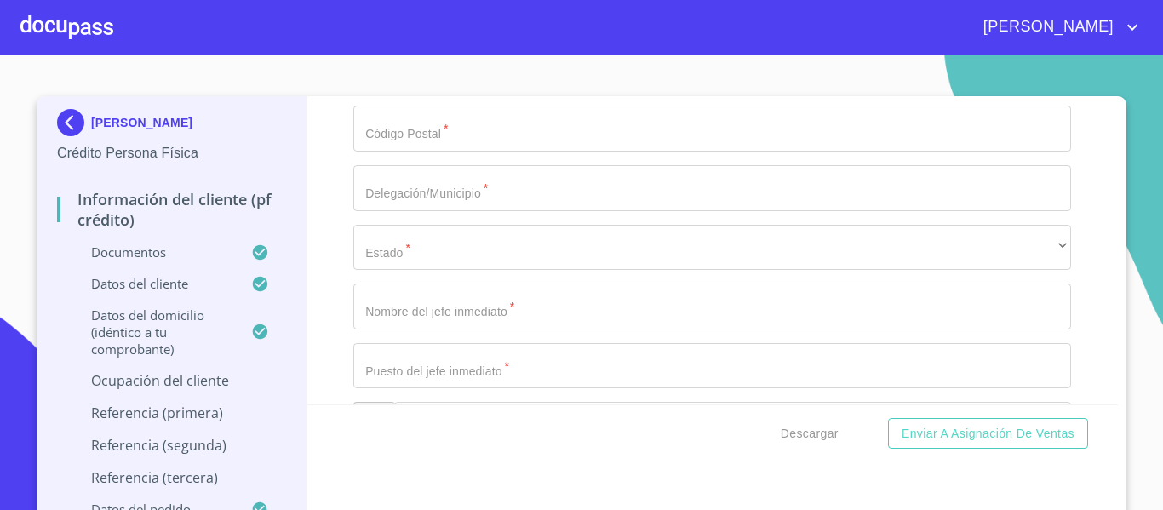
type input "FABRICACCION Y VENTA DE LAMINADOS DECORATIVOS"
type input "[PHONE_NUMBER]"
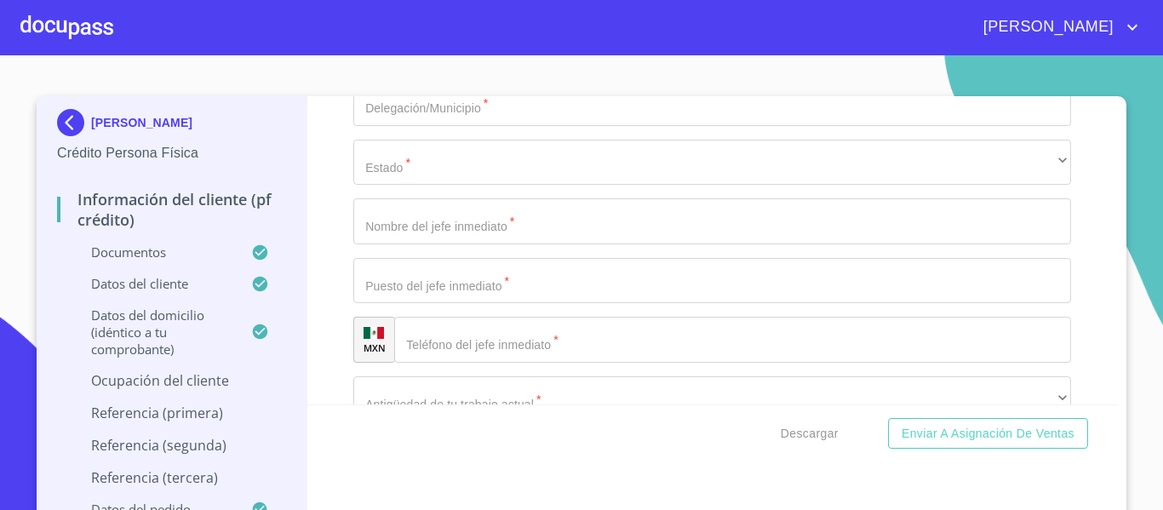
type input "AV [PERSON_NAME]"
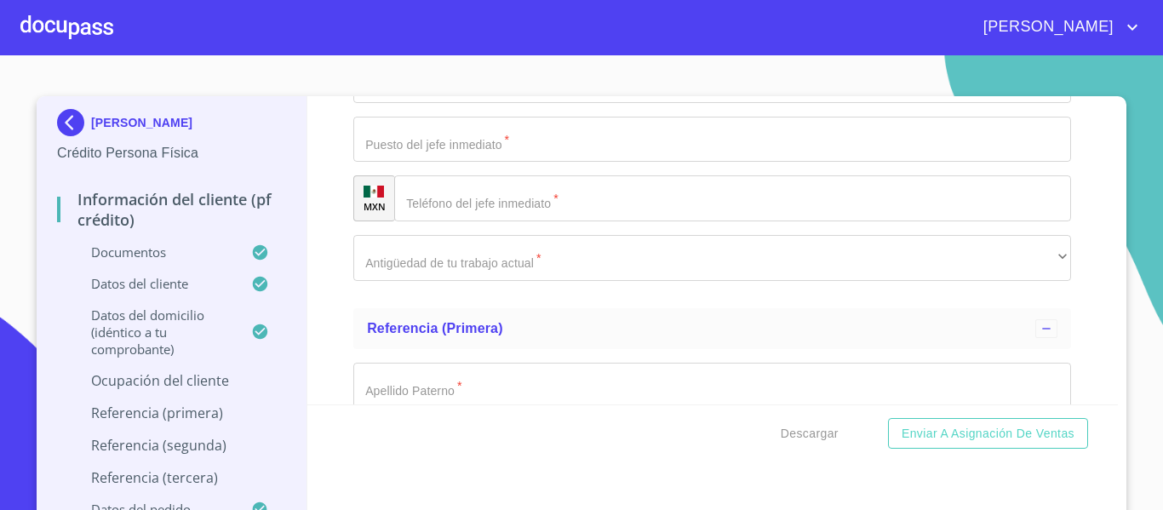
scroll to position [7782, 0]
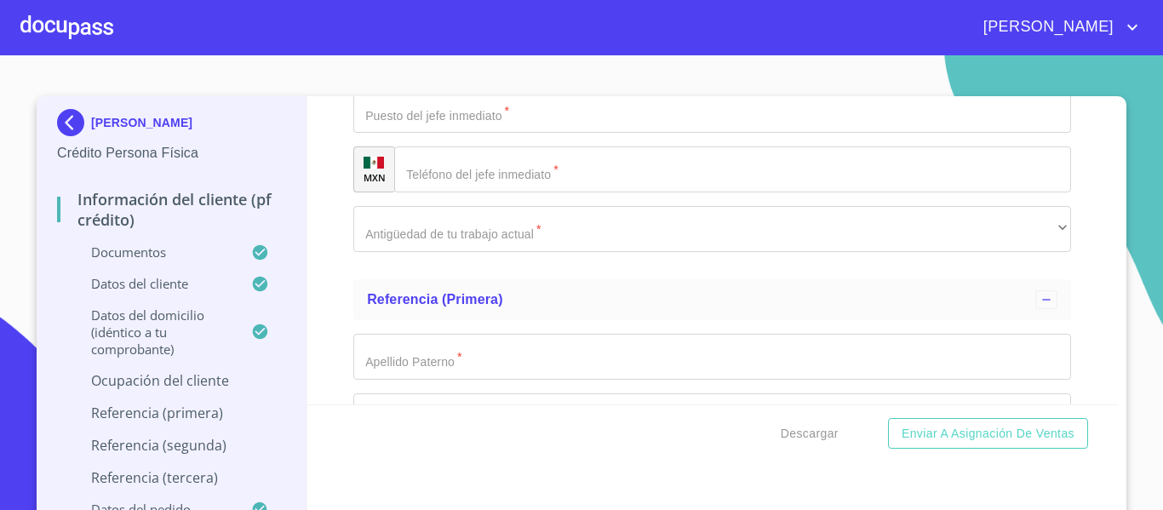
type input "20"
type input "MODULO 10"
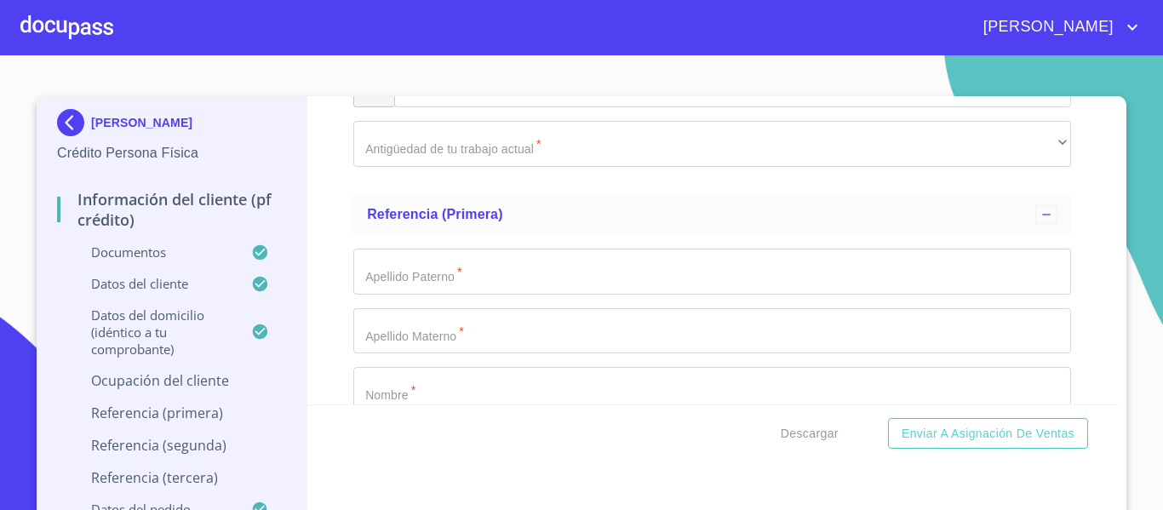
type input "RENOVACION"
type input "IXTAPALAPA"
type input "09209"
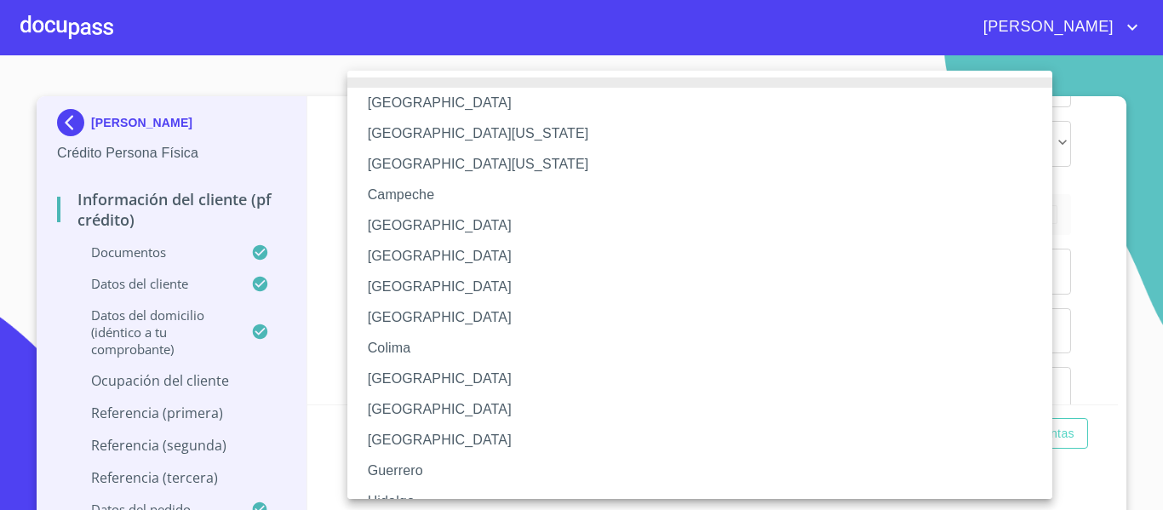
scroll to position [85, 0]
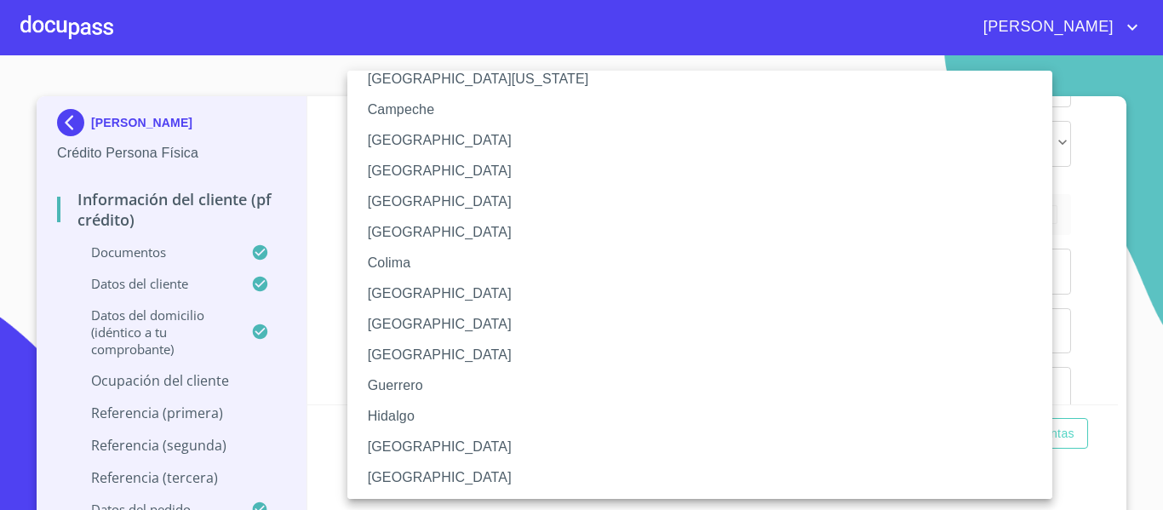
click at [388, 207] on li "[GEOGRAPHIC_DATA]" at bounding box center [706, 201] width 718 height 31
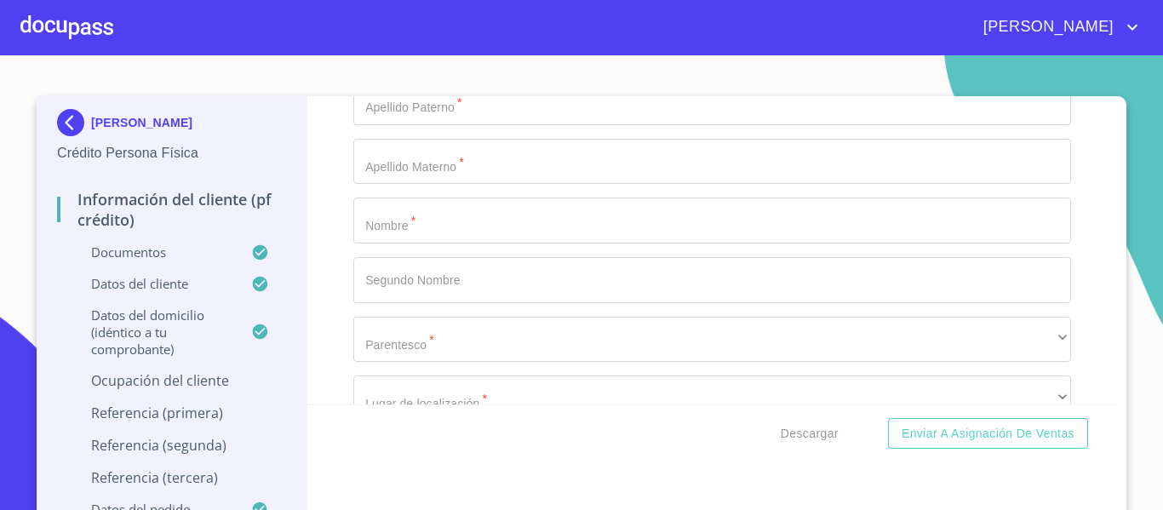
scroll to position [8038, 0]
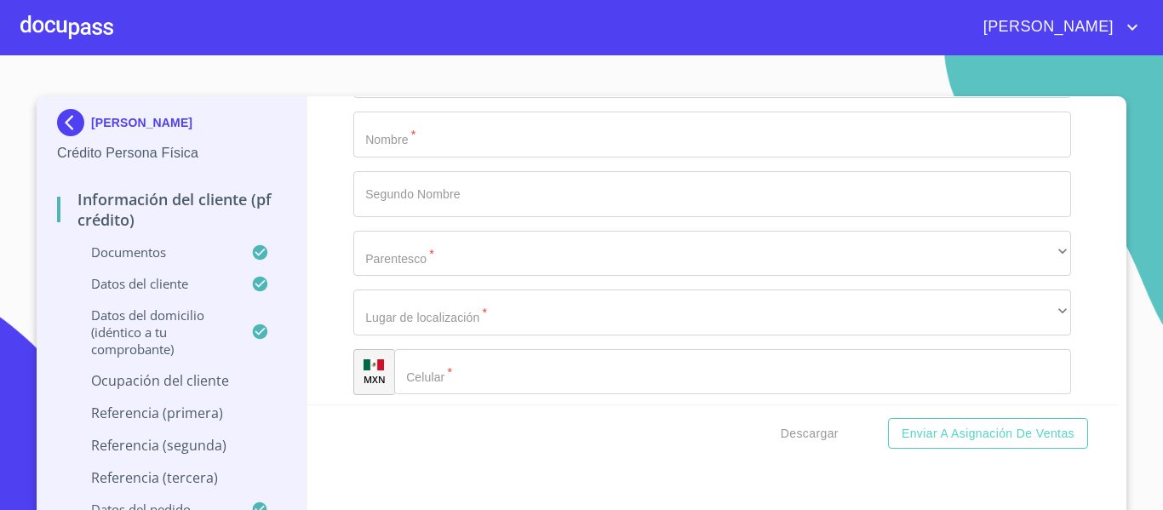
type input "[PERSON_NAME]"
type input "DIRECTOR NACIONAL"
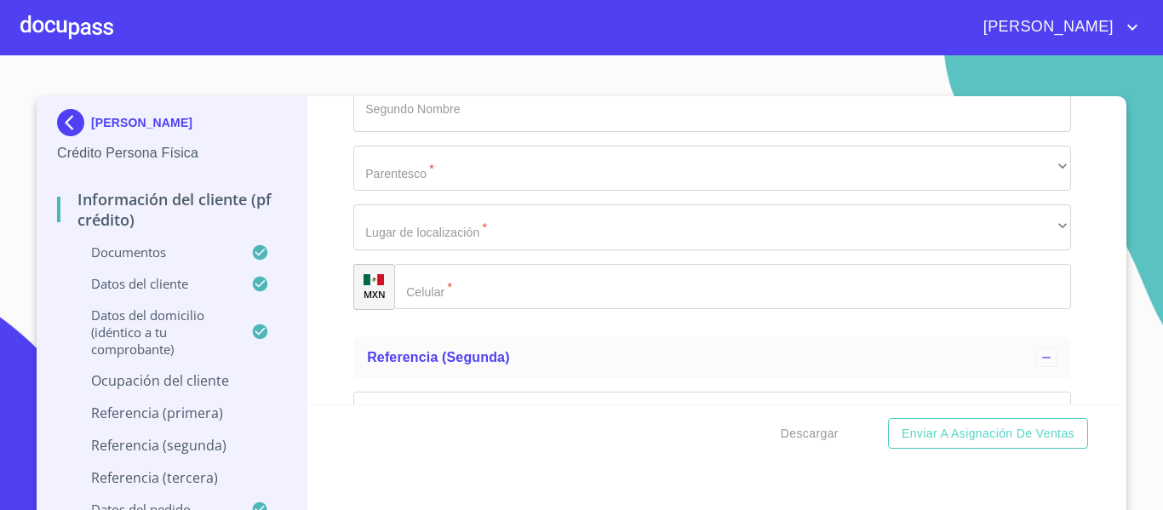
type input "[PHONE_NUMBER]"
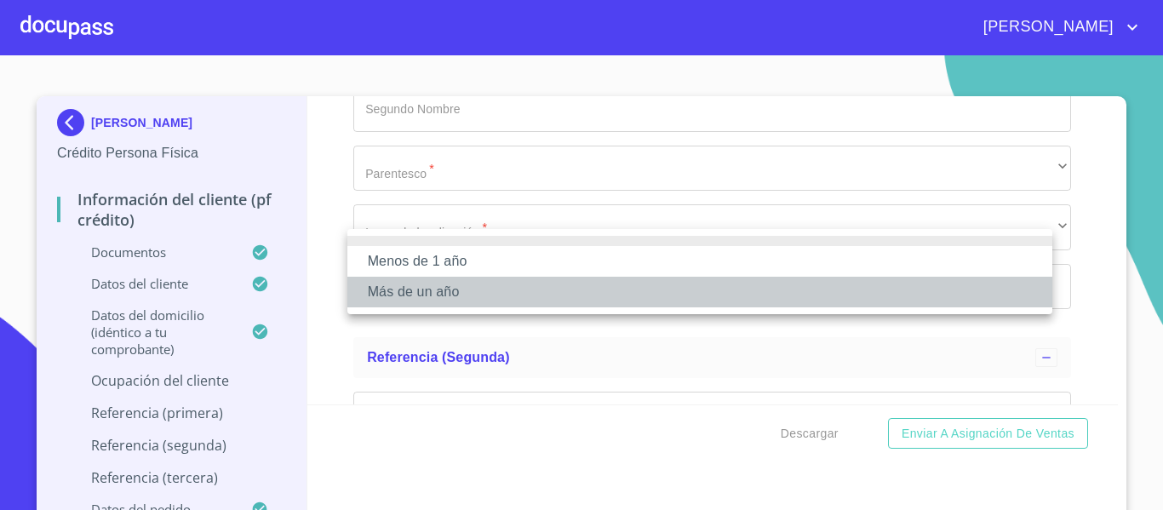
click at [425, 285] on li "Más de un año" at bounding box center [699, 292] width 705 height 31
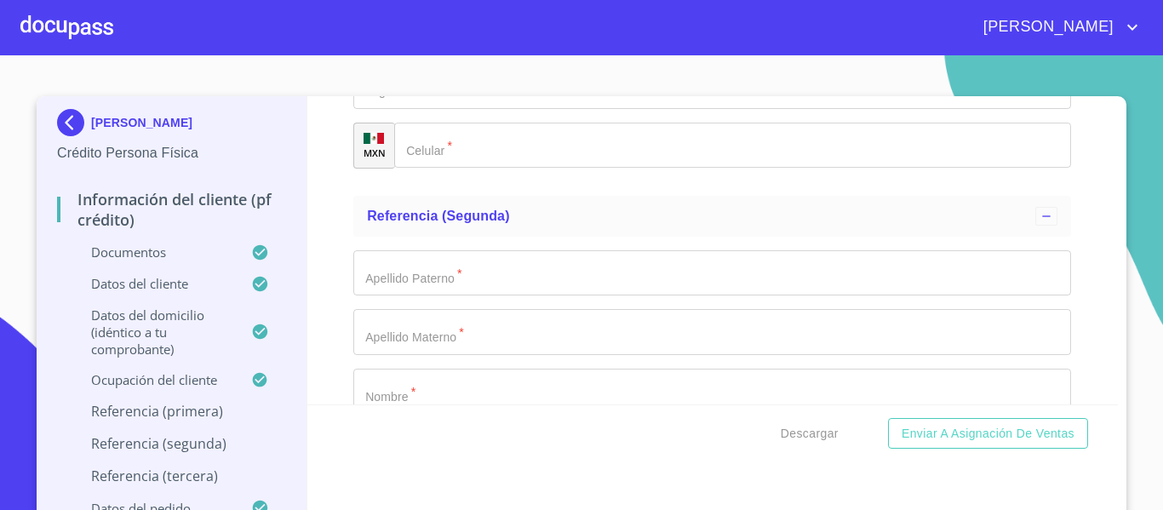
scroll to position [8378, 0]
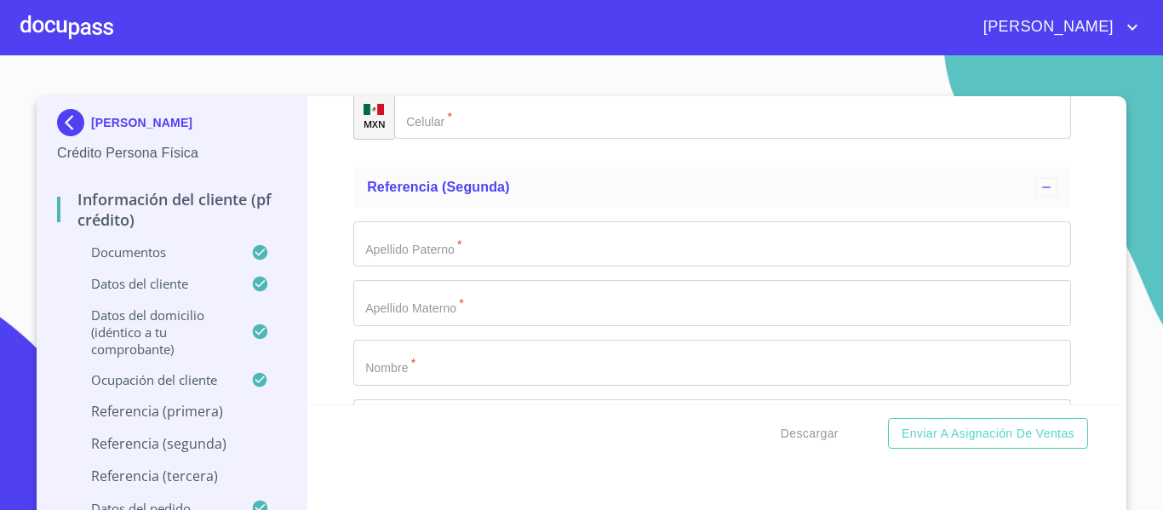
type input "[PERSON_NAME]"
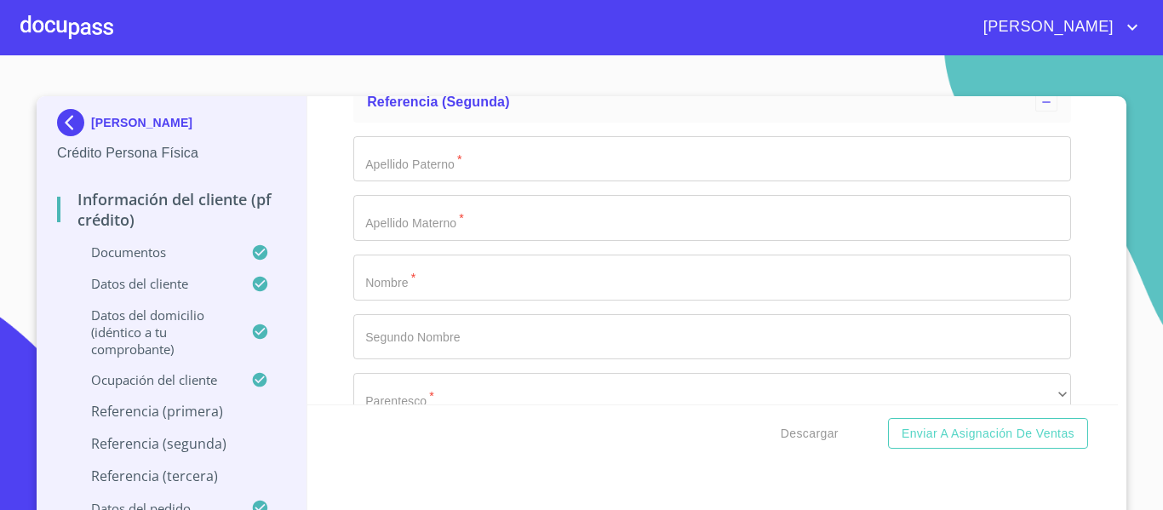
type input "[PERSON_NAME]"
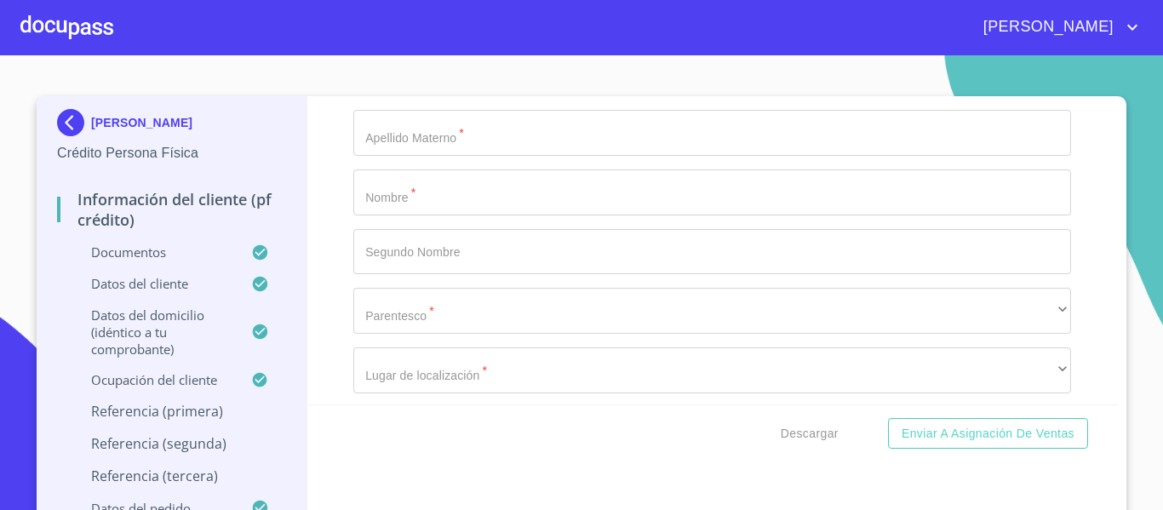
type input "[PERSON_NAME]"
type input "CITLALI"
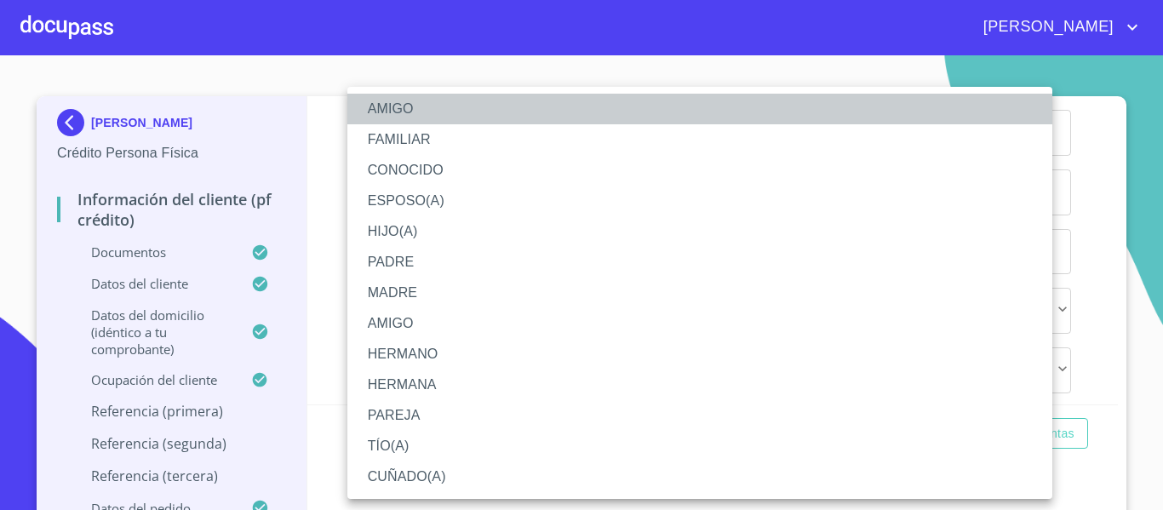
click at [398, 115] on li "AMIGO" at bounding box center [699, 109] width 705 height 31
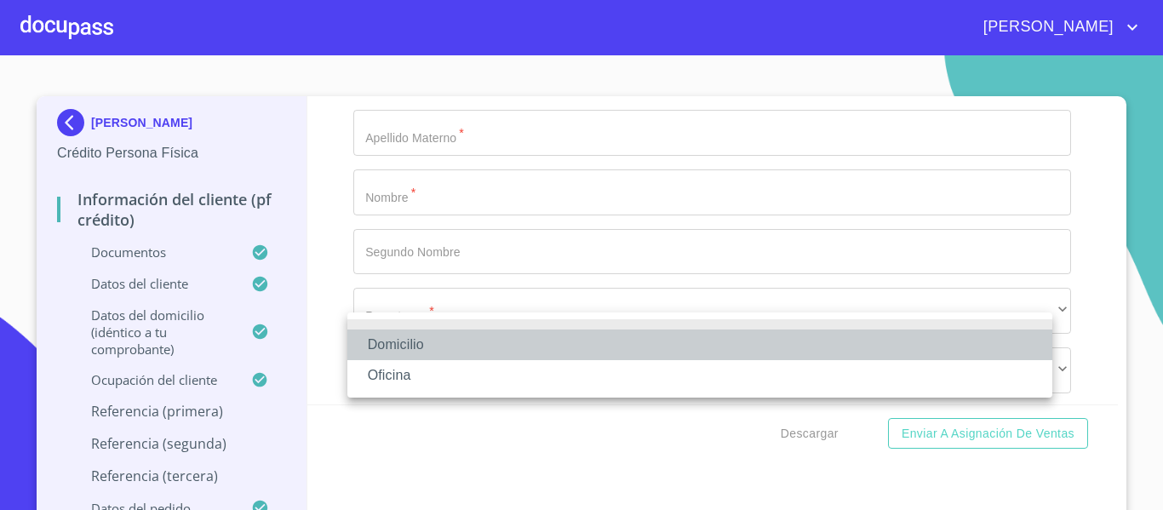
click at [414, 343] on li "Domicilio" at bounding box center [699, 344] width 705 height 31
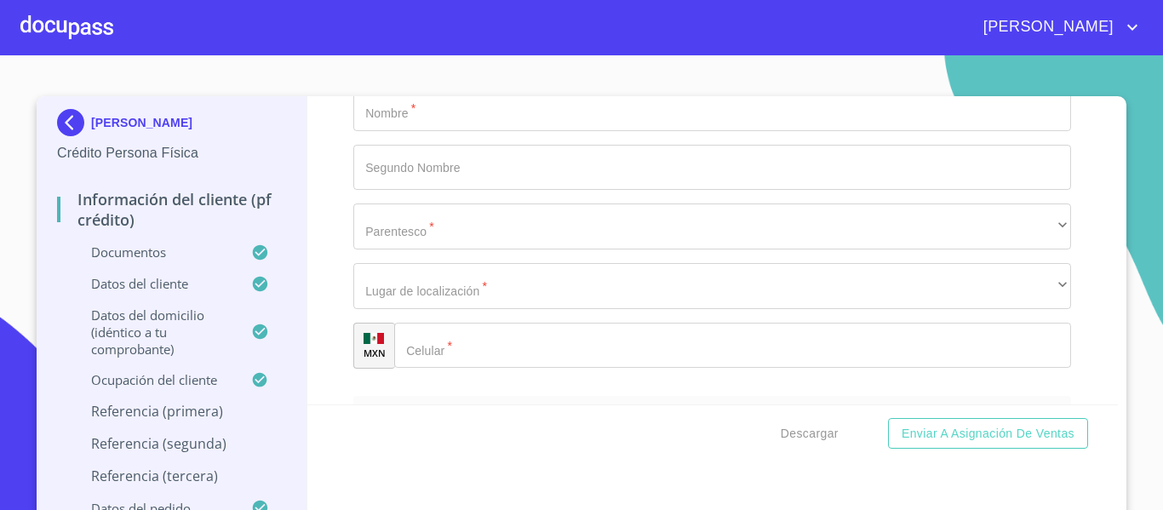
scroll to position [8634, 0]
type input "[PHONE_NUMBER]"
click at [332, 332] on div "Información del cliente (PF crédito) Documentos Documento de identificación.   …" at bounding box center [712, 250] width 811 height 308
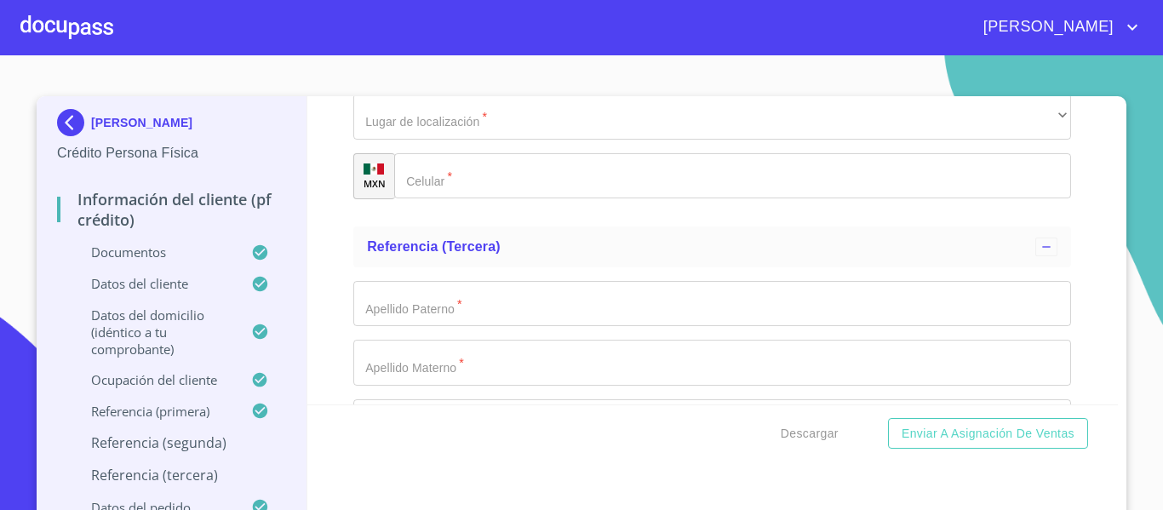
scroll to position [8804, 0]
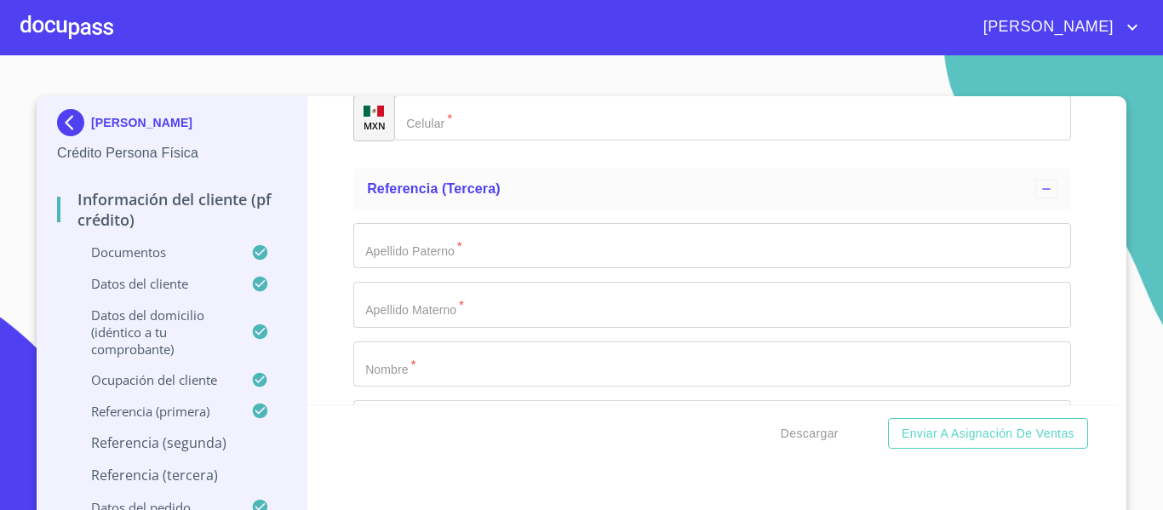
scroll to position [8889, 0]
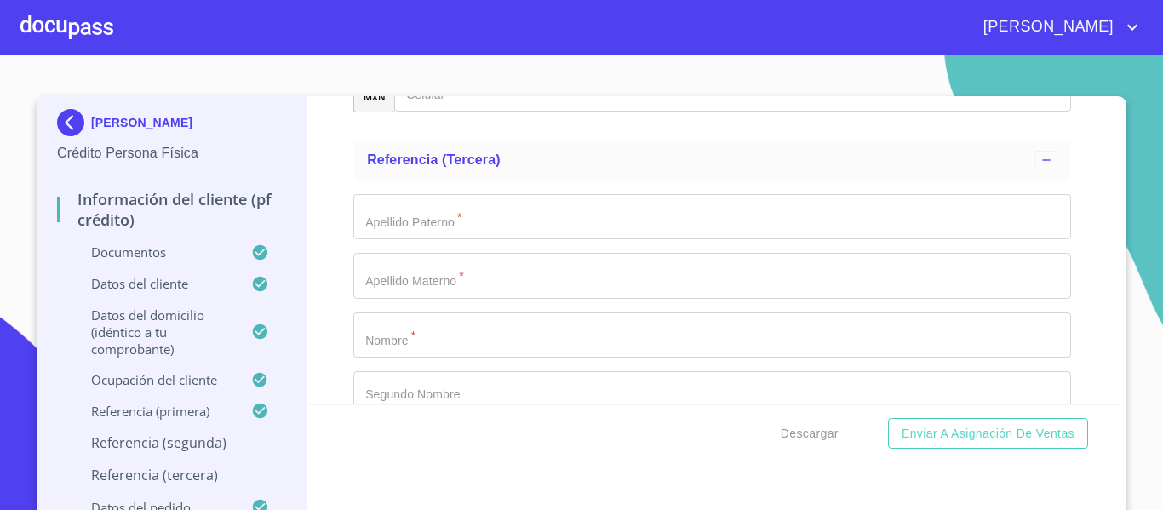
type input "[PERSON_NAME]"
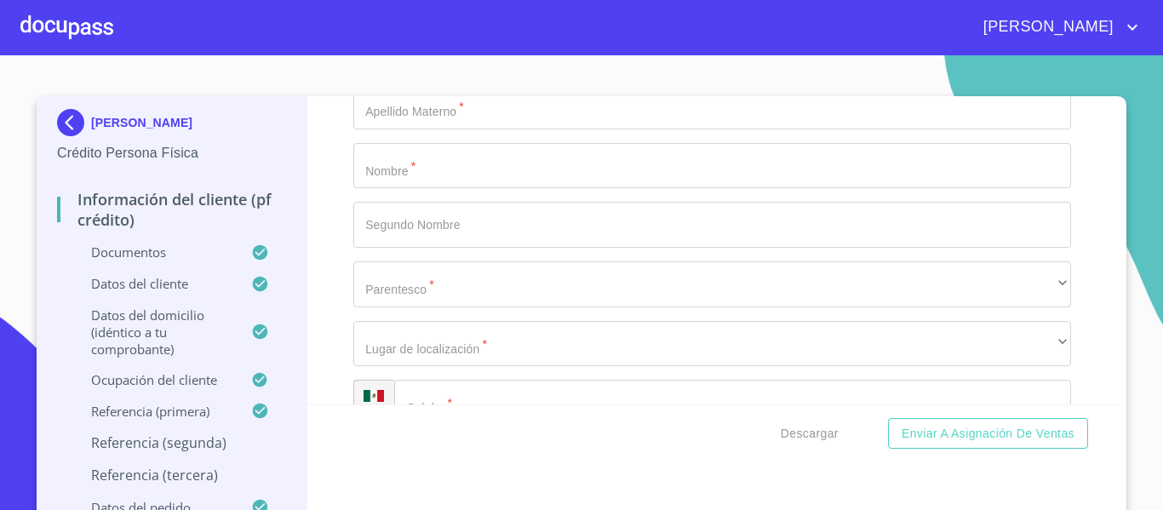
scroll to position [9060, 0]
type input "GLORIA"
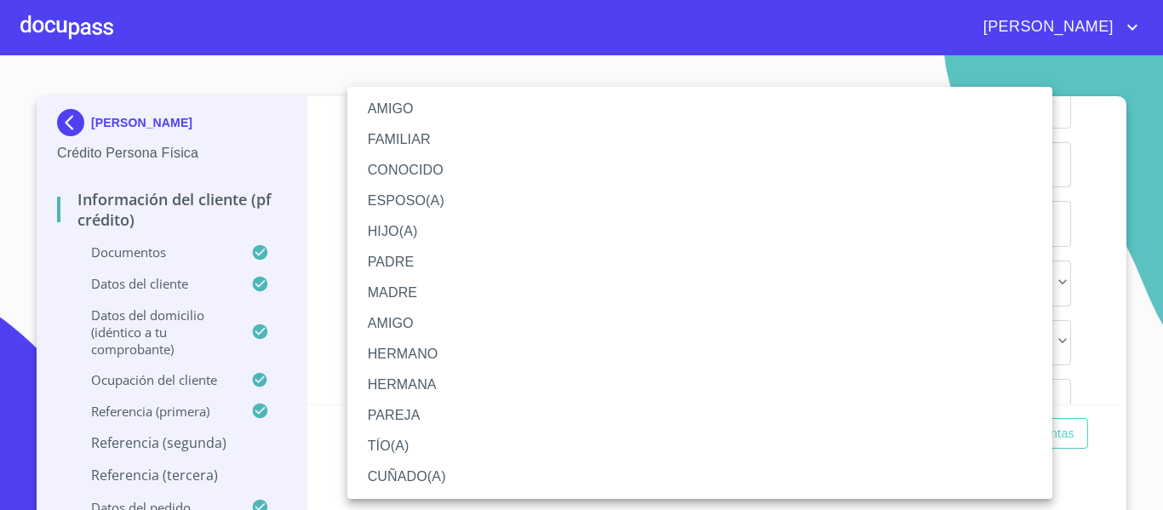
click at [381, 114] on li "AMIGO" at bounding box center [699, 109] width 705 height 31
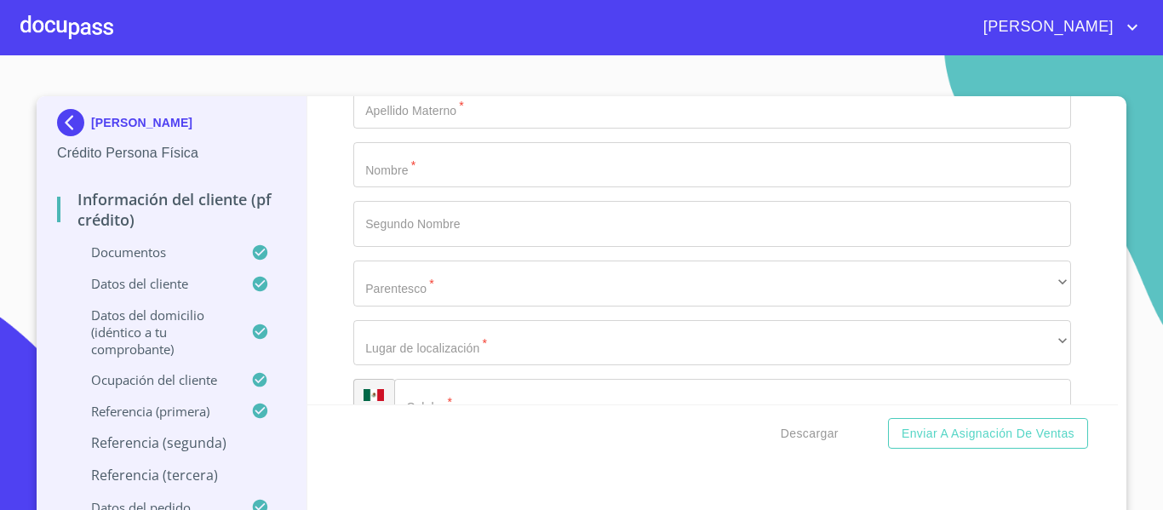
scroll to position [9145, 0]
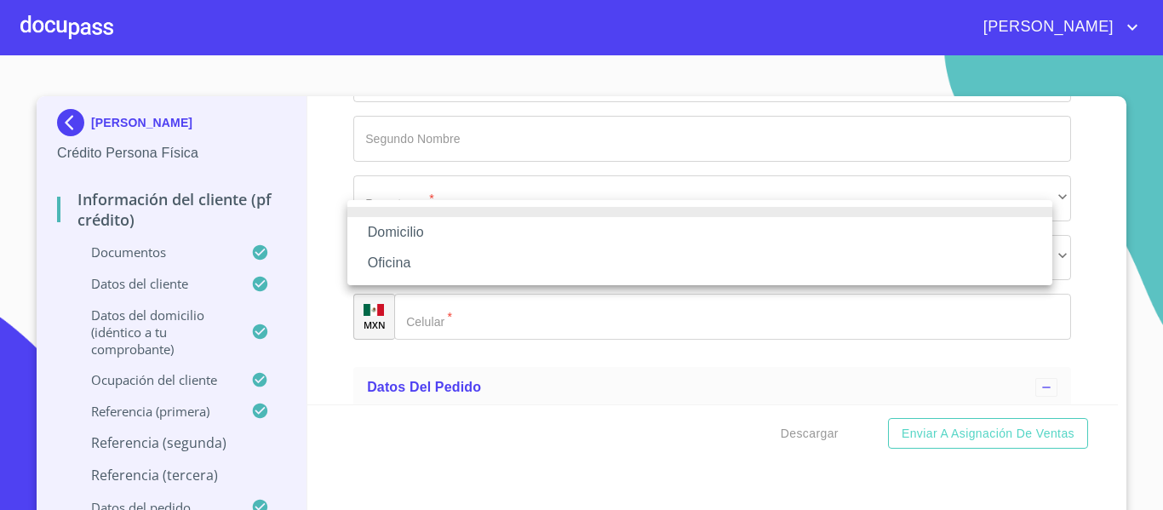
click at [382, 226] on li "Domicilio" at bounding box center [699, 232] width 705 height 31
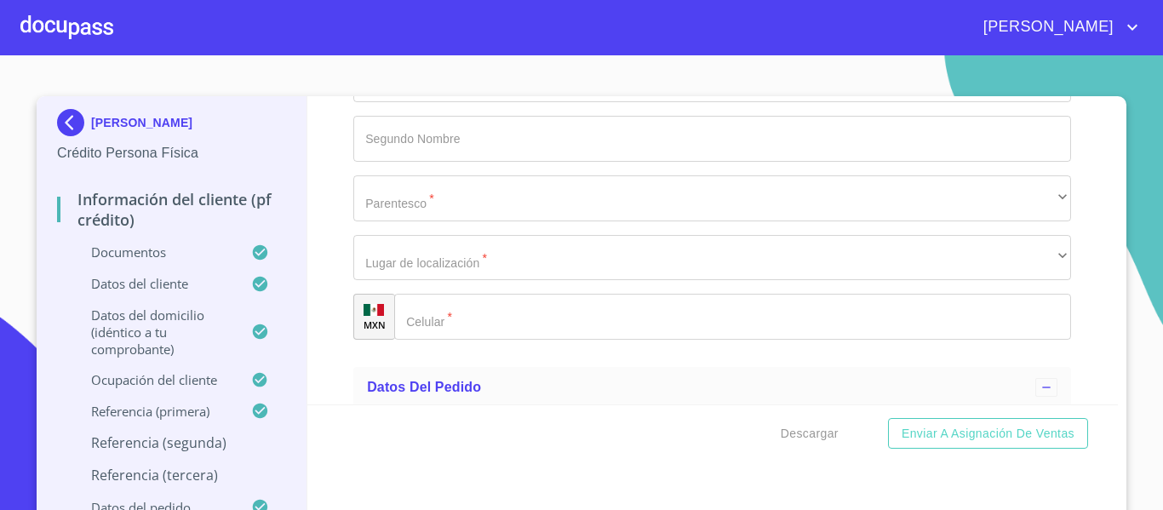
type input "[PHONE_NUMBER]"
click at [312, 306] on div "Información del cliente (PF crédito) Documentos Documento de identificación.   …" at bounding box center [712, 250] width 811 height 308
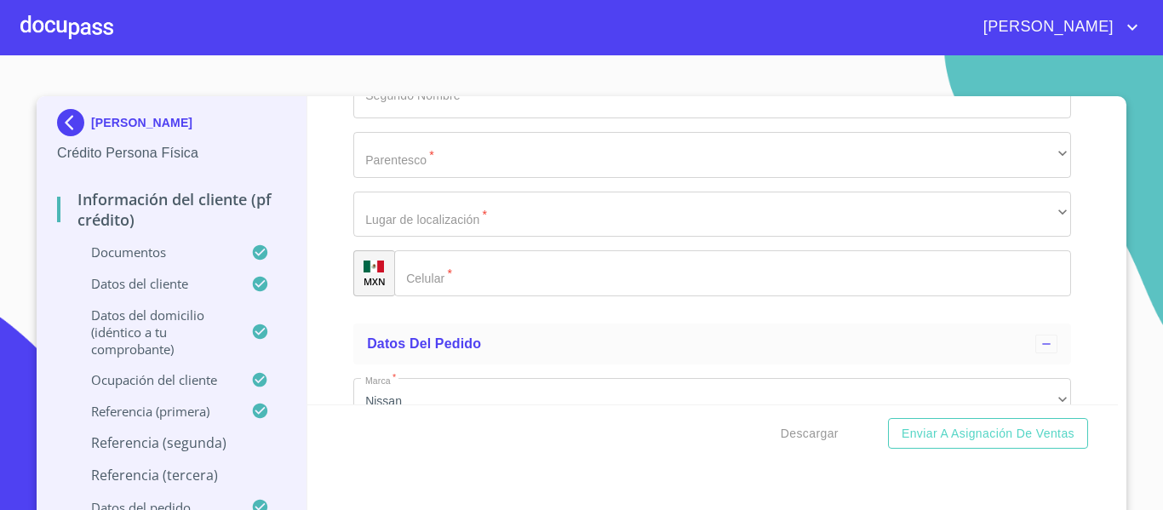
scroll to position [9315, 0]
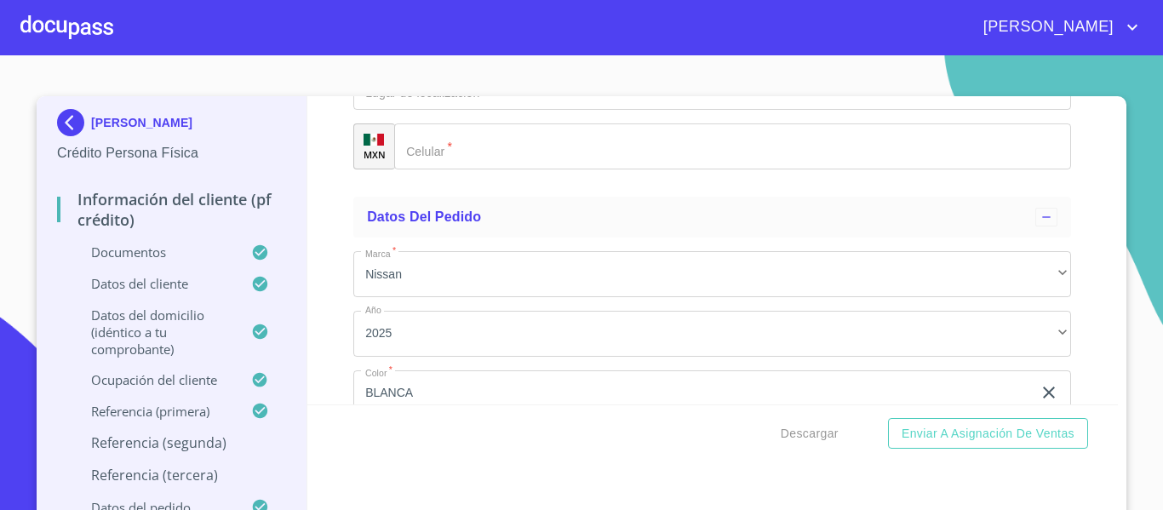
type input "[PERSON_NAME]"
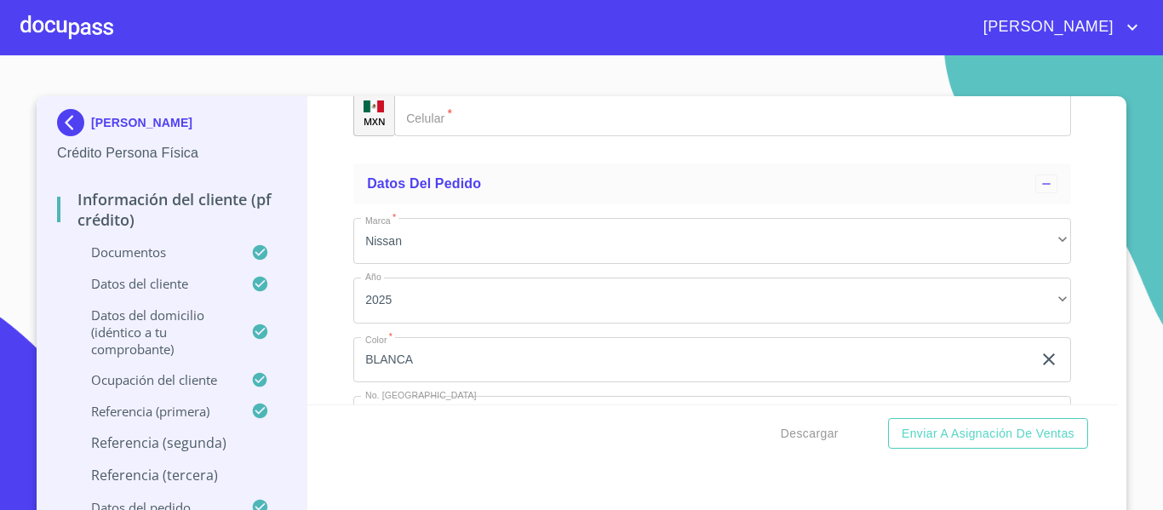
scroll to position [9400, 0]
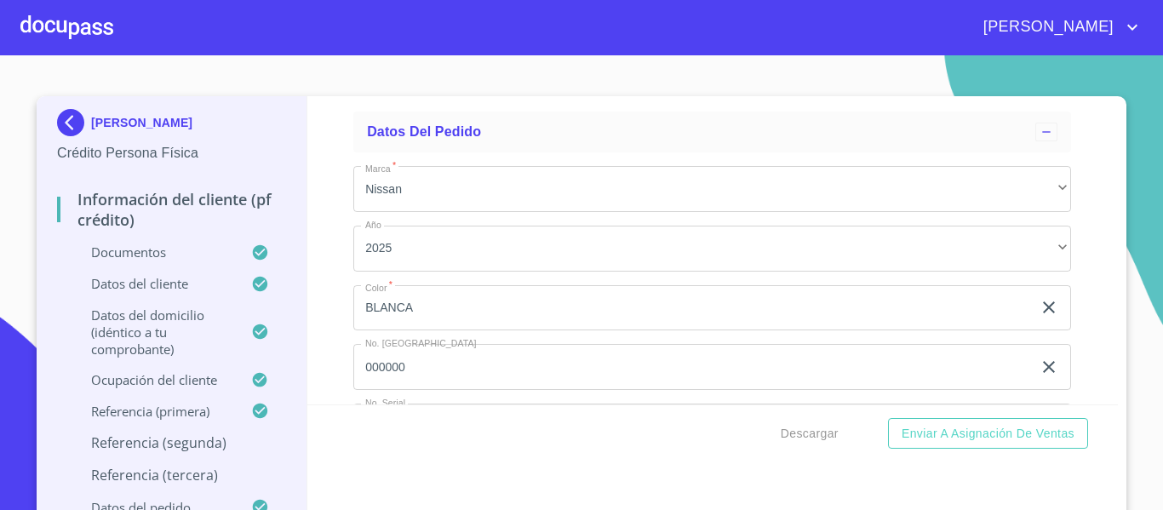
type input "[PERSON_NAME]"
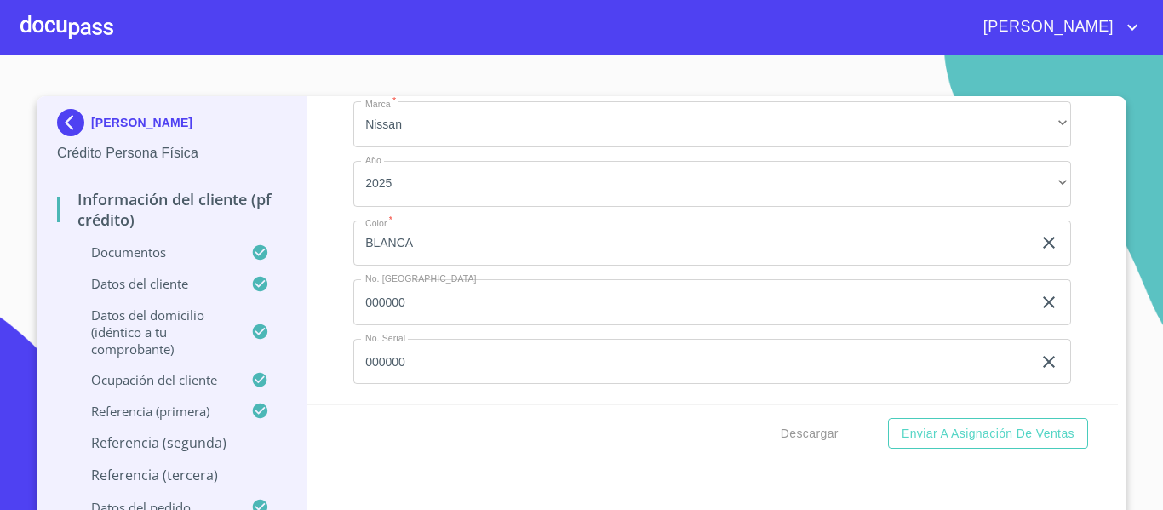
type input "[PERSON_NAME]"
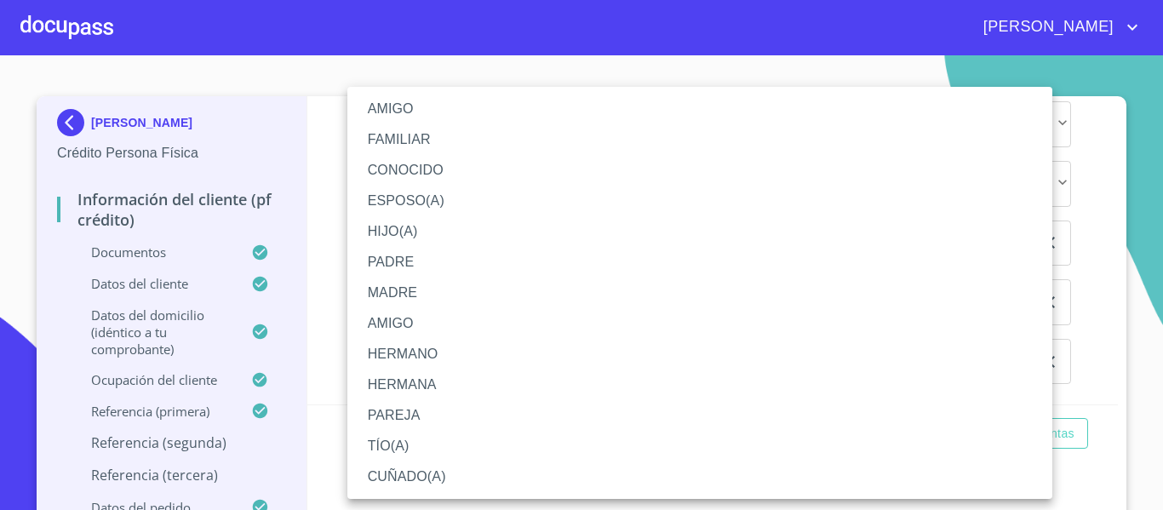
click at [334, 178] on div at bounding box center [581, 255] width 1163 height 510
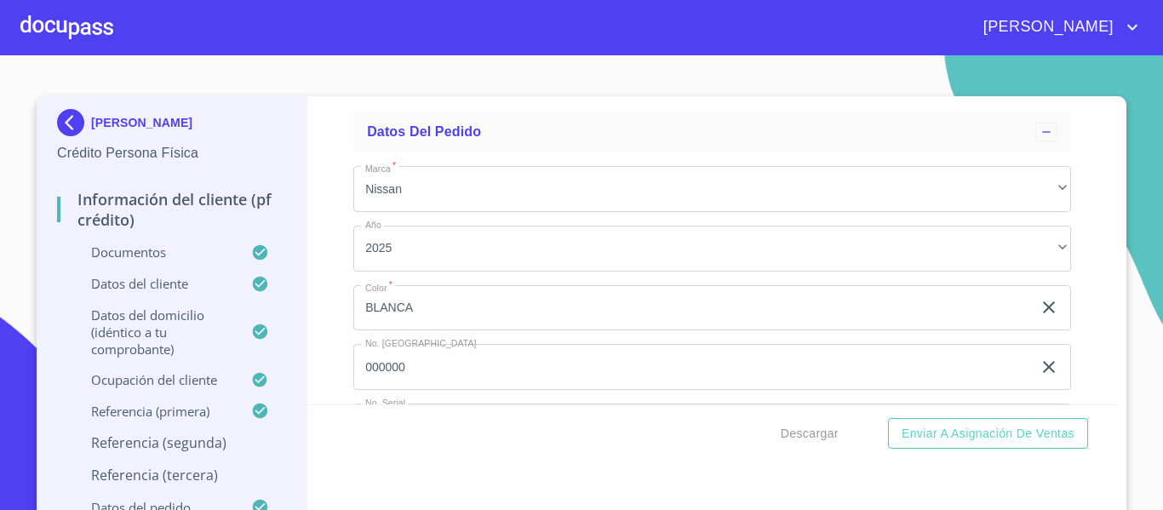
type input "[PERSON_NAME]"
click at [314, 230] on div "Información del cliente (PF crédito) Documentos Documento de identificación.   …" at bounding box center [712, 250] width 811 height 308
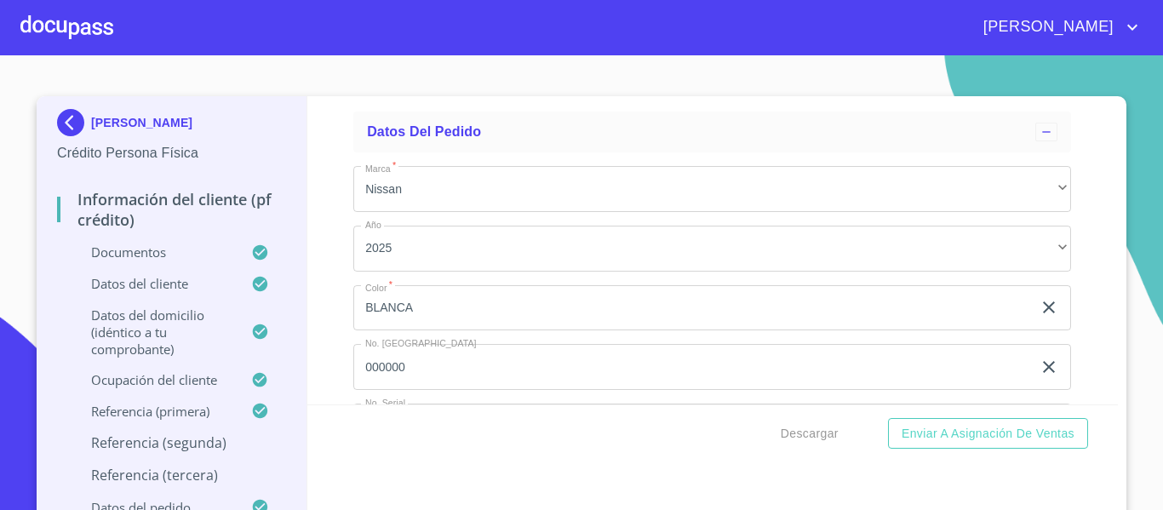
type input "[PERSON_NAME]"
click at [329, 301] on div "Información del cliente (PF crédito) Documentos Documento de identificación.   …" at bounding box center [712, 250] width 811 height 308
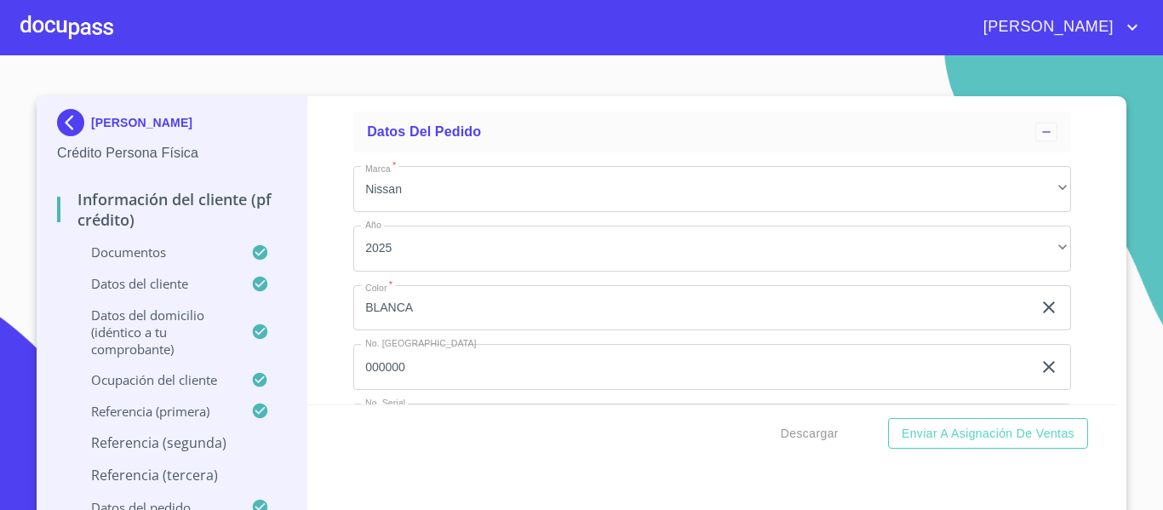
type input "[PERSON_NAME]"
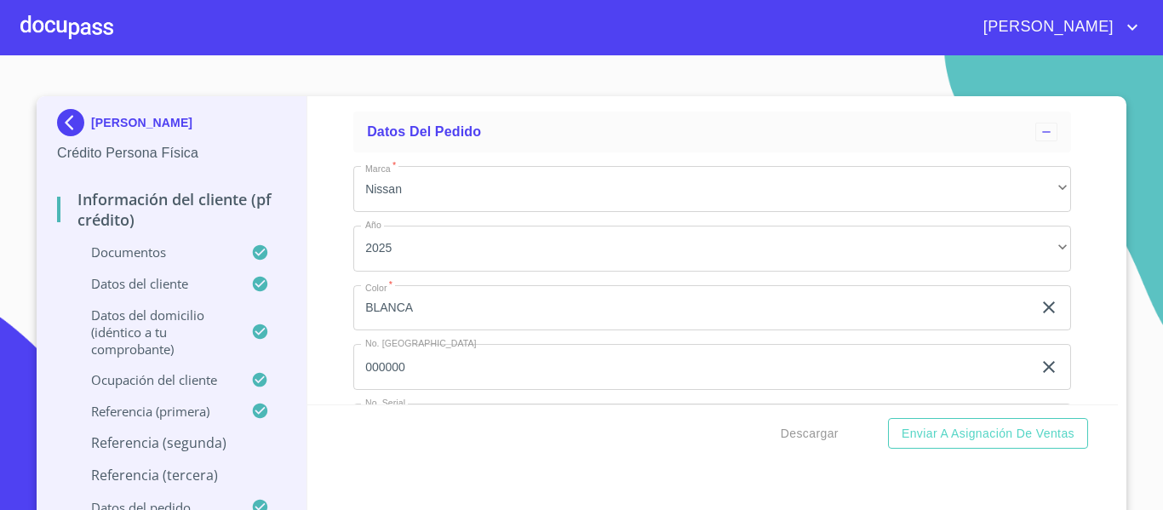
type input "[PERSON_NAME]"
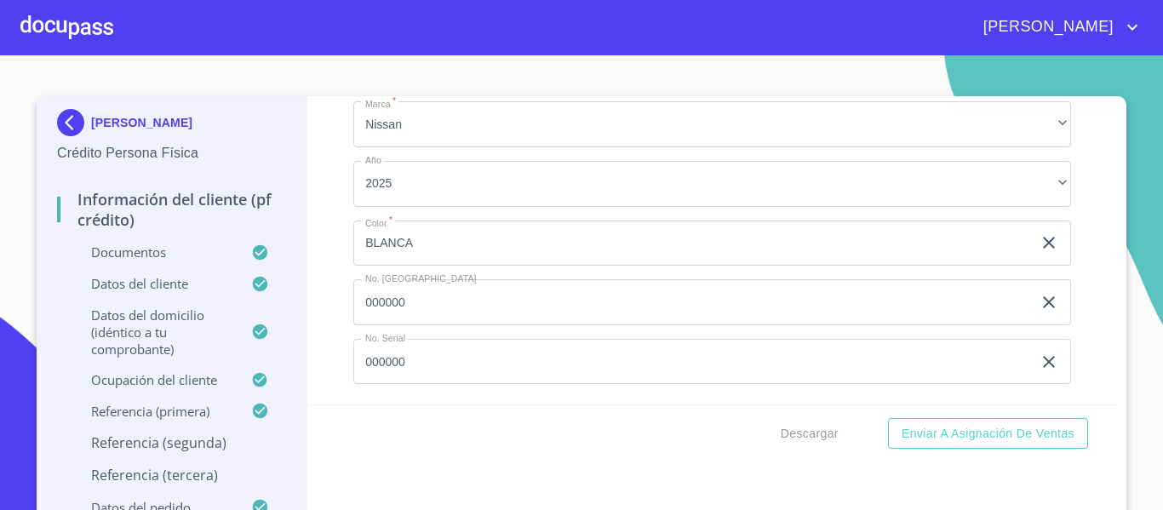
scroll to position [9570, 0]
type input "[PERSON_NAME]"
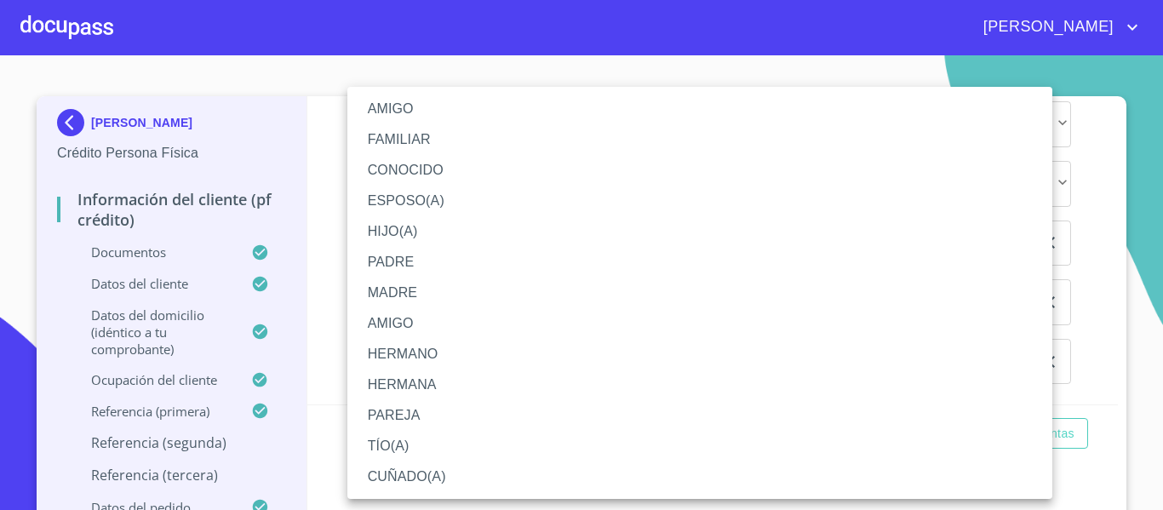
click at [394, 117] on li "AMIGO" at bounding box center [699, 109] width 705 height 31
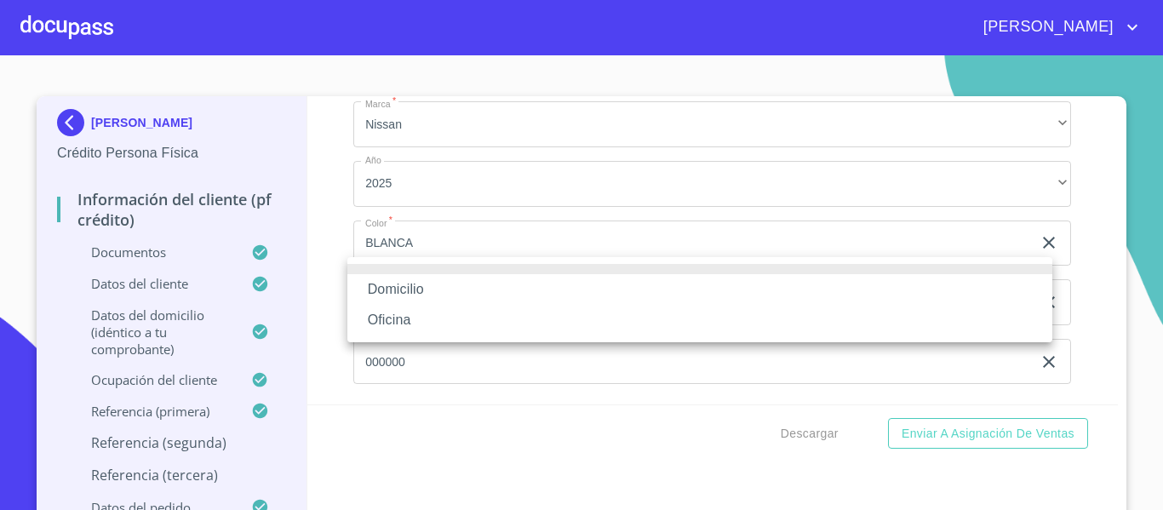
click at [397, 283] on li "Domicilio" at bounding box center [699, 289] width 705 height 31
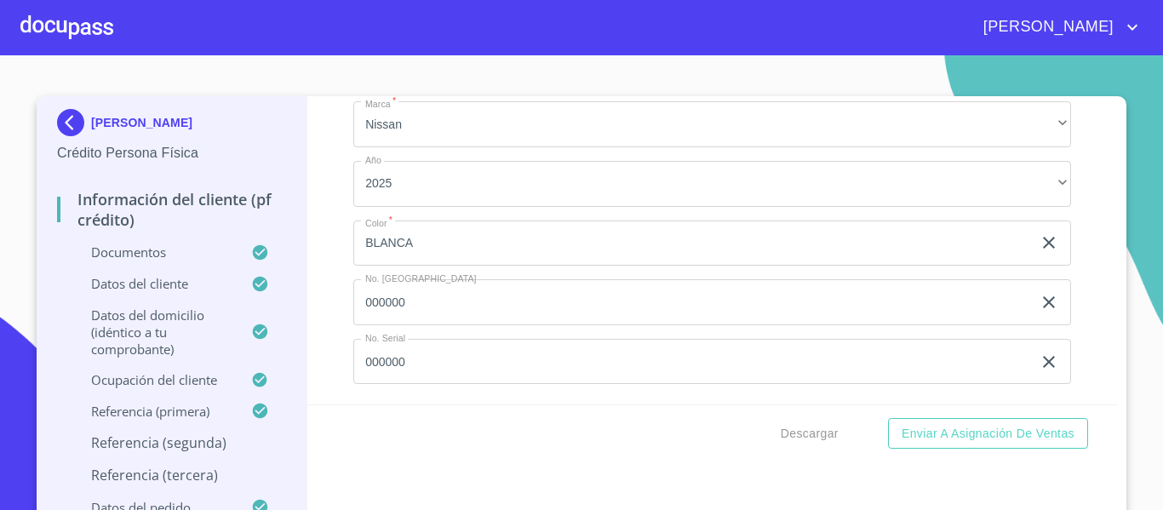
scroll to position [9656, 0]
type input "[PHONE_NUMBER]"
click at [314, 281] on div "Información del cliente (PF crédito) Documentos Documento de identificación.   …" at bounding box center [712, 250] width 811 height 308
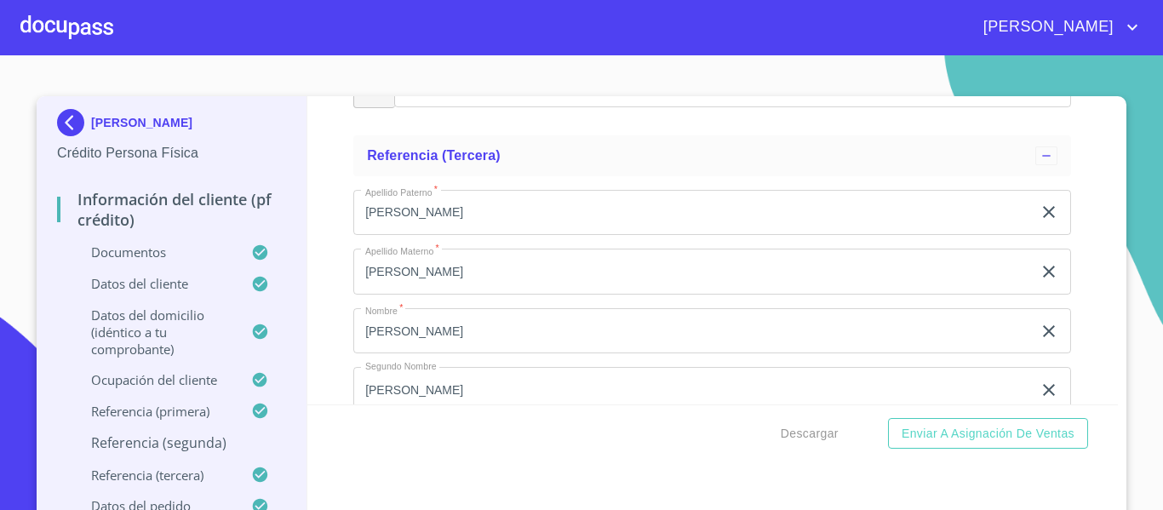
scroll to position [8889, 0]
type input "."
click at [322, 288] on div "Información del cliente (PF crédito) Documentos Documento de identificación.   …" at bounding box center [712, 250] width 811 height 308
click at [816, 433] on span "Descargar" at bounding box center [810, 433] width 58 height 21
